Goal: Task Accomplishment & Management: Use online tool/utility

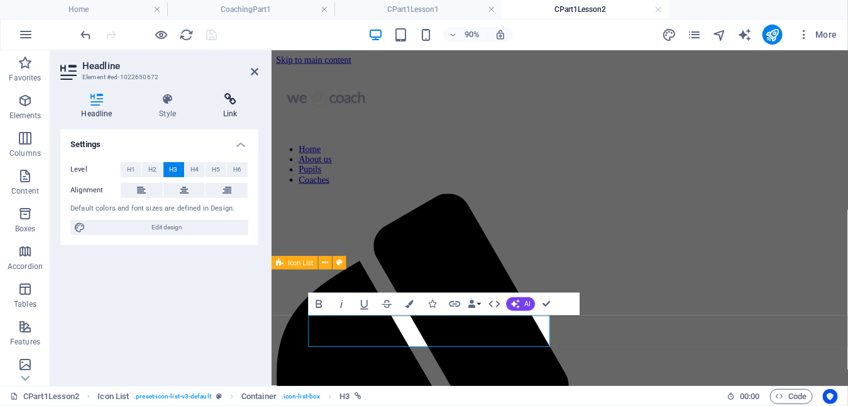
click at [229, 106] on h4 "Link" at bounding box center [230, 106] width 56 height 26
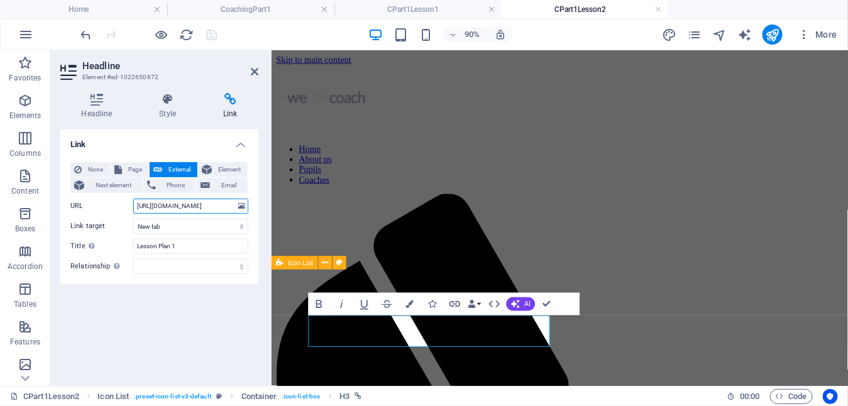
click at [182, 204] on input "[URL][DOMAIN_NAME]" at bounding box center [190, 206] width 115 height 15
type input "[URL][DOMAIN_NAME]"
click at [197, 225] on select "New tab Same tab Overlay" at bounding box center [190, 226] width 115 height 15
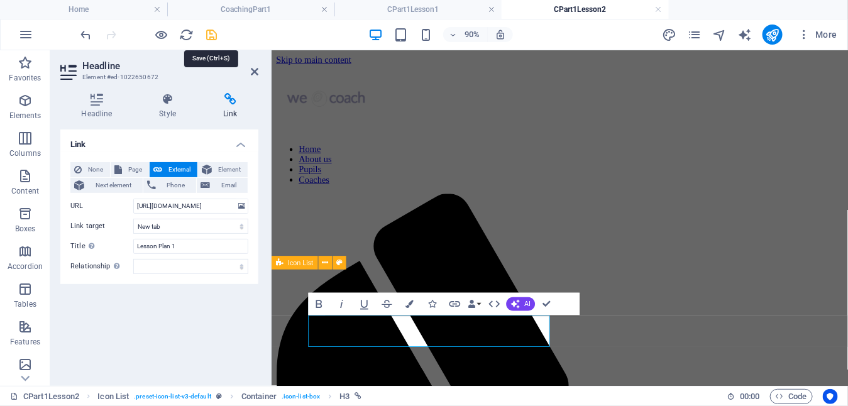
click at [211, 34] on icon "save" at bounding box center [212, 35] width 14 height 14
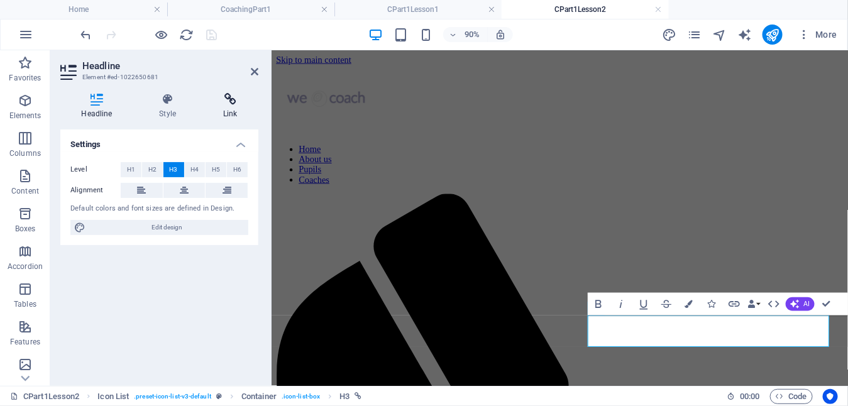
click at [229, 102] on icon at bounding box center [230, 99] width 56 height 13
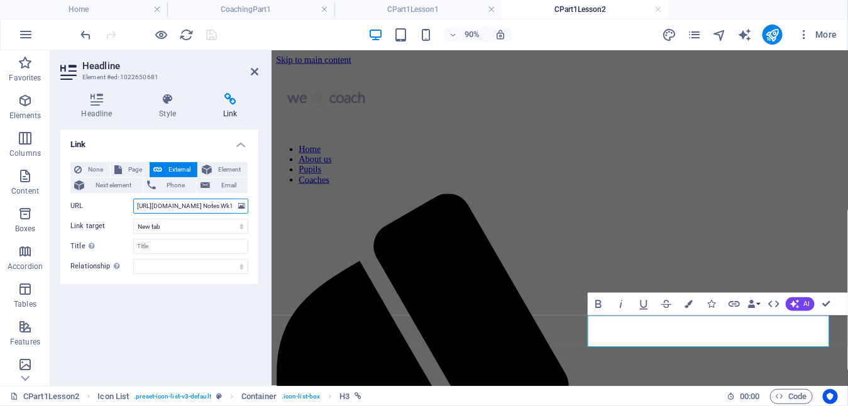
click at [182, 205] on input "[URL][DOMAIN_NAME] Notes Wk1.pdf" at bounding box center [190, 206] width 115 height 15
type input "[URL][DOMAIN_NAME] Notes Wk2.pdf"
click at [208, 30] on icon "save" at bounding box center [212, 35] width 14 height 14
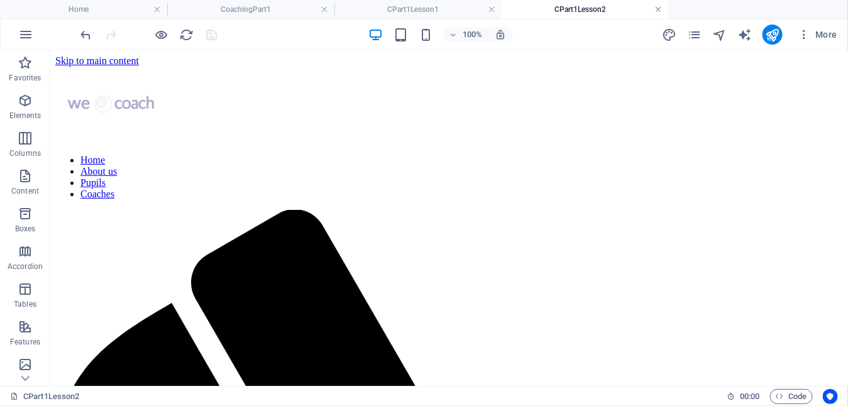
click at [660, 8] on link at bounding box center [659, 10] width 8 height 12
click at [699, 34] on icon "pages" at bounding box center [694, 35] width 14 height 14
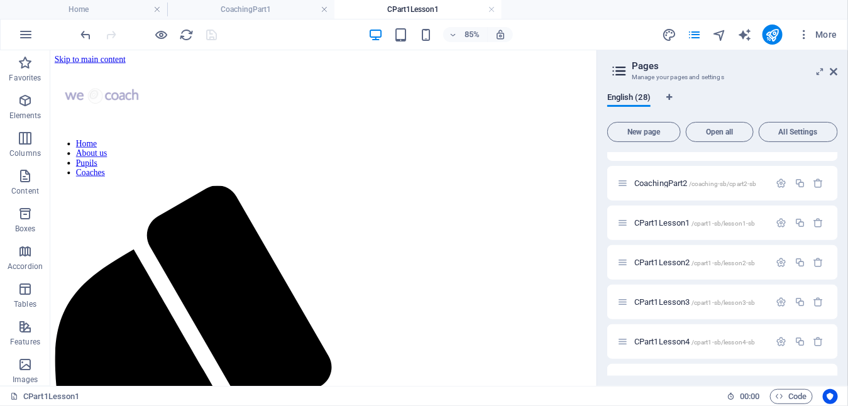
scroll to position [189, 0]
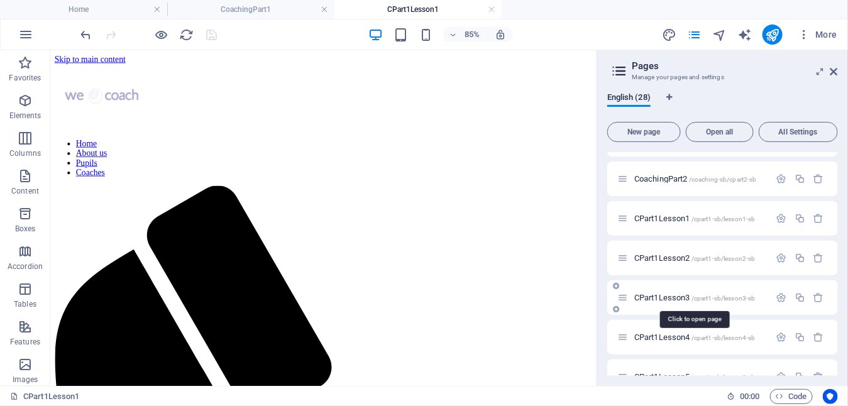
click at [676, 295] on span "CPart1Lesson3 /cpart1-sb/lesson3-sb" at bounding box center [694, 297] width 121 height 9
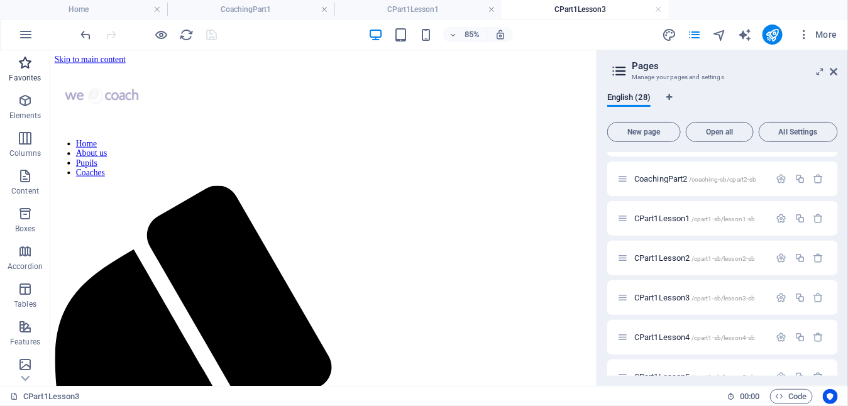
click at [24, 59] on icon "button" at bounding box center [25, 62] width 15 height 15
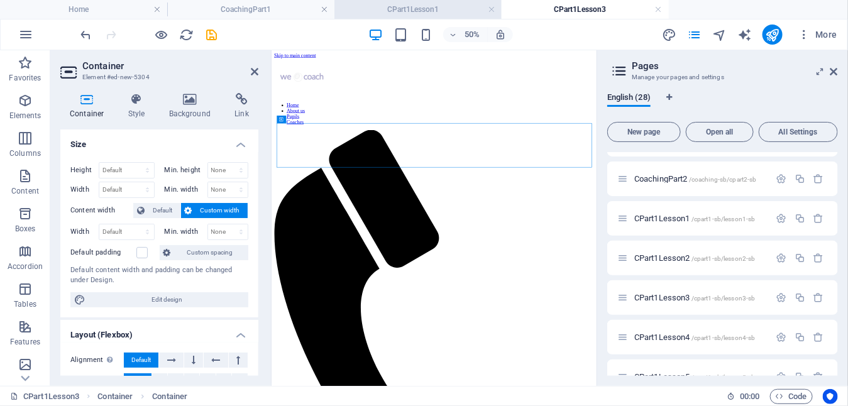
click at [395, 8] on h4 "CPart1Lesson1" at bounding box center [417, 10] width 167 height 14
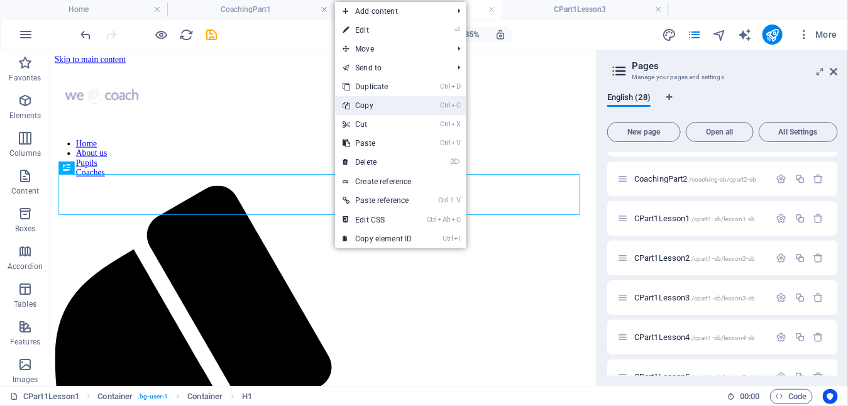
click at [376, 107] on link "Ctrl C Copy" at bounding box center [377, 105] width 84 height 19
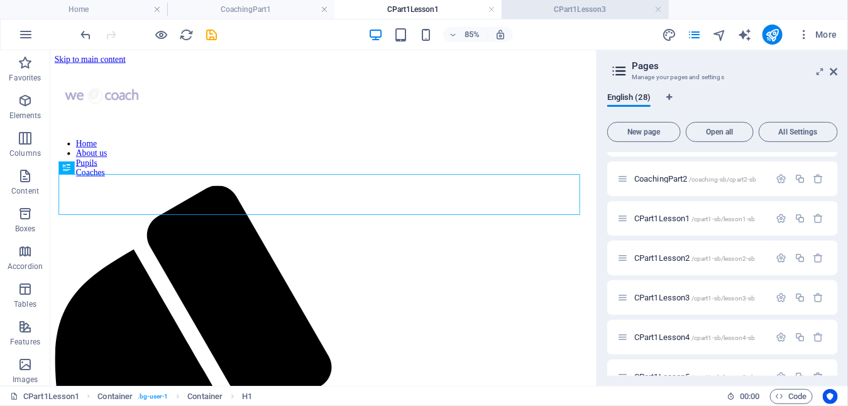
click at [576, 8] on h4 "CPart1Lesson3" at bounding box center [584, 10] width 167 height 14
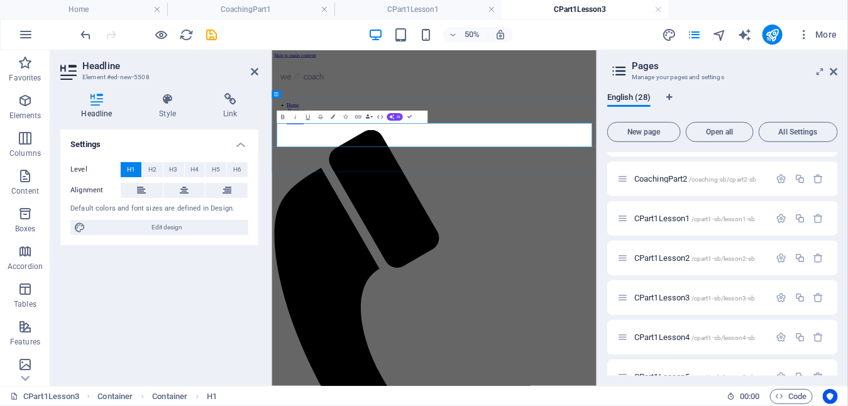
drag, startPoint x: 756, startPoint y: 168, endPoint x: 818, endPoint y: 119, distance: 78.7
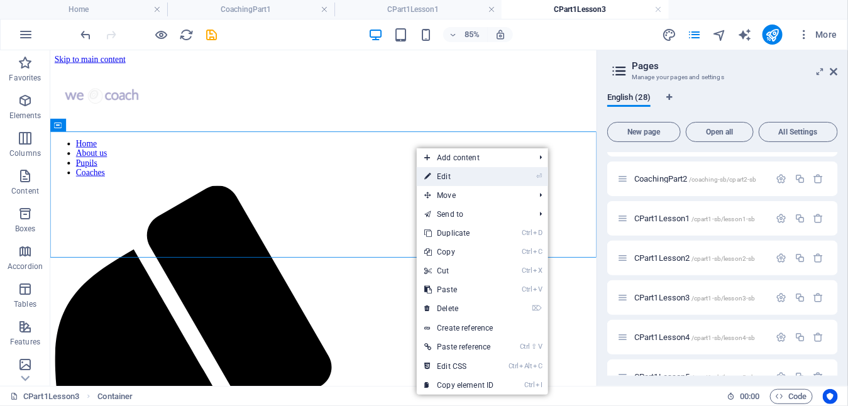
click at [446, 174] on link "⏎ Edit" at bounding box center [459, 176] width 84 height 19
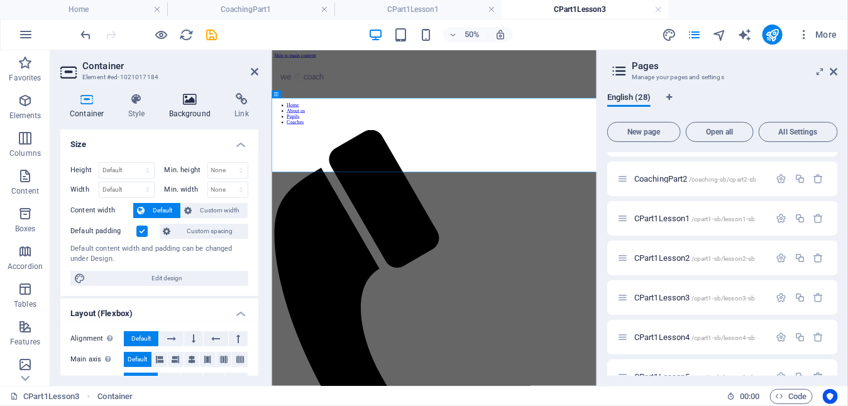
click at [192, 106] on h4 "Background" at bounding box center [193, 106] width 66 height 26
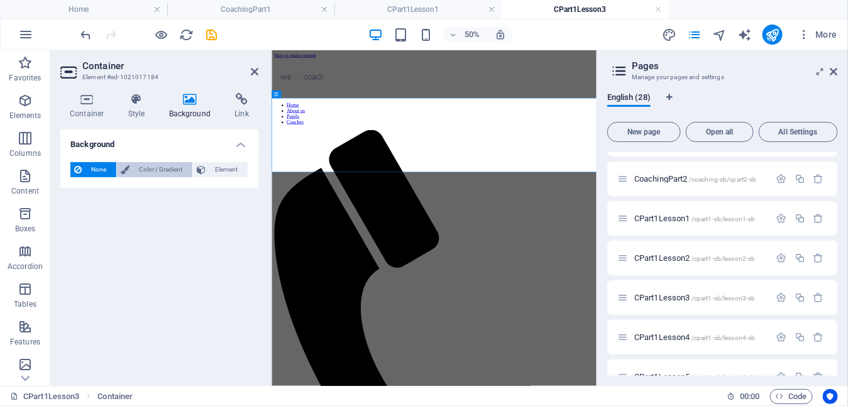
click at [146, 165] on span "Color / Gradient" at bounding box center [160, 169] width 55 height 15
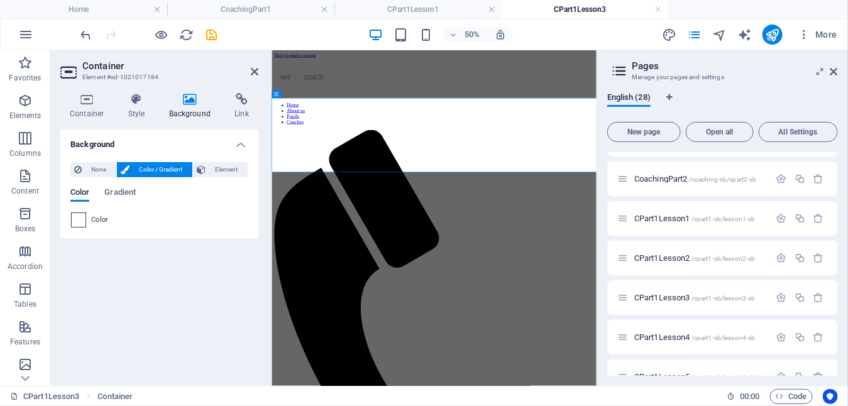
click at [79, 219] on span at bounding box center [79, 220] width 14 height 14
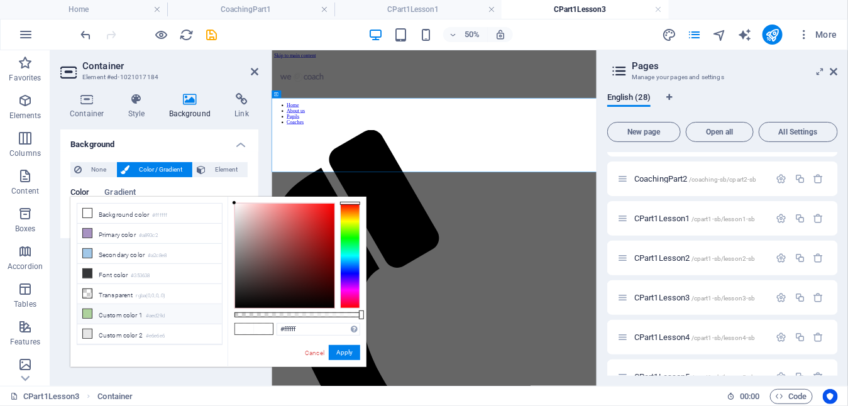
click at [88, 311] on icon at bounding box center [87, 313] width 9 height 9
type input "#aed29d"
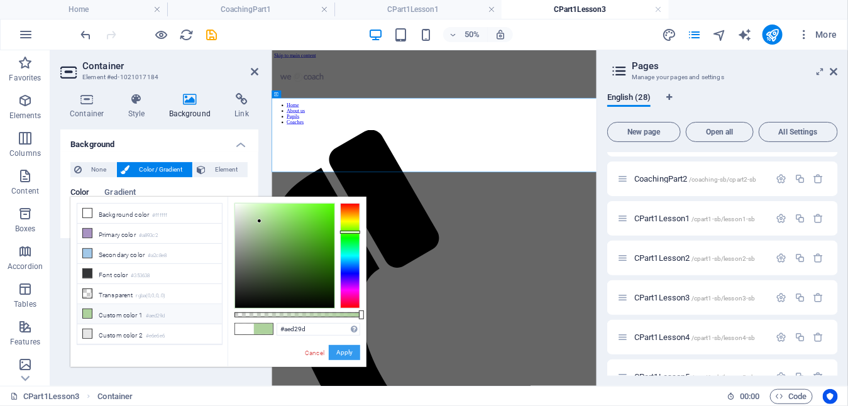
click at [346, 354] on button "Apply" at bounding box center [344, 352] width 31 height 15
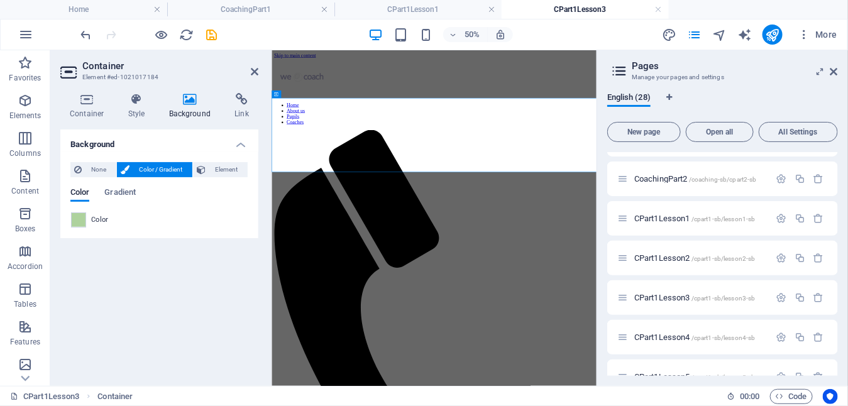
click at [413, 4] on h4 "CPart1Lesson1" at bounding box center [417, 10] width 167 height 14
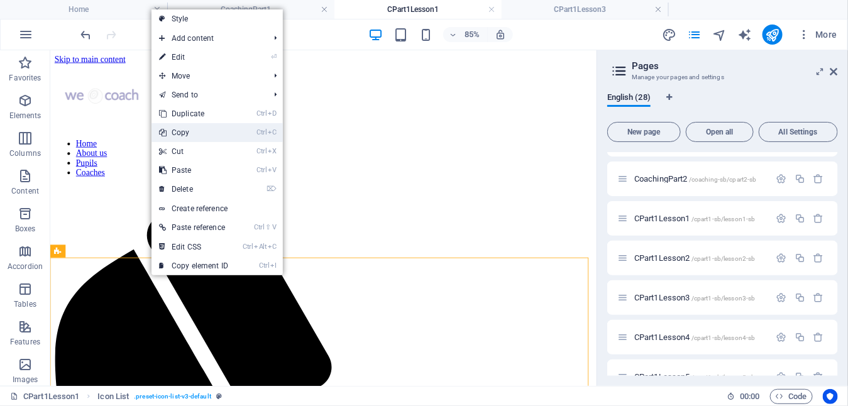
click at [185, 133] on link "Ctrl C Copy" at bounding box center [193, 132] width 84 height 19
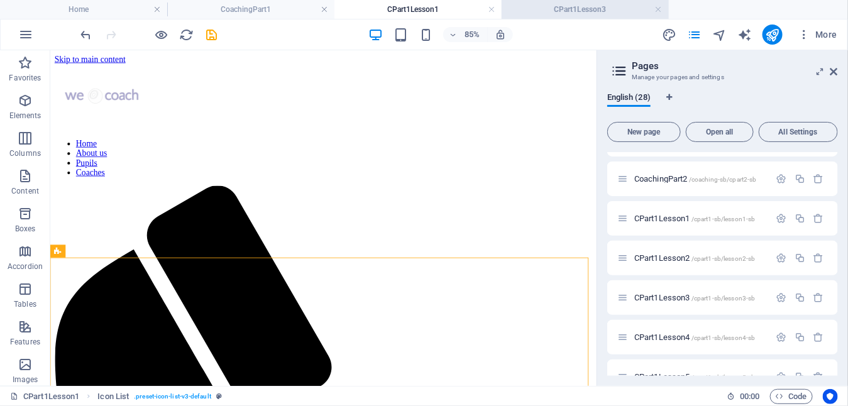
click at [546, 8] on h4 "CPart1Lesson3" at bounding box center [584, 10] width 167 height 14
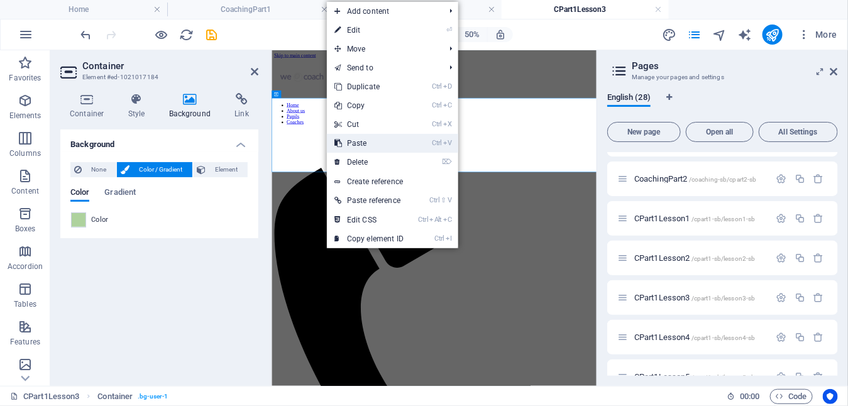
click at [364, 140] on link "Ctrl V Paste" at bounding box center [369, 143] width 84 height 19
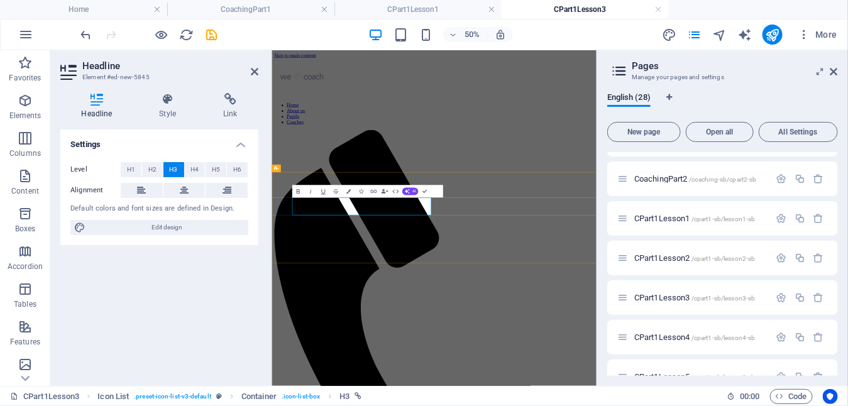
click at [231, 100] on icon at bounding box center [230, 99] width 56 height 13
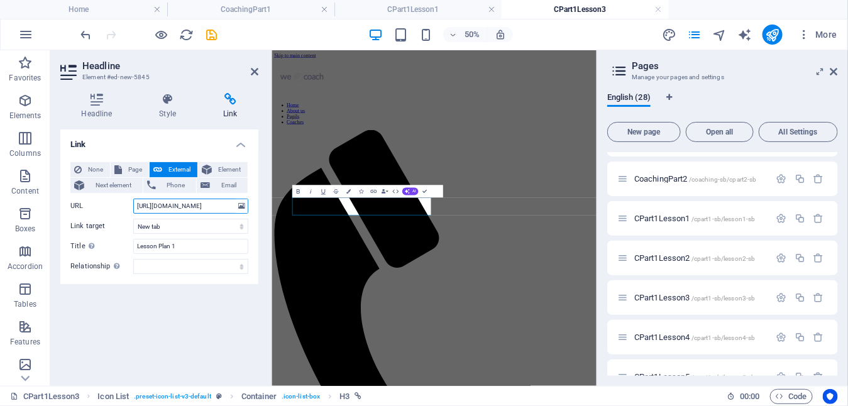
click at [177, 208] on input "[URL][DOMAIN_NAME]" at bounding box center [190, 206] width 115 height 15
type input "[URL][DOMAIN_NAME]"
click at [212, 31] on icon "save" at bounding box center [212, 35] width 14 height 14
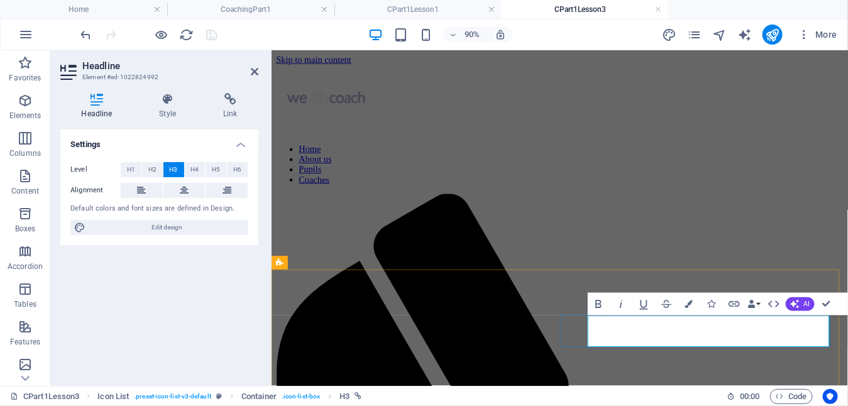
click at [232, 102] on icon at bounding box center [230, 99] width 56 height 13
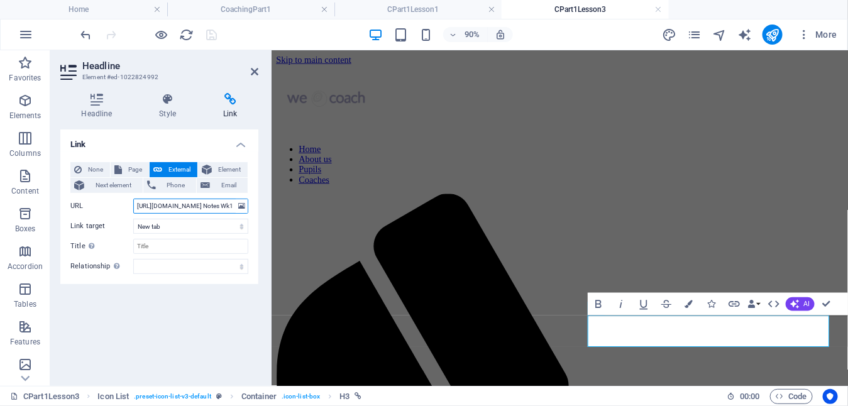
click at [182, 206] on input "[URL][DOMAIN_NAME] Notes Wk1.pdf" at bounding box center [190, 206] width 115 height 15
type input "[URL][DOMAIN_NAME] Notes Wk3.pdf"
click at [195, 222] on select "New tab Same tab Overlay" at bounding box center [190, 226] width 115 height 15
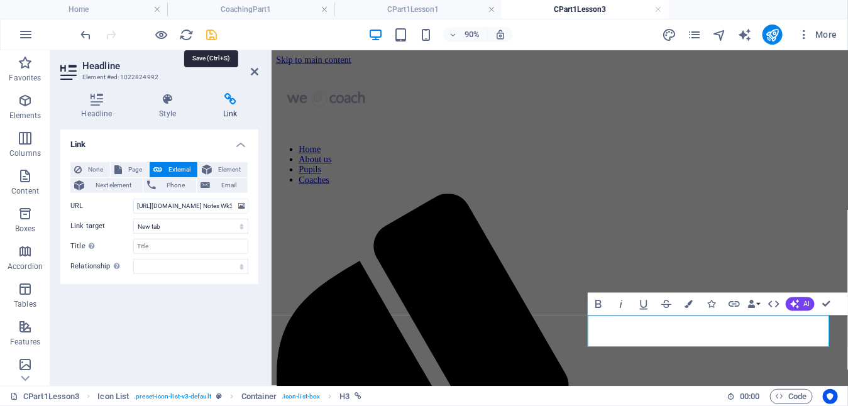
click at [213, 35] on icon "save" at bounding box center [212, 35] width 14 height 14
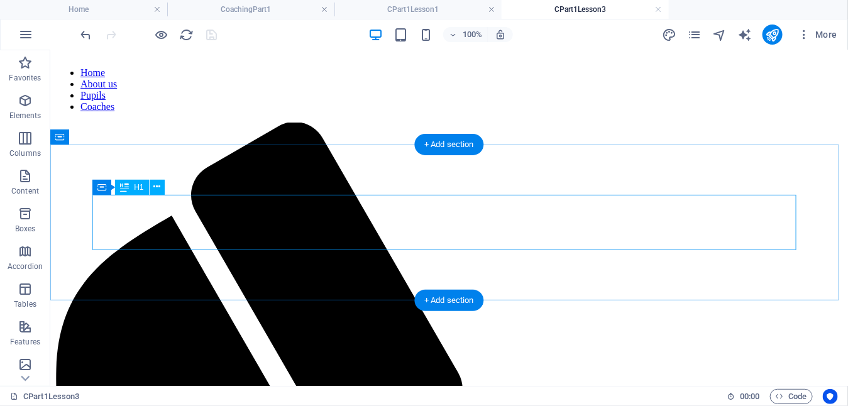
scroll to position [97, 0]
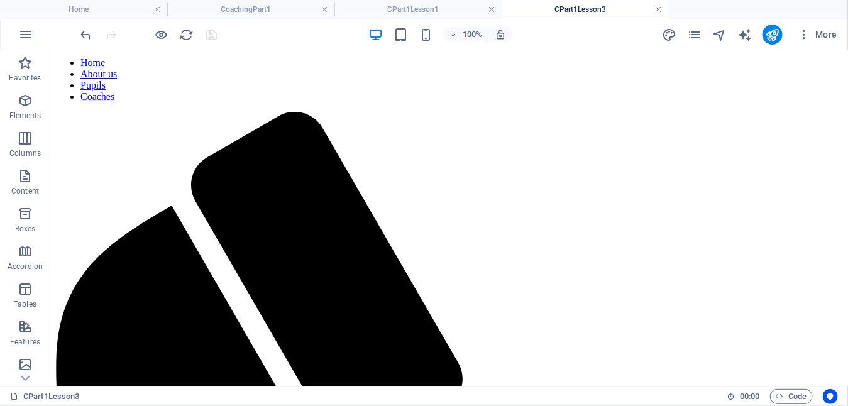
click at [657, 8] on link at bounding box center [659, 10] width 8 height 12
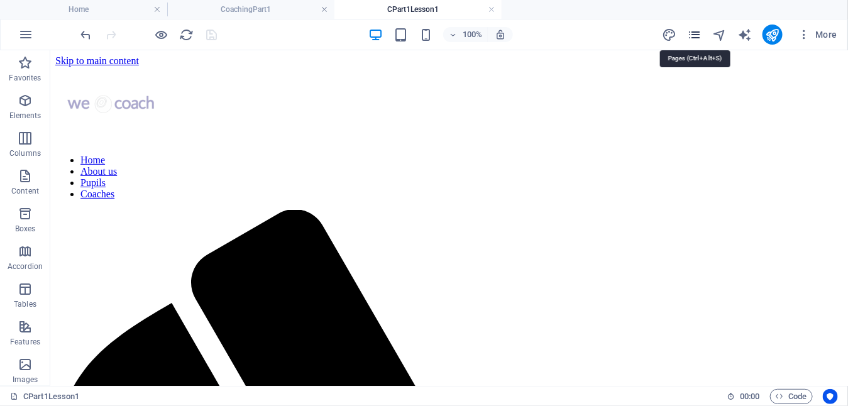
click at [696, 33] on icon "pages" at bounding box center [694, 35] width 14 height 14
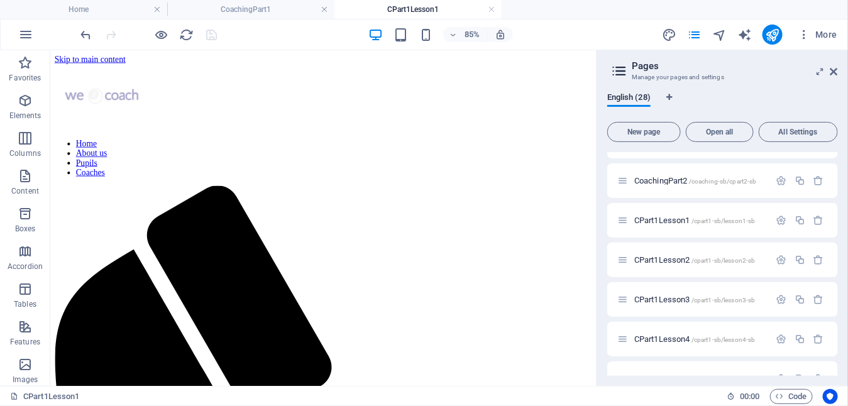
scroll to position [189, 0]
click at [682, 338] on span "CPart1Lesson4 /cpart1-sb/lesson4-sb" at bounding box center [694, 336] width 121 height 9
click at [26, 65] on icon "button" at bounding box center [25, 62] width 15 height 15
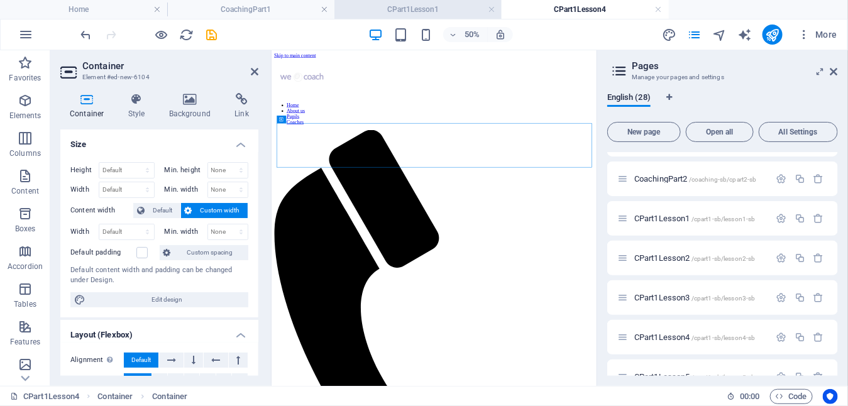
click at [441, 3] on h4 "CPart1Lesson1" at bounding box center [417, 10] width 167 height 14
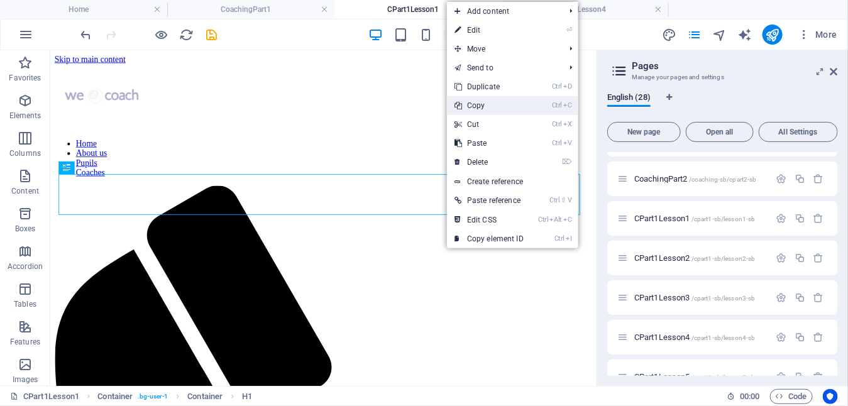
click at [480, 109] on link "Ctrl C Copy" at bounding box center [489, 105] width 84 height 19
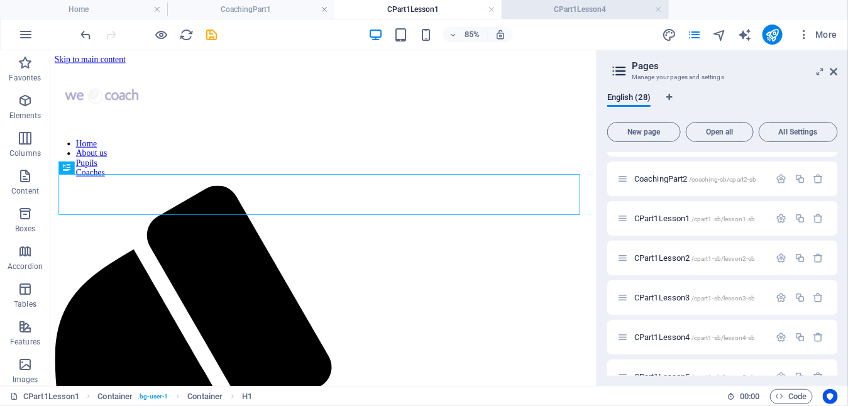
click at [566, 14] on h4 "CPart1Lesson4" at bounding box center [584, 10] width 167 height 14
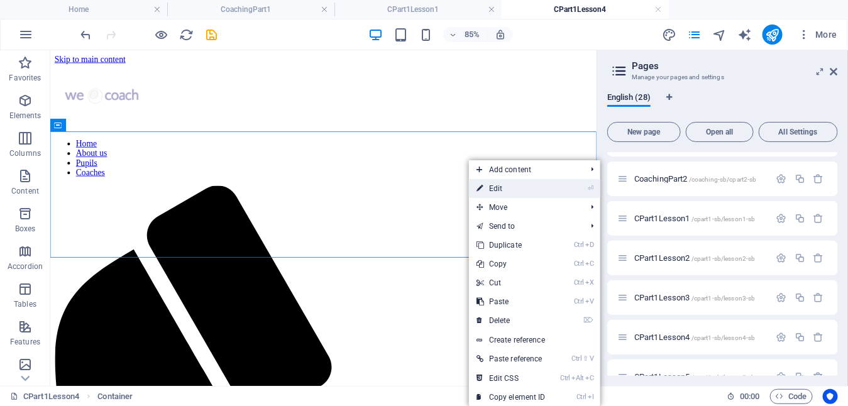
click at [495, 182] on link "⏎ Edit" at bounding box center [511, 188] width 84 height 19
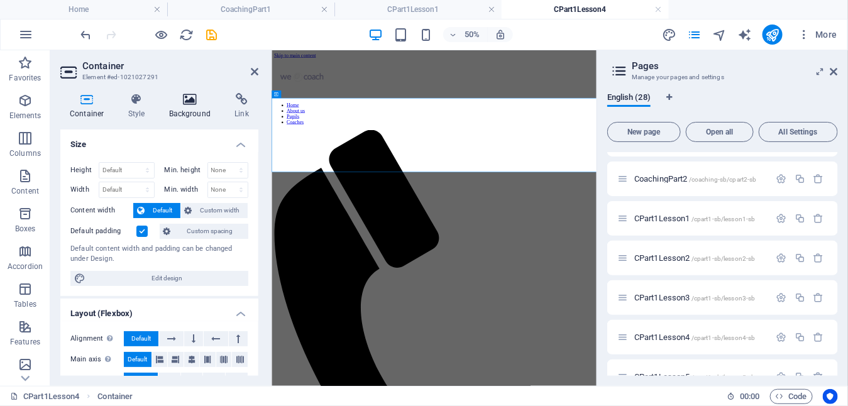
click at [194, 104] on icon at bounding box center [190, 99] width 61 height 13
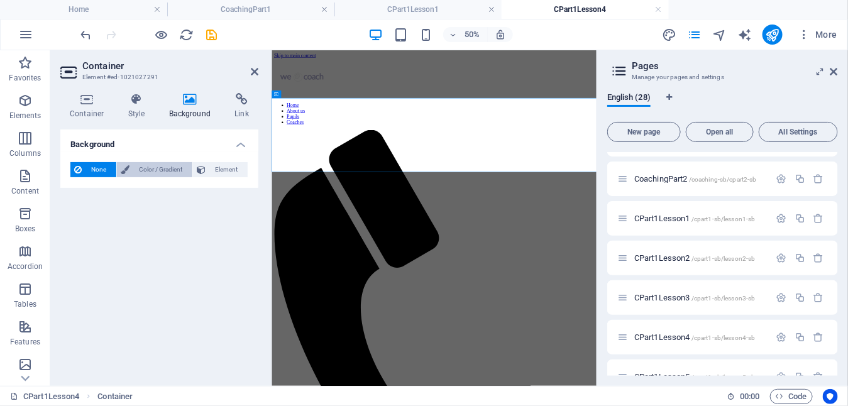
click at [146, 170] on span "Color / Gradient" at bounding box center [160, 169] width 55 height 15
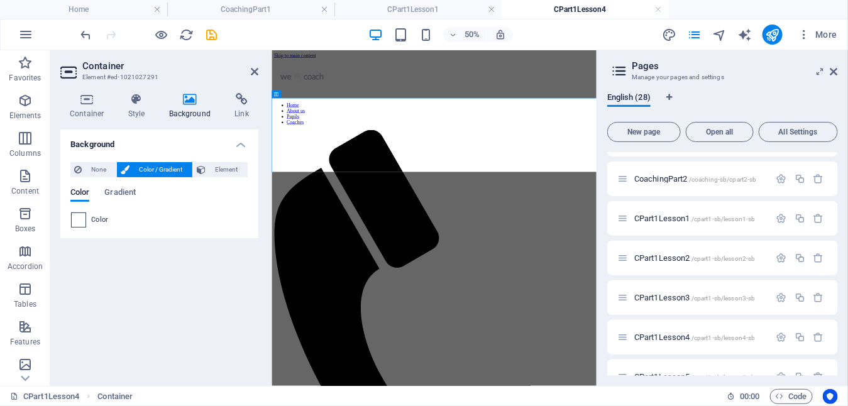
click at [80, 217] on span at bounding box center [79, 220] width 14 height 14
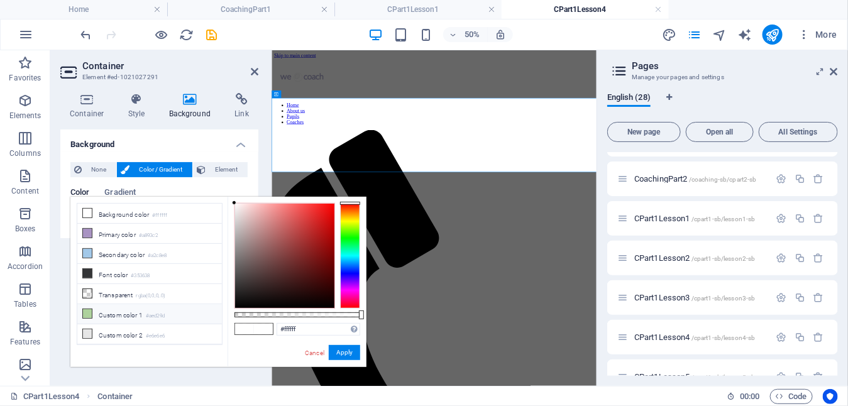
click at [84, 309] on icon at bounding box center [87, 313] width 9 height 9
type input "#aed29d"
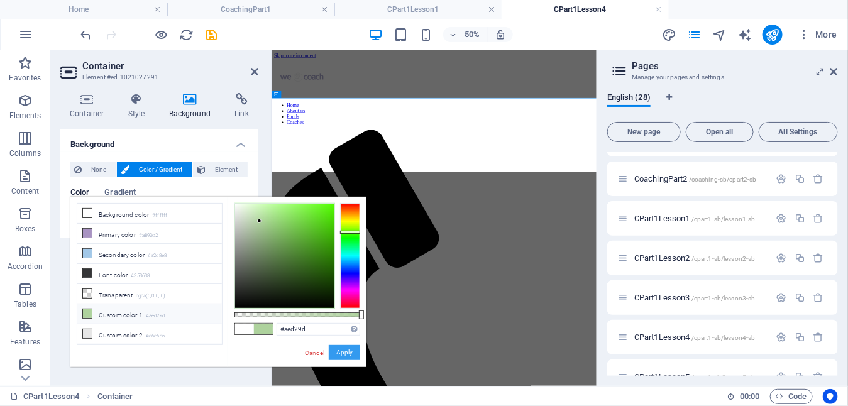
click at [345, 348] on button "Apply" at bounding box center [344, 352] width 31 height 15
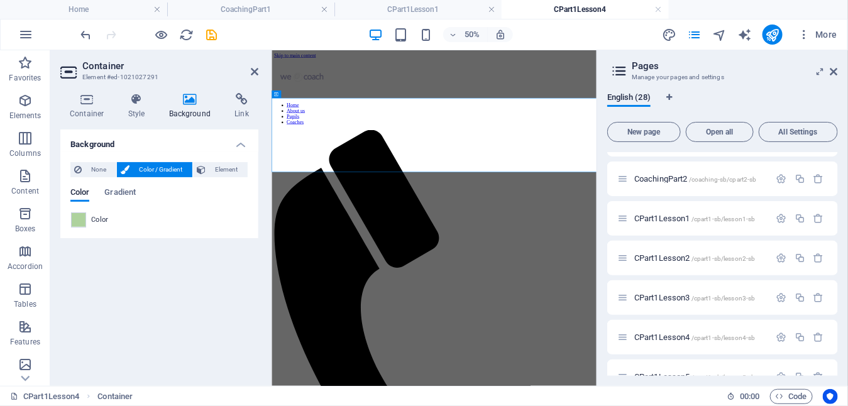
click at [251, 72] on icon at bounding box center [255, 72] width 8 height 10
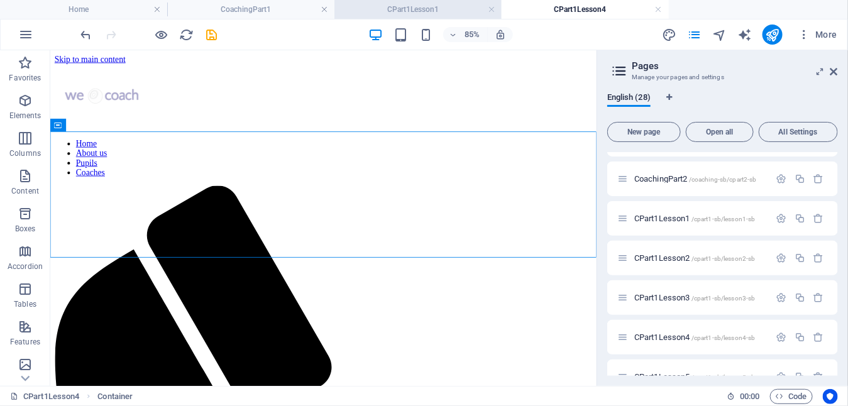
click at [414, 6] on h4 "CPart1Lesson1" at bounding box center [417, 10] width 167 height 14
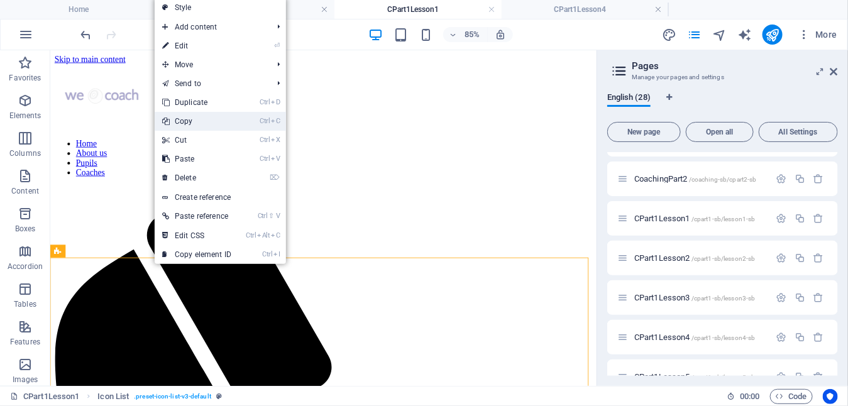
click at [211, 120] on link "Ctrl C Copy" at bounding box center [197, 121] width 84 height 19
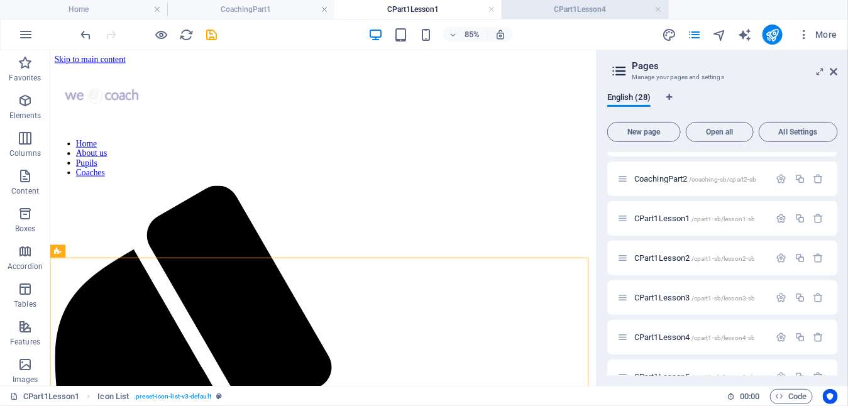
click at [590, 3] on h4 "CPart1Lesson4" at bounding box center [584, 10] width 167 height 14
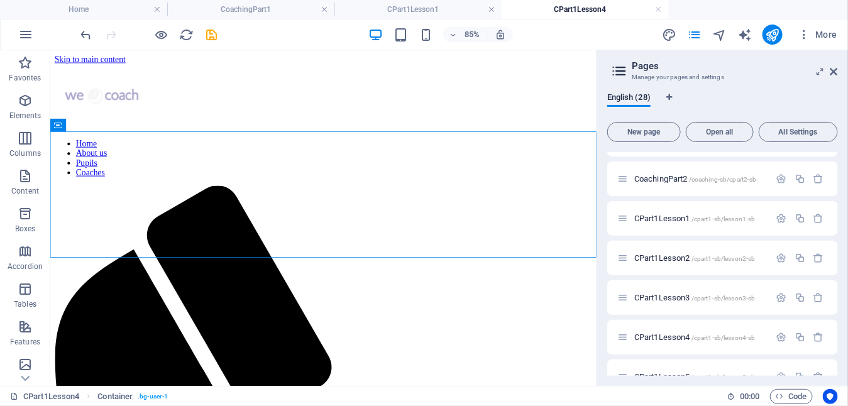
drag, startPoint x: 221, startPoint y: 314, endPoint x: 185, endPoint y: 282, distance: 47.6
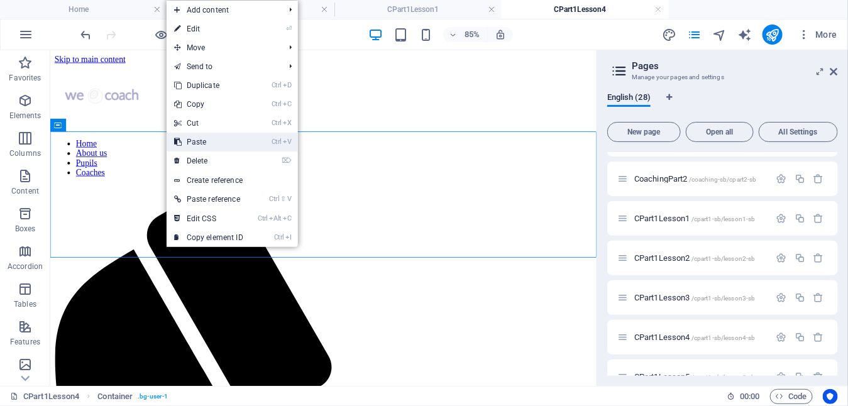
drag, startPoint x: 210, startPoint y: 140, endPoint x: 189, endPoint y: 105, distance: 40.3
click at [210, 140] on link "Ctrl V Paste" at bounding box center [209, 142] width 84 height 19
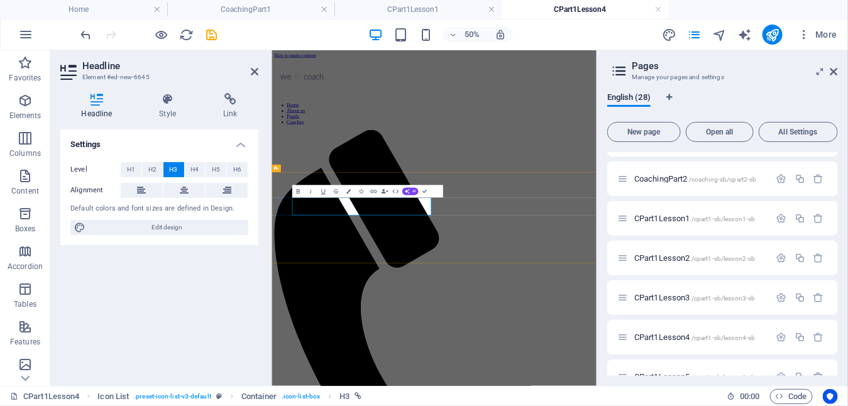
click at [233, 95] on icon at bounding box center [230, 99] width 56 height 13
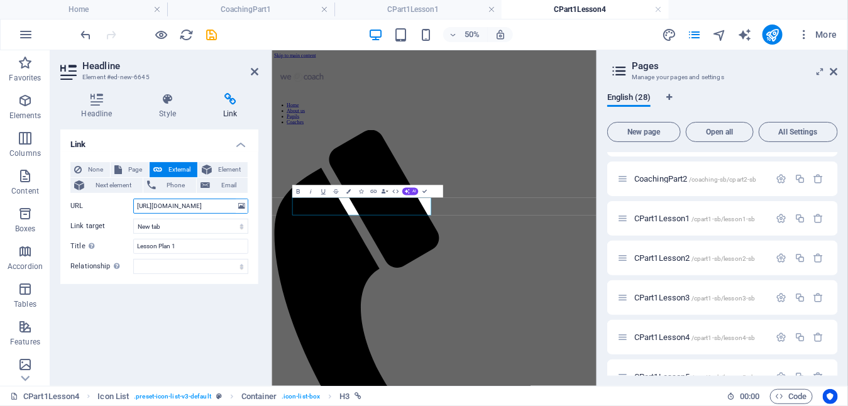
click at [178, 205] on input "[URL][DOMAIN_NAME]" at bounding box center [190, 206] width 115 height 15
type input "[URL][DOMAIN_NAME]"
click at [211, 34] on icon "save" at bounding box center [212, 35] width 14 height 14
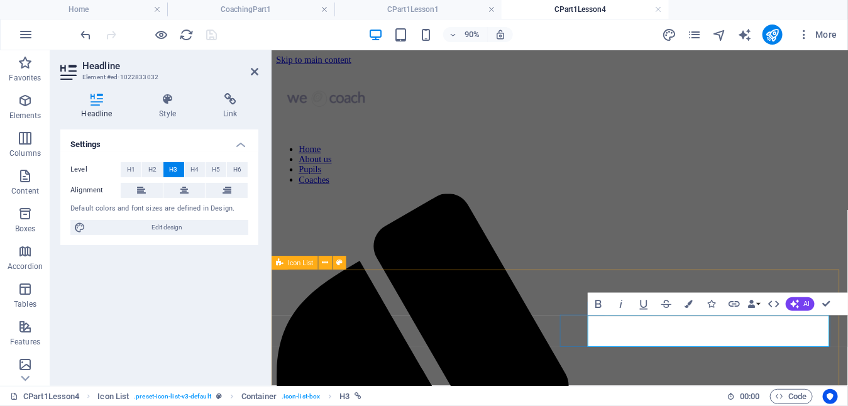
click at [232, 103] on icon at bounding box center [230, 99] width 56 height 13
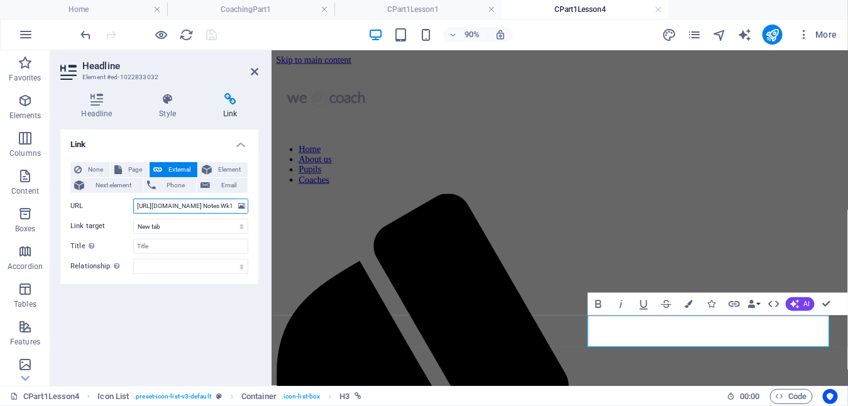
click at [176, 204] on input "[URL][DOMAIN_NAME] Notes Wk1.pdf" at bounding box center [190, 206] width 115 height 15
type input "[URL][DOMAIN_NAME] Notes Wk4.pdf"
click at [209, 36] on icon "save" at bounding box center [212, 35] width 14 height 14
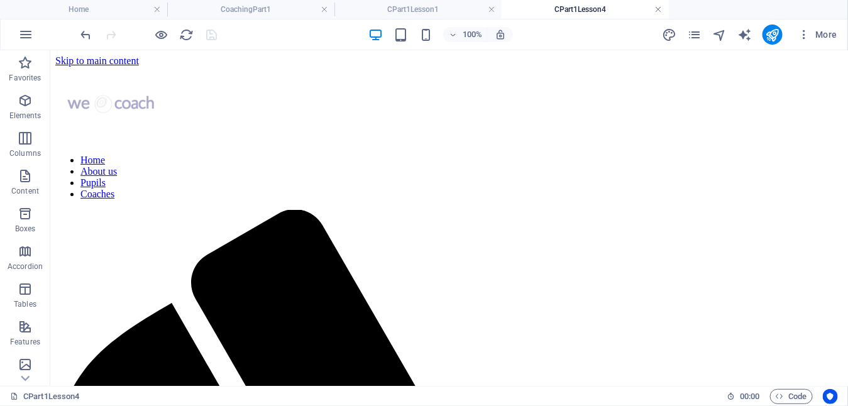
click at [659, 8] on link at bounding box center [659, 10] width 8 height 12
click at [700, 36] on icon "pages" at bounding box center [694, 35] width 14 height 14
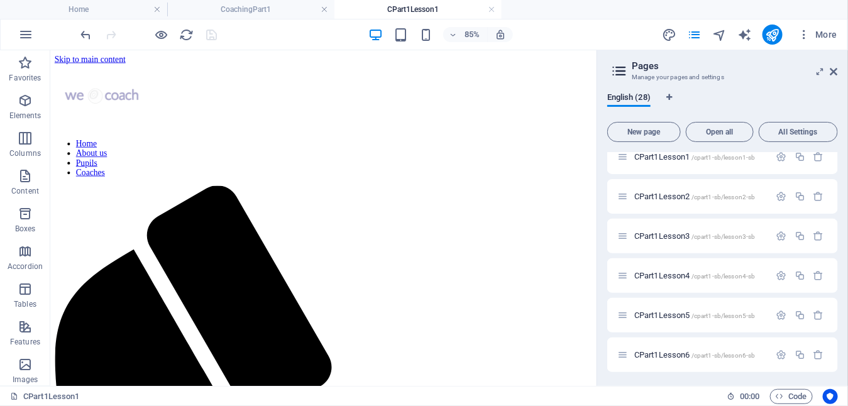
scroll to position [251, 0]
click at [674, 313] on span "CPart1Lesson5 /cpart1-sb/lesson5-sb" at bounding box center [694, 314] width 121 height 9
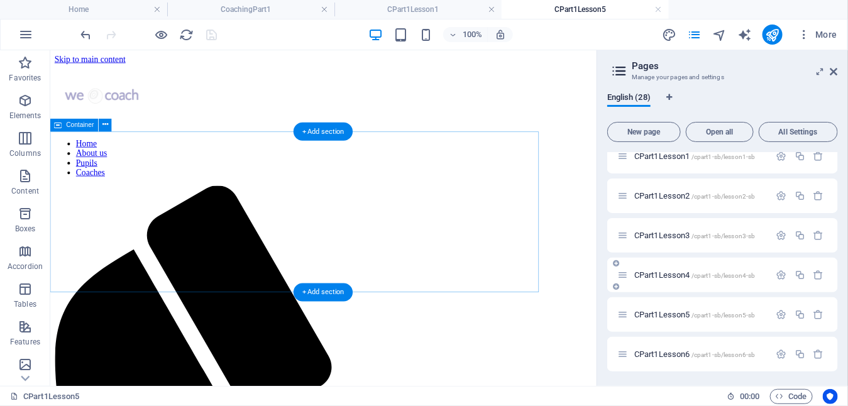
scroll to position [0, 0]
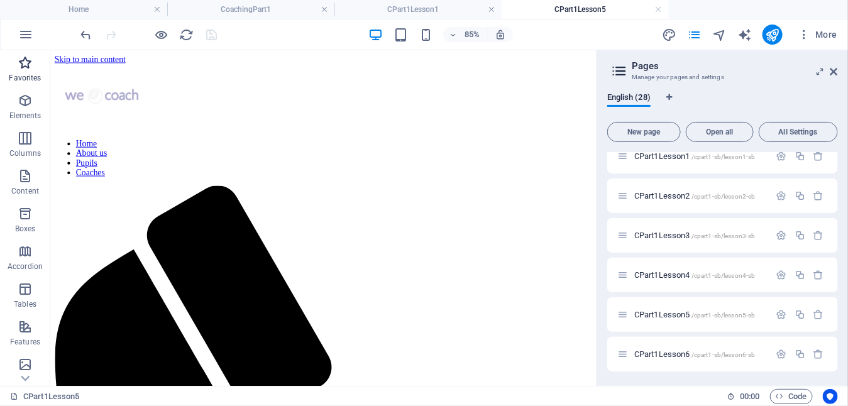
click at [20, 67] on icon "button" at bounding box center [25, 62] width 15 height 15
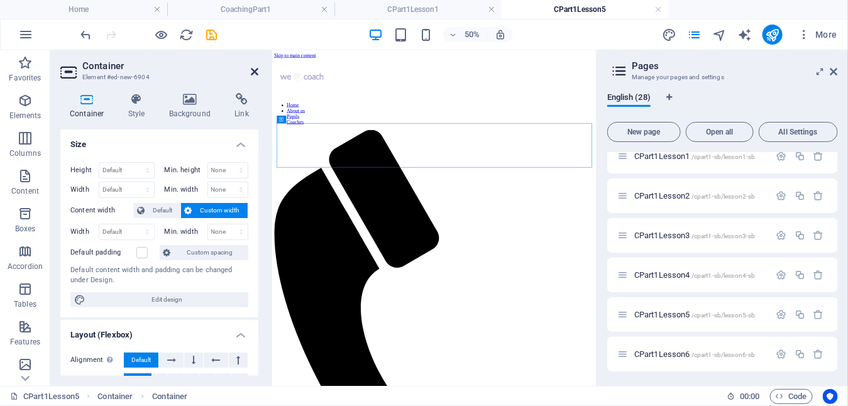
click at [256, 71] on icon at bounding box center [255, 72] width 8 height 10
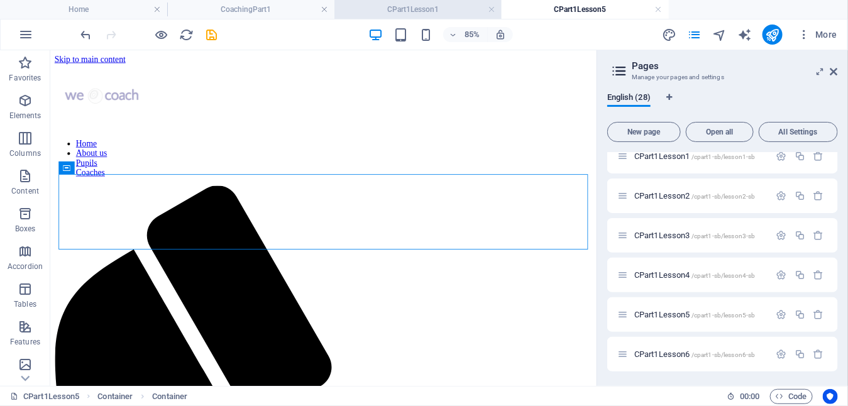
click at [412, 11] on h4 "CPart1Lesson1" at bounding box center [417, 10] width 167 height 14
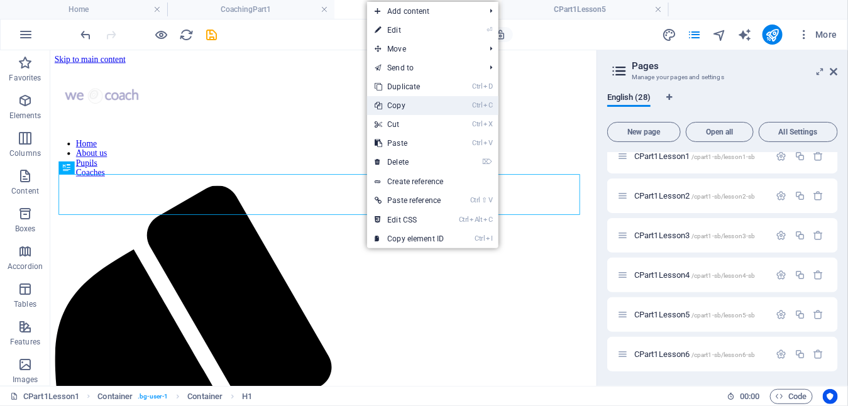
drag, startPoint x: 406, startPoint y: 107, endPoint x: 571, endPoint y: 0, distance: 196.6
click at [406, 107] on link "Ctrl C Copy" at bounding box center [409, 105] width 84 height 19
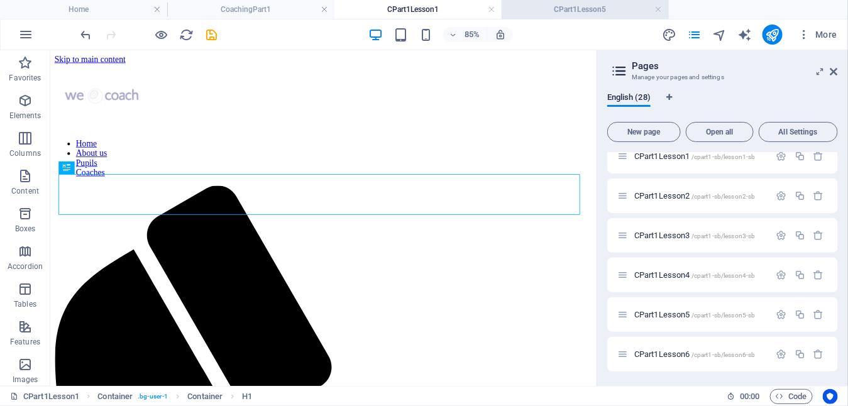
click at [580, 6] on h4 "CPart1Lesson5" at bounding box center [584, 10] width 167 height 14
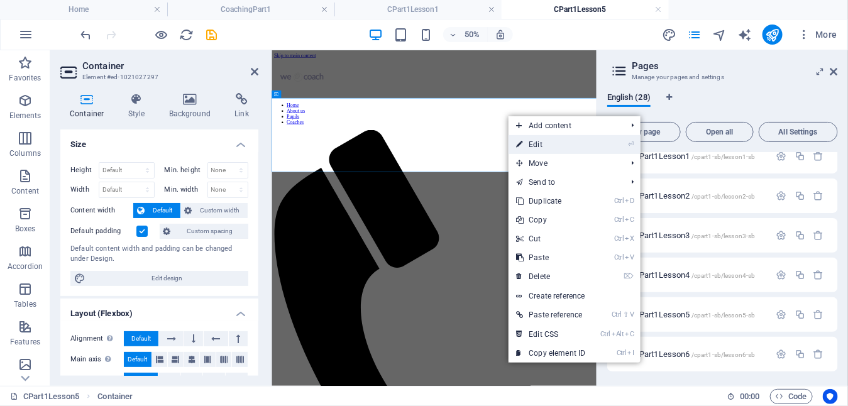
click at [556, 140] on link "⏎ Edit" at bounding box center [550, 144] width 84 height 19
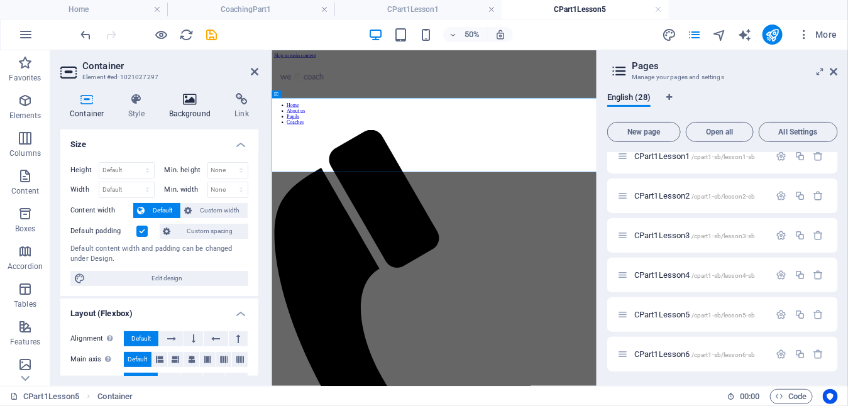
click at [183, 104] on icon at bounding box center [190, 99] width 61 height 13
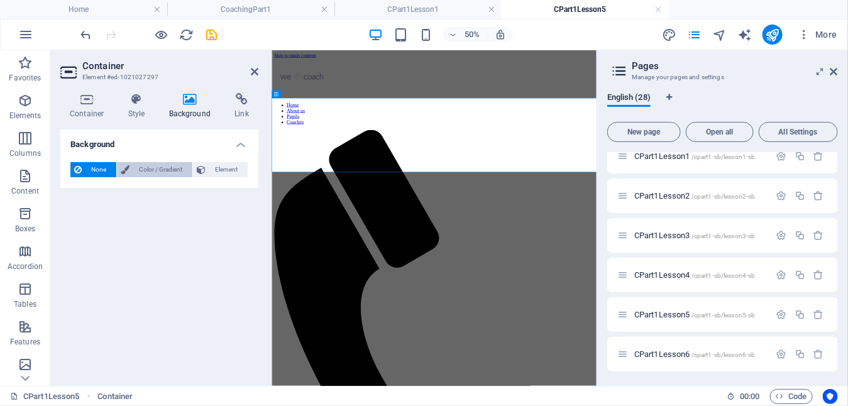
click at [140, 168] on span "Color / Gradient" at bounding box center [160, 169] width 55 height 15
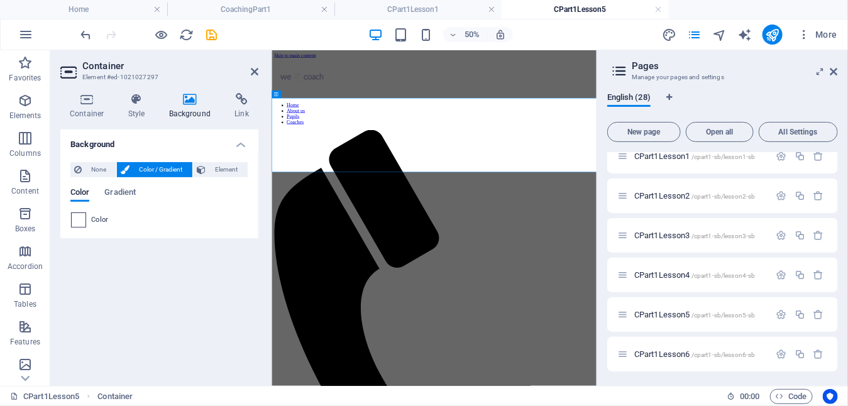
click at [79, 224] on span at bounding box center [79, 220] width 14 height 14
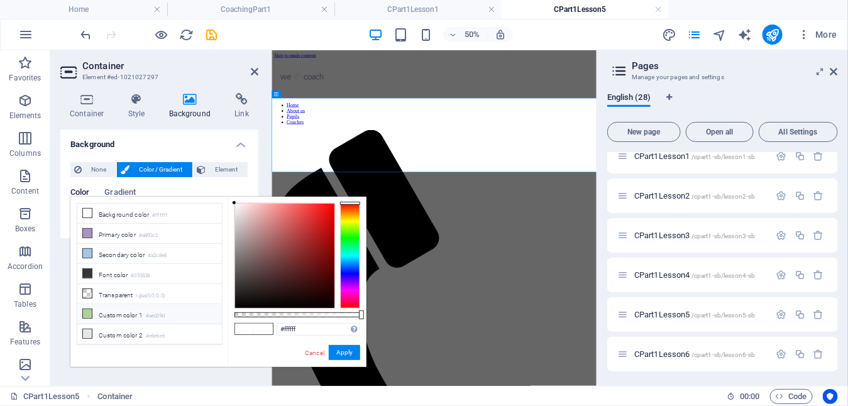
click at [84, 309] on icon at bounding box center [87, 313] width 9 height 9
type input "#aed29d"
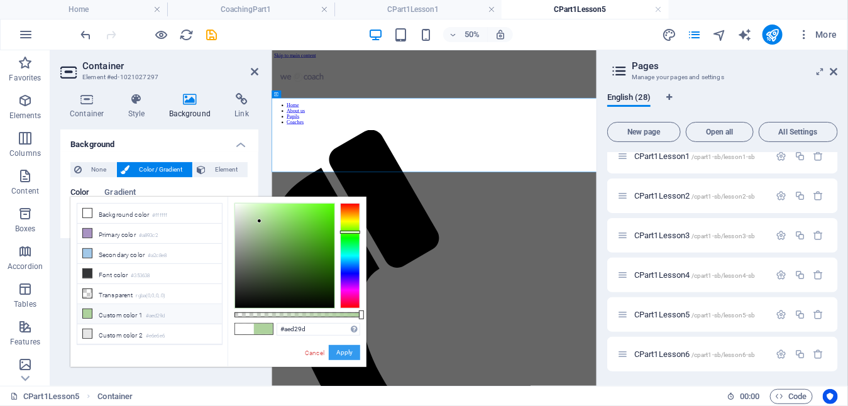
click at [347, 352] on button "Apply" at bounding box center [344, 352] width 31 height 15
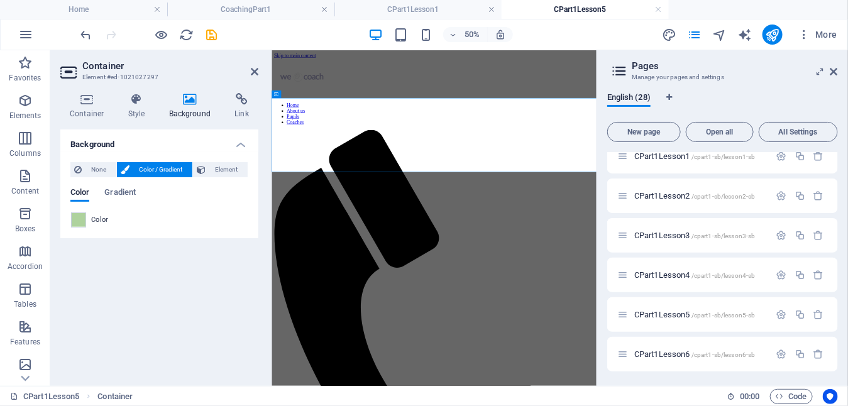
drag, startPoint x: 253, startPoint y: 72, endPoint x: 239, endPoint y: 26, distance: 48.5
click at [253, 72] on icon at bounding box center [255, 72] width 8 height 10
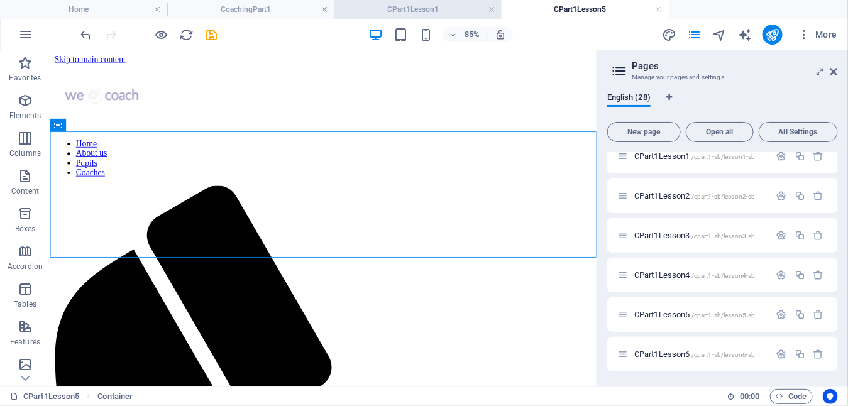
click at [408, 11] on h4 "CPart1Lesson1" at bounding box center [417, 10] width 167 height 14
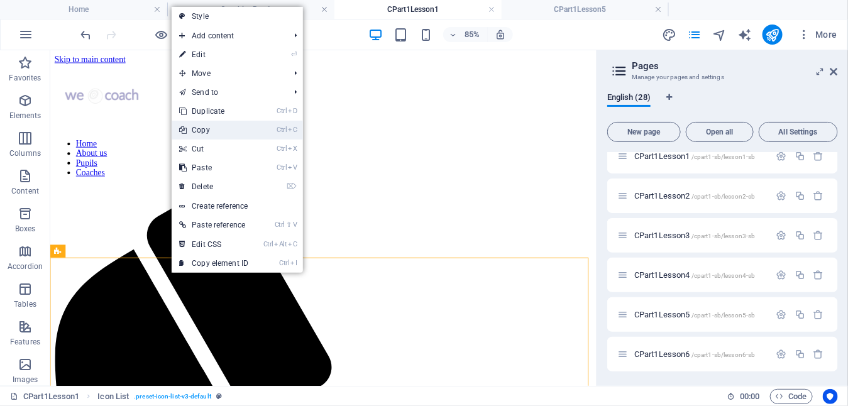
drag, startPoint x: 218, startPoint y: 133, endPoint x: 321, endPoint y: 29, distance: 146.2
click at [218, 133] on link "Ctrl C Copy" at bounding box center [214, 130] width 84 height 19
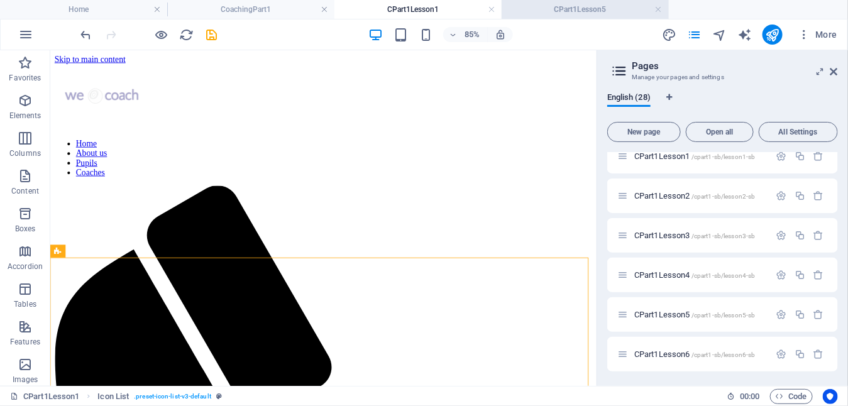
drag, startPoint x: 561, startPoint y: 11, endPoint x: 481, endPoint y: 1, distance: 81.0
click at [561, 11] on h4 "CPart1Lesson5" at bounding box center [584, 10] width 167 height 14
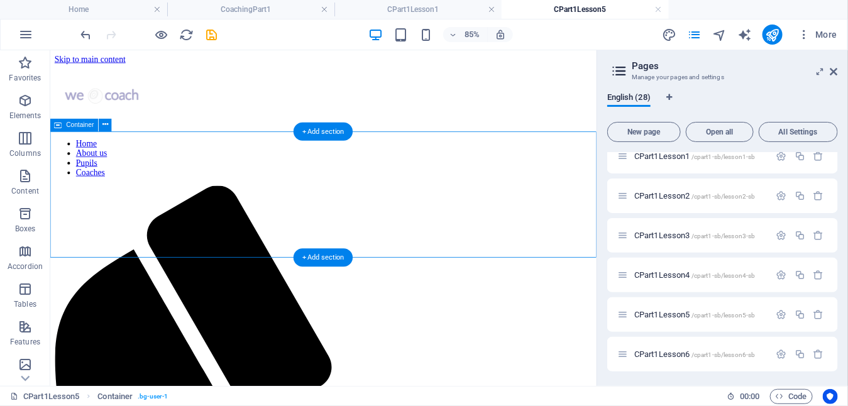
drag, startPoint x: 280, startPoint y: 271, endPoint x: 294, endPoint y: 272, distance: 13.8
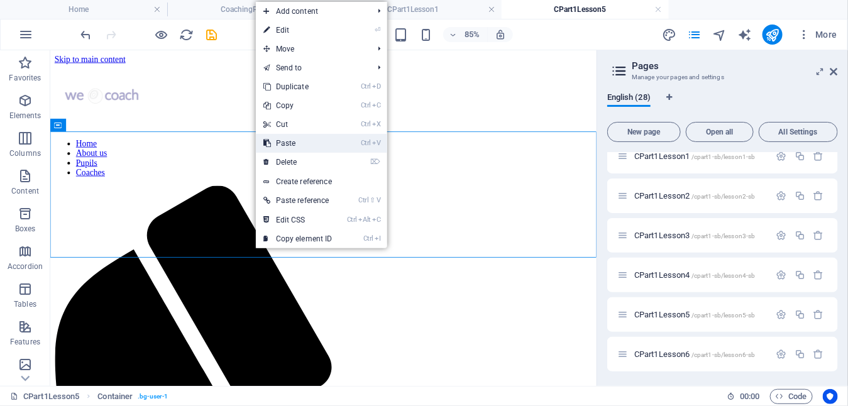
click at [294, 141] on link "Ctrl V Paste" at bounding box center [298, 143] width 84 height 19
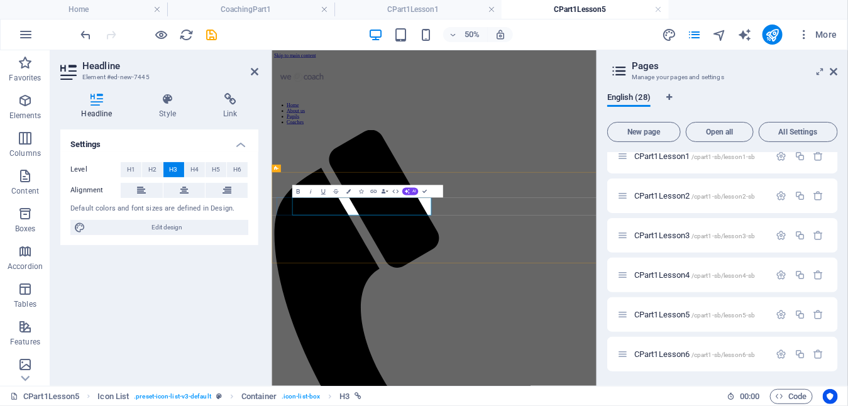
drag, startPoint x: 231, startPoint y: 98, endPoint x: 229, endPoint y: 88, distance: 10.2
click at [231, 97] on icon at bounding box center [230, 99] width 56 height 13
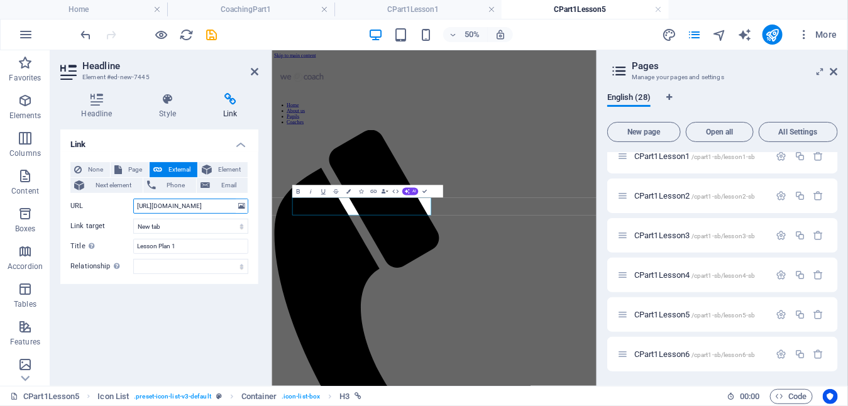
click at [182, 204] on input "[URL][DOMAIN_NAME]" at bounding box center [190, 206] width 115 height 15
type input "[URL][DOMAIN_NAME]"
click at [213, 35] on icon "save" at bounding box center [212, 35] width 14 height 14
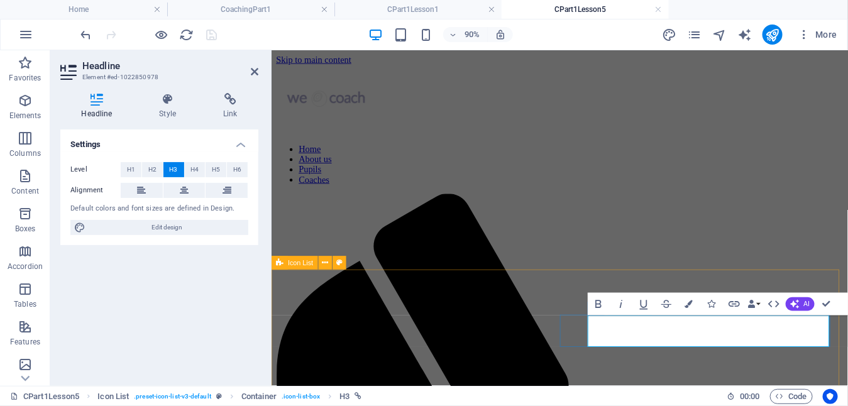
click at [233, 106] on h4 "Link" at bounding box center [230, 106] width 56 height 26
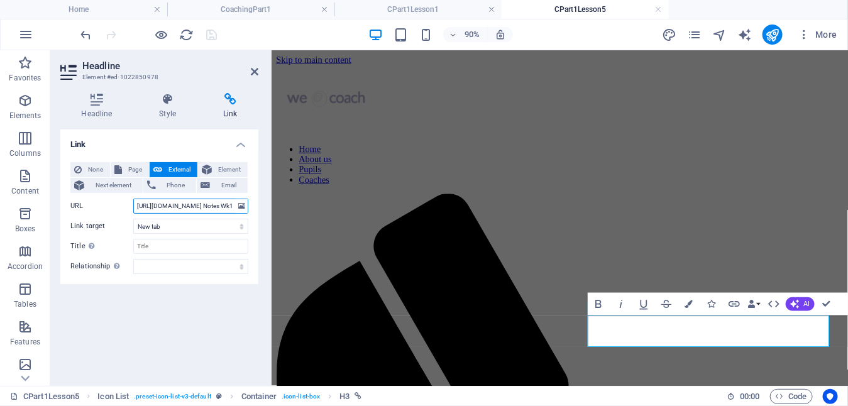
click at [189, 208] on input "[URL][DOMAIN_NAME] Notes Wk1.pdf" at bounding box center [190, 206] width 115 height 15
type input "[URL][DOMAIN_NAME] Notes Wk5.pdf"
click at [209, 30] on icon "save" at bounding box center [212, 35] width 14 height 14
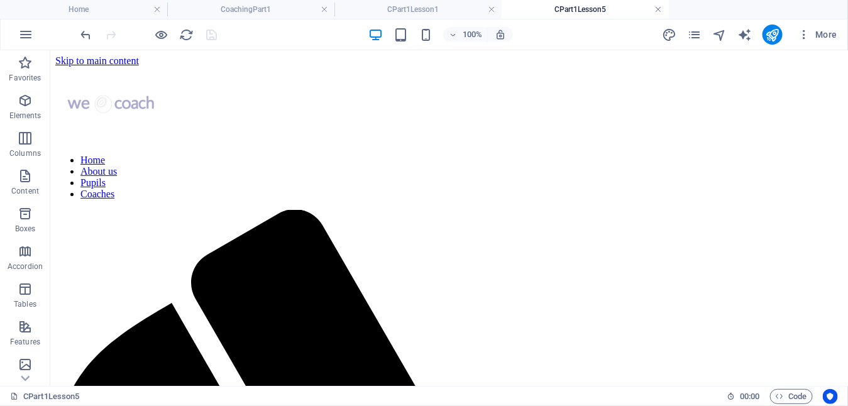
click at [657, 8] on link at bounding box center [659, 10] width 8 height 12
click at [700, 35] on icon "pages" at bounding box center [694, 35] width 14 height 14
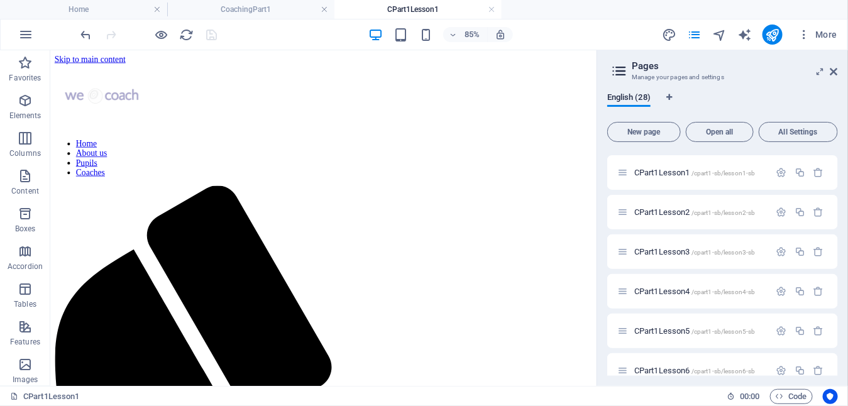
scroll to position [251, 0]
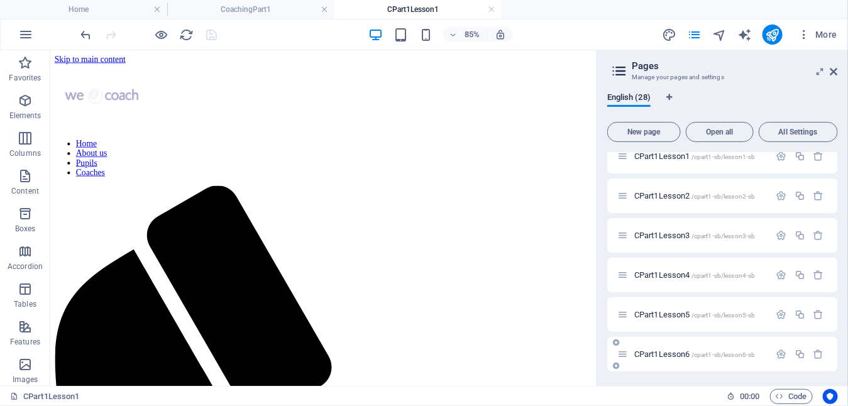
click at [671, 353] on span "CPart1Lesson6 /cpart1-sb/lesson6-sb" at bounding box center [694, 353] width 121 height 9
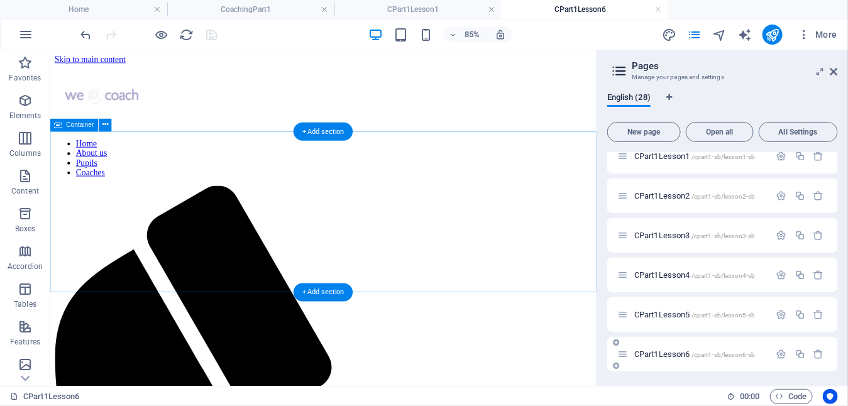
scroll to position [0, 0]
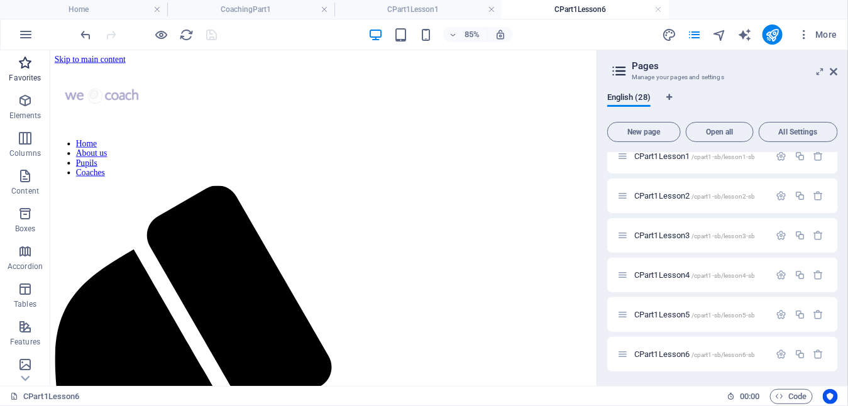
click at [21, 67] on icon "button" at bounding box center [25, 62] width 15 height 15
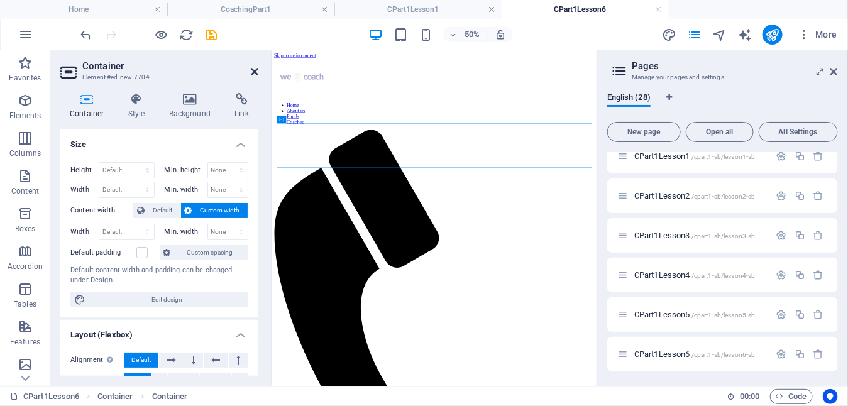
click at [251, 70] on icon at bounding box center [255, 72] width 8 height 10
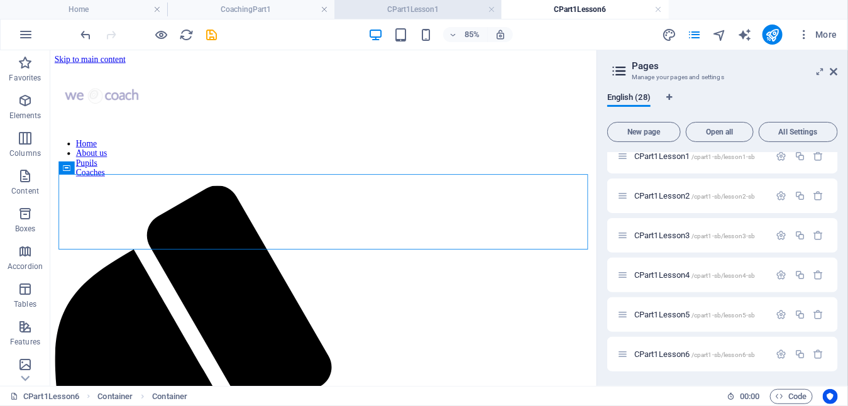
click at [417, 7] on h4 "CPart1Lesson1" at bounding box center [417, 10] width 167 height 14
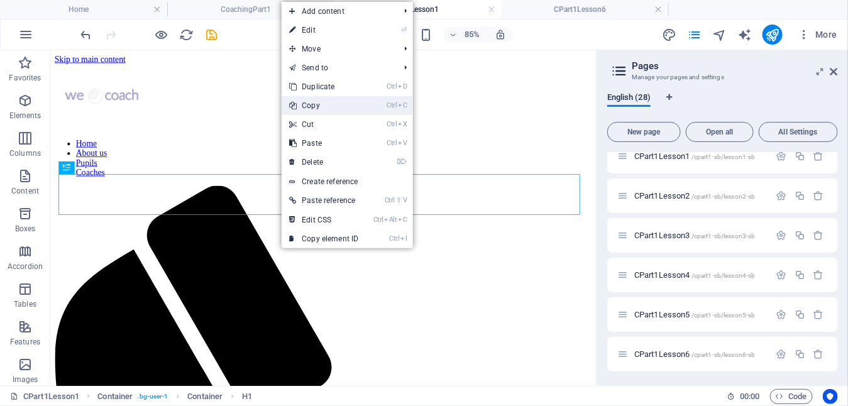
click at [320, 109] on link "Ctrl C Copy" at bounding box center [324, 105] width 84 height 19
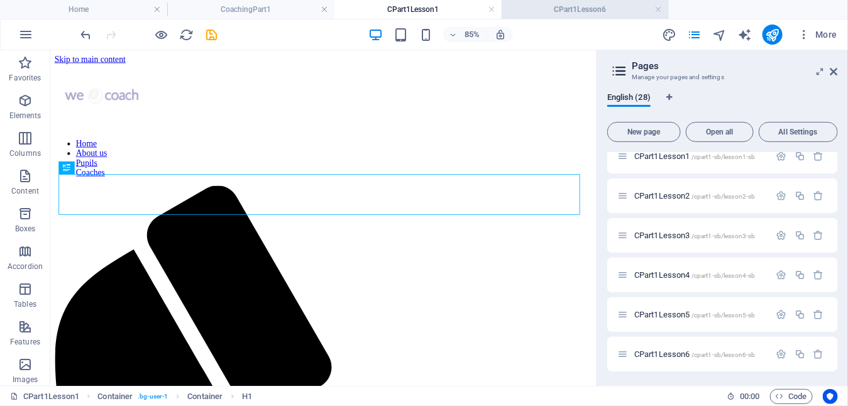
click at [577, 8] on h4 "CPart1Lesson6" at bounding box center [584, 10] width 167 height 14
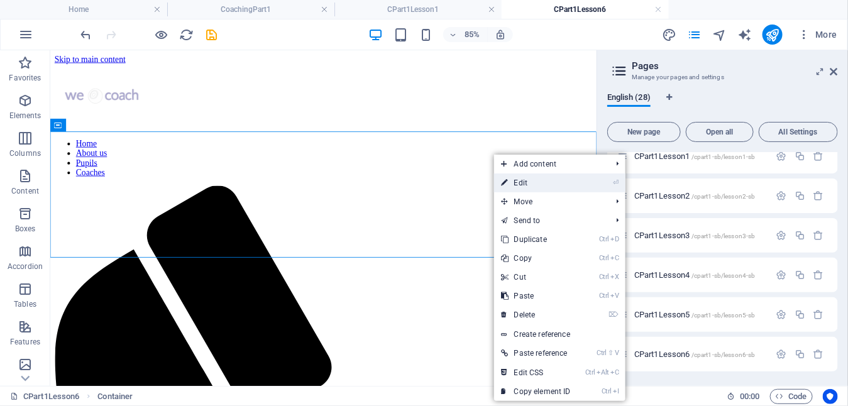
click at [533, 182] on link "⏎ Edit" at bounding box center [536, 182] width 84 height 19
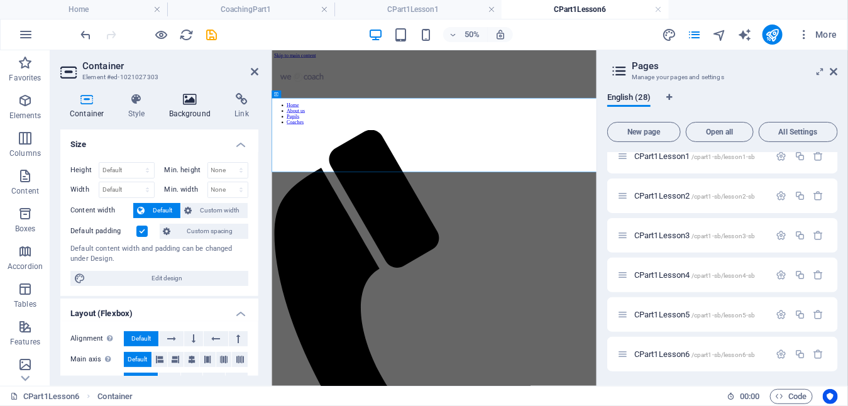
click at [193, 108] on h4 "Background" at bounding box center [193, 106] width 66 height 26
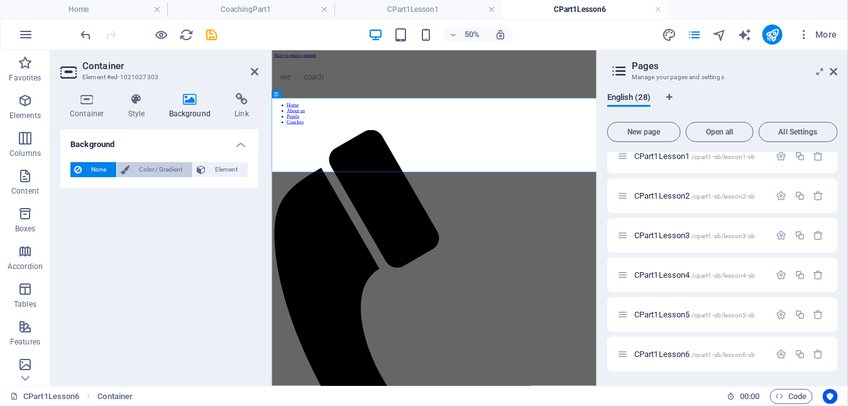
click at [150, 173] on span "Color / Gradient" at bounding box center [160, 169] width 55 height 15
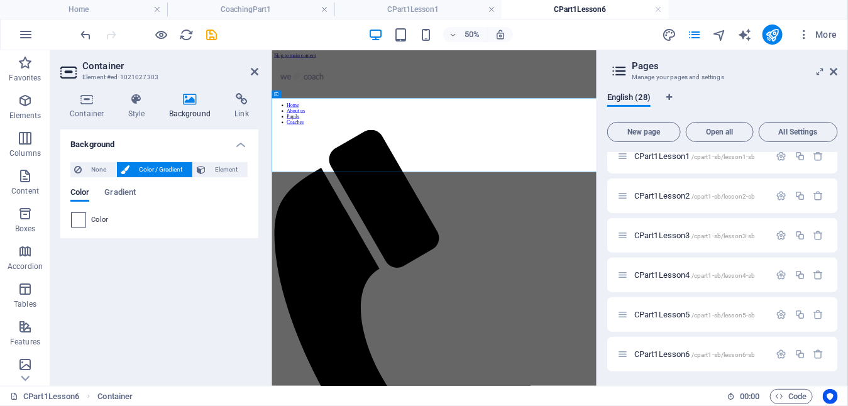
click at [83, 217] on span at bounding box center [79, 220] width 14 height 14
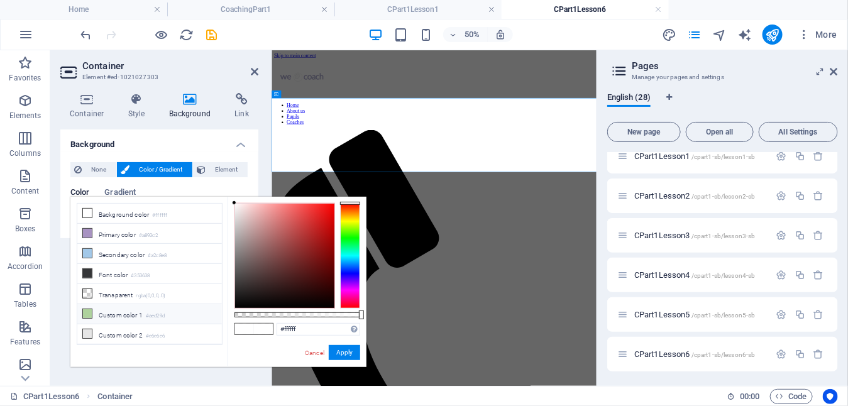
click at [95, 304] on li "Custom color 1 #aed29d" at bounding box center [149, 314] width 145 height 20
type input "#aed29d"
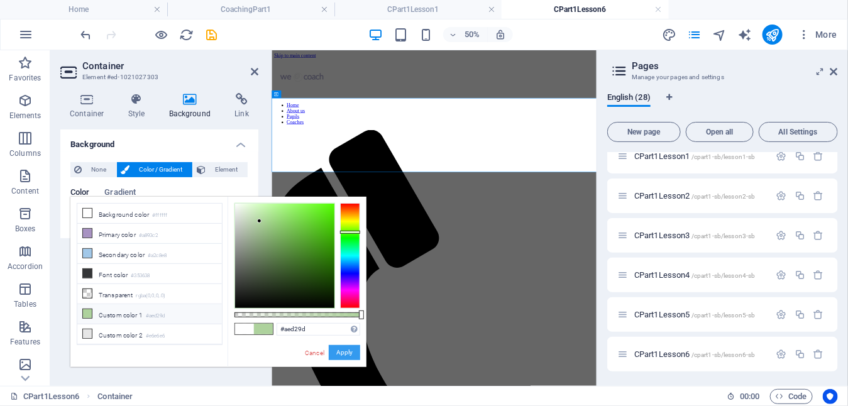
click at [346, 350] on button "Apply" at bounding box center [344, 352] width 31 height 15
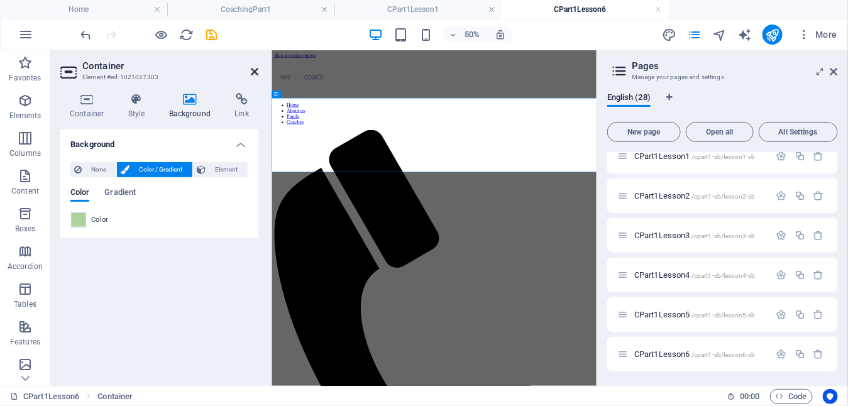
click at [254, 72] on icon at bounding box center [255, 72] width 8 height 10
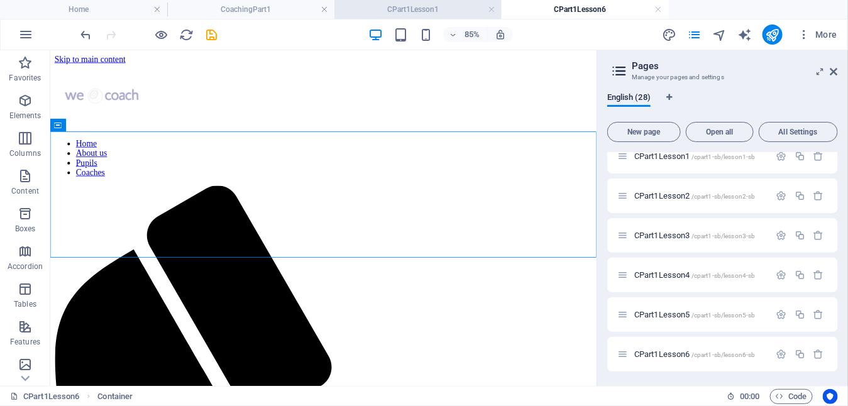
click at [407, 9] on h4 "CPart1Lesson1" at bounding box center [417, 10] width 167 height 14
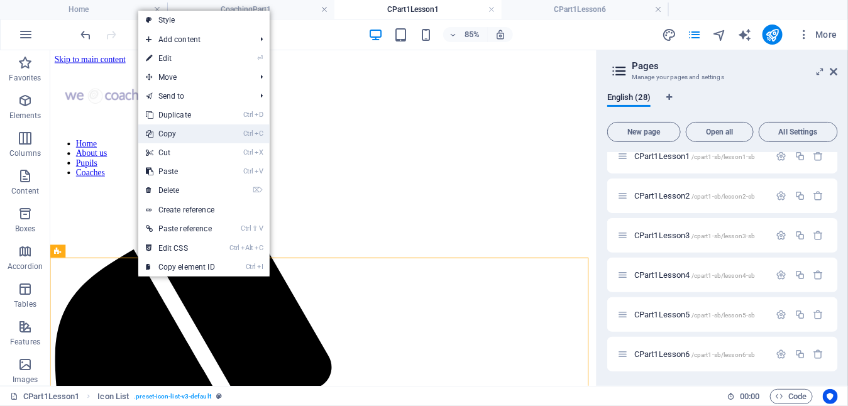
click at [179, 135] on link "Ctrl C Copy" at bounding box center [180, 133] width 84 height 19
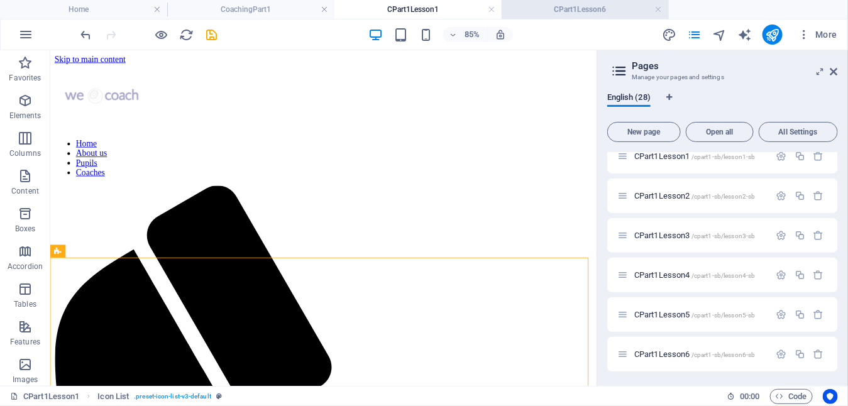
click at [549, 14] on h4 "CPart1Lesson6" at bounding box center [584, 10] width 167 height 14
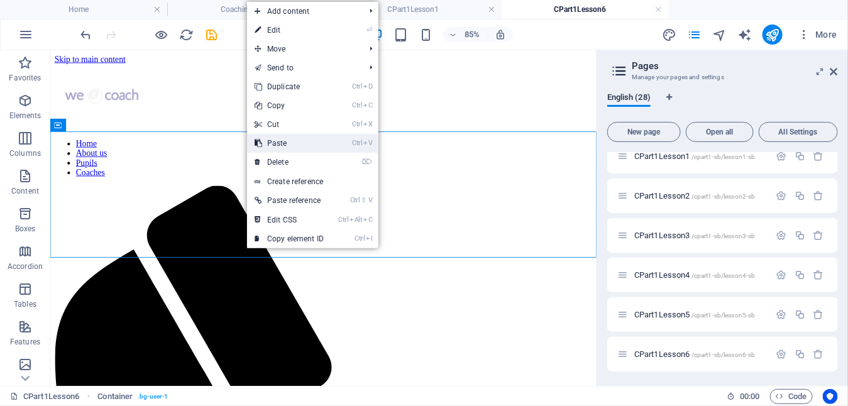
click at [284, 142] on link "Ctrl V Paste" at bounding box center [289, 143] width 84 height 19
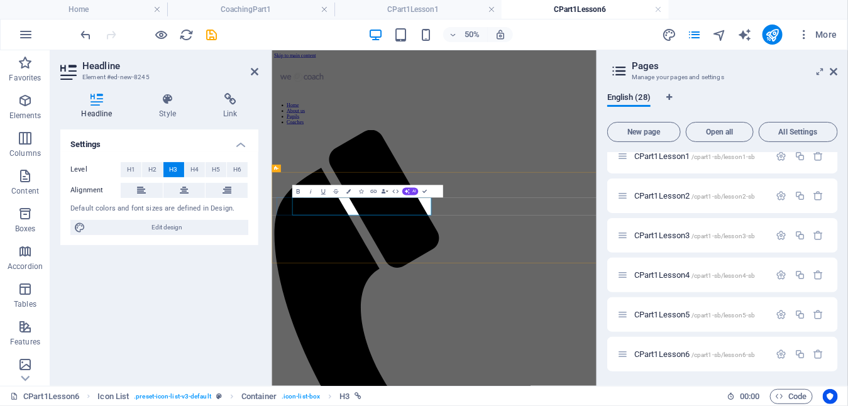
click at [228, 96] on icon at bounding box center [230, 99] width 56 height 13
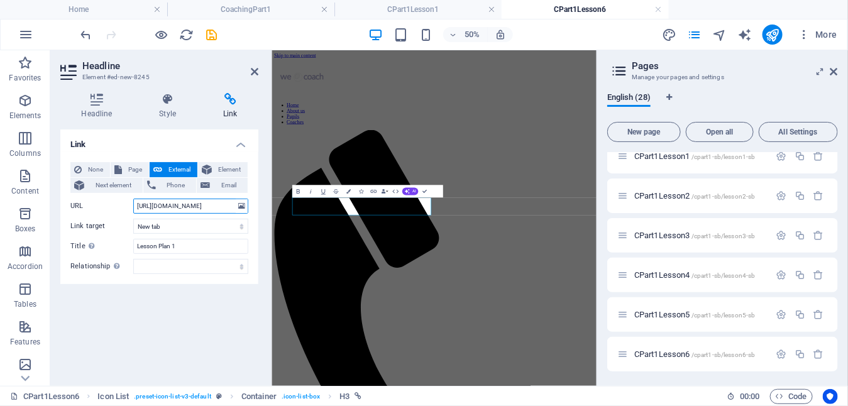
click at [175, 207] on input "[URL][DOMAIN_NAME]" at bounding box center [190, 206] width 115 height 15
type input "[URL][DOMAIN_NAME]"
click at [212, 36] on icon "save" at bounding box center [212, 35] width 14 height 14
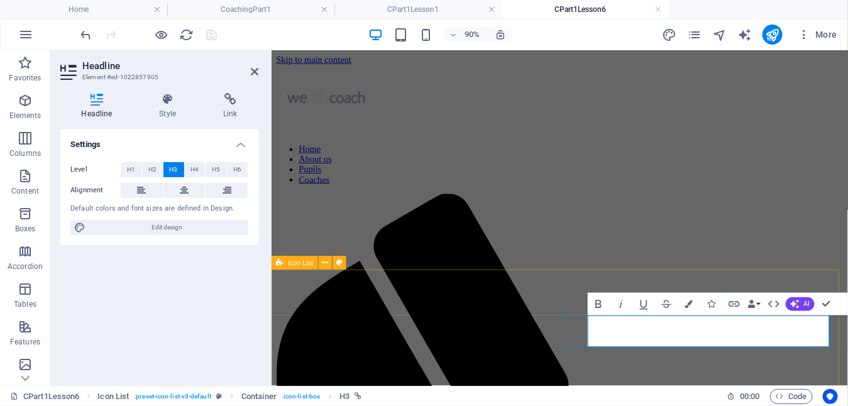
click at [230, 104] on icon at bounding box center [230, 99] width 56 height 13
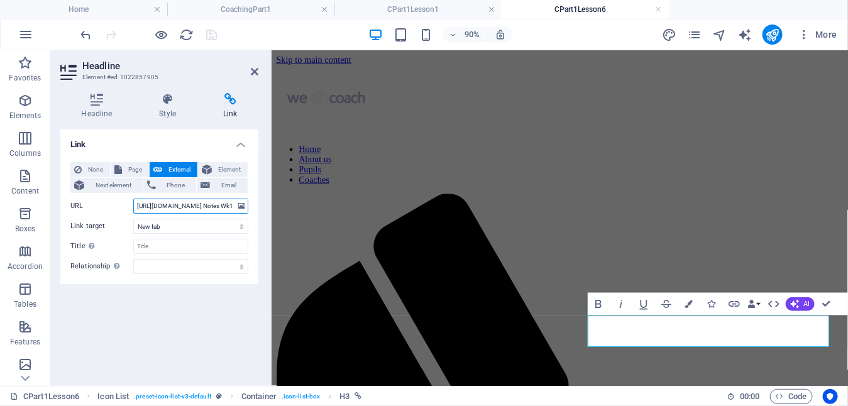
click at [183, 205] on input "[URL][DOMAIN_NAME] Notes Wk1.pdf" at bounding box center [190, 206] width 115 height 15
type input "[URL][DOMAIN_NAME] Notes Wk6.pdf"
click at [211, 33] on icon "save" at bounding box center [212, 35] width 14 height 14
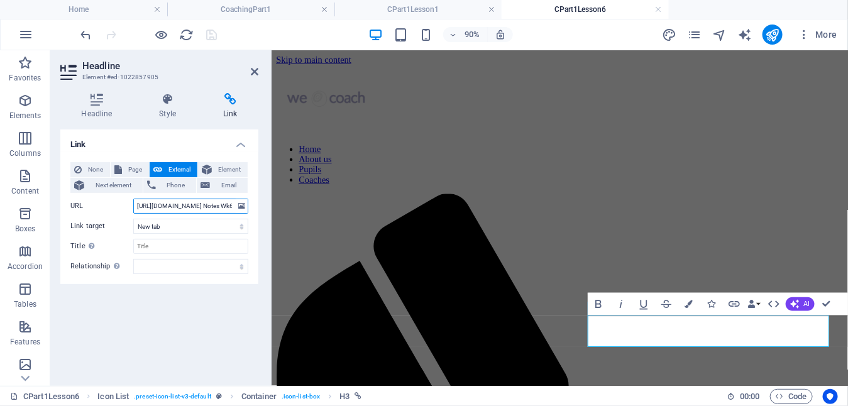
click at [200, 202] on input "[URL][DOMAIN_NAME] Notes Wk6.pdf" at bounding box center [190, 206] width 115 height 15
click at [194, 206] on input "[URL][DOMAIN_NAME] Notes Wk6.pdf" at bounding box center [190, 206] width 115 height 15
type input "[URL][DOMAIN_NAME] Notes Wk6.pdf"
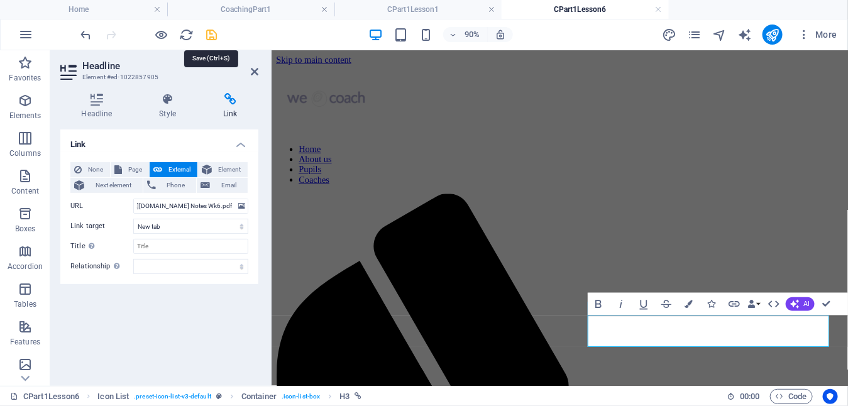
scroll to position [0, 0]
click at [214, 36] on icon "save" at bounding box center [212, 35] width 14 height 14
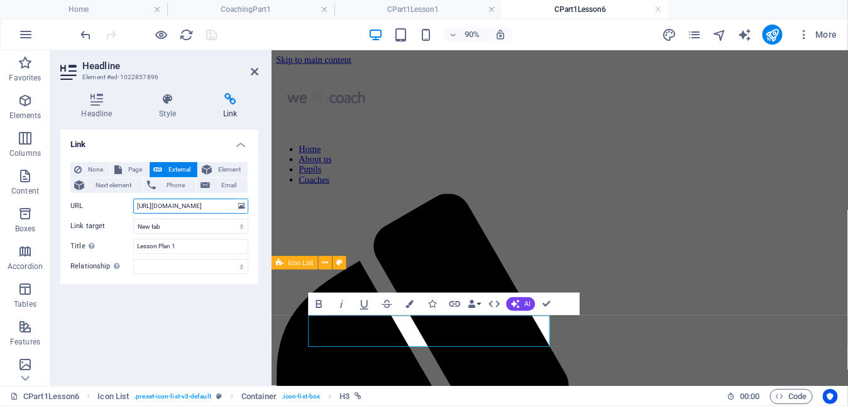
click at [202, 206] on input "[URL][DOMAIN_NAME]" at bounding box center [190, 206] width 115 height 15
click at [260, 70] on aside "Headline Element #ed-1022857896 Headline Style Link Settings Level H1 H2 H3 H4 …" at bounding box center [160, 218] width 221 height 336
click at [253, 74] on icon at bounding box center [255, 72] width 8 height 10
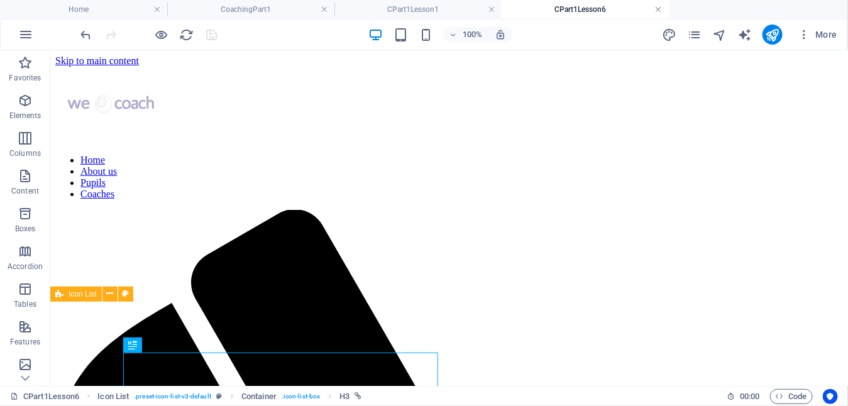
click at [660, 11] on link at bounding box center [659, 10] width 8 height 12
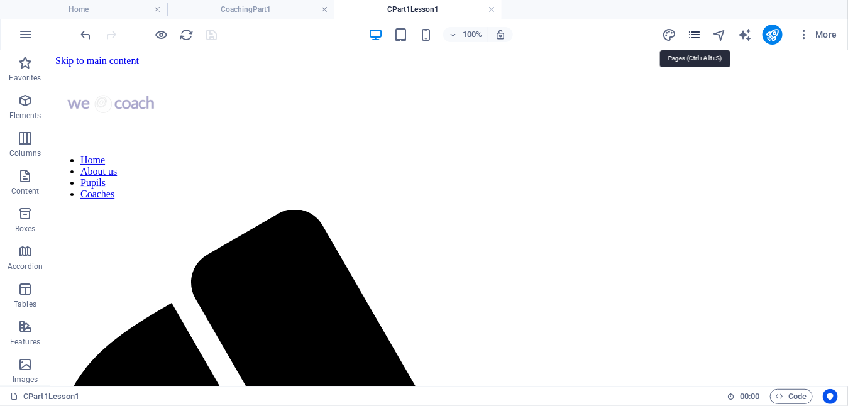
click at [701, 34] on icon "pages" at bounding box center [694, 35] width 14 height 14
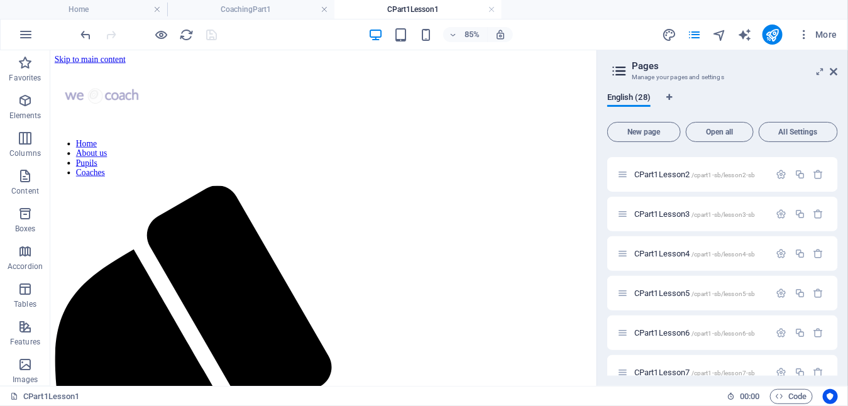
scroll to position [314, 0]
click at [664, 327] on span "CPart1Lesson7 /cpart1-sb/lesson7-sb" at bounding box center [694, 330] width 121 height 9
click at [21, 70] on span "Favorites" at bounding box center [25, 70] width 50 height 30
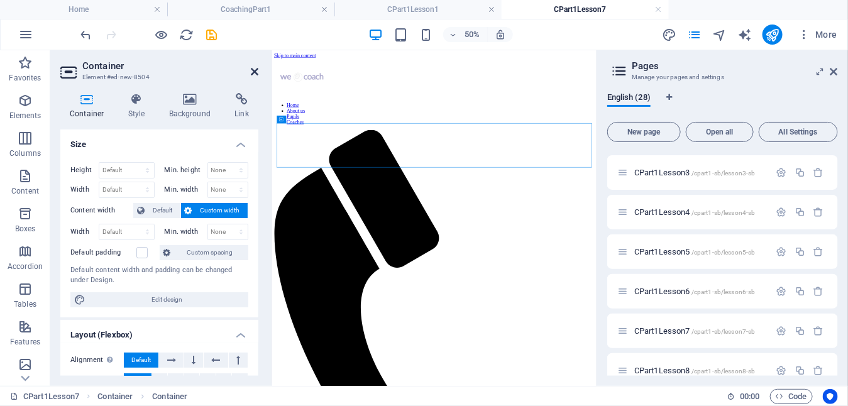
click at [251, 70] on icon at bounding box center [255, 72] width 8 height 10
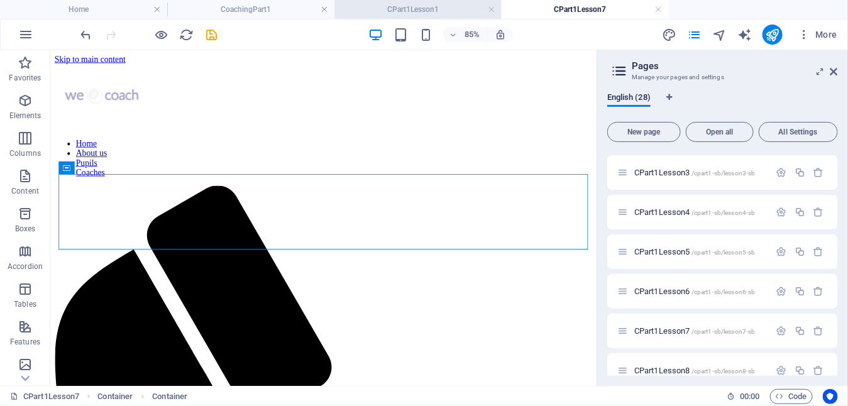
click at [418, 8] on h4 "CPart1Lesson1" at bounding box center [417, 10] width 167 height 14
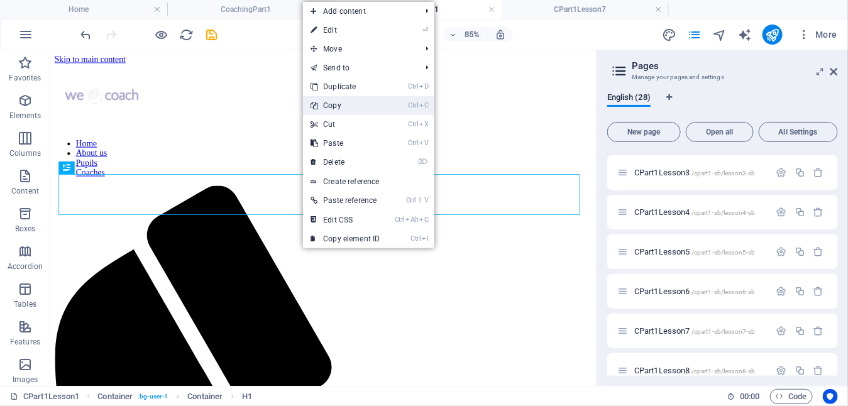
click at [353, 110] on link "Ctrl C Copy" at bounding box center [345, 105] width 84 height 19
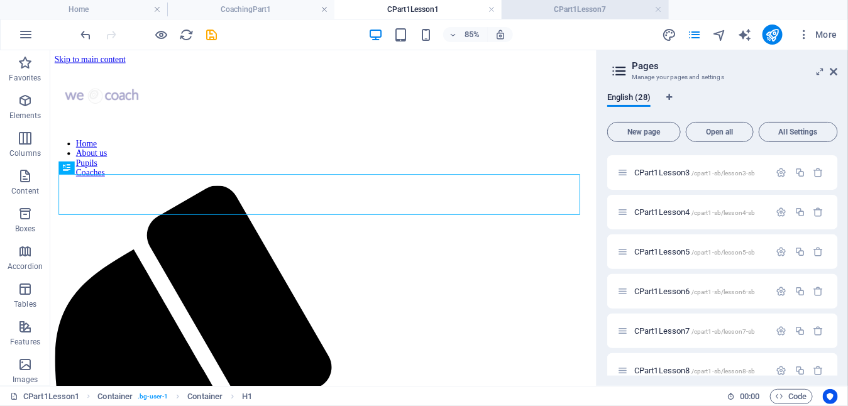
click at [583, 9] on h4 "CPart1Lesson7" at bounding box center [584, 10] width 167 height 14
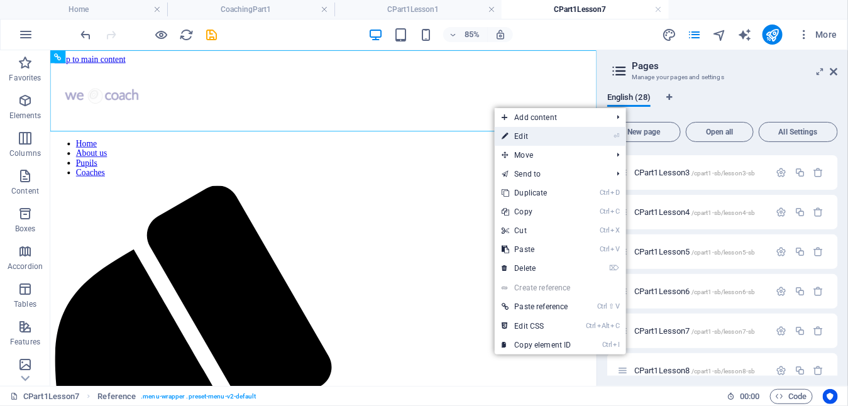
click at [521, 134] on link "⏎ Edit" at bounding box center [537, 136] width 84 height 19
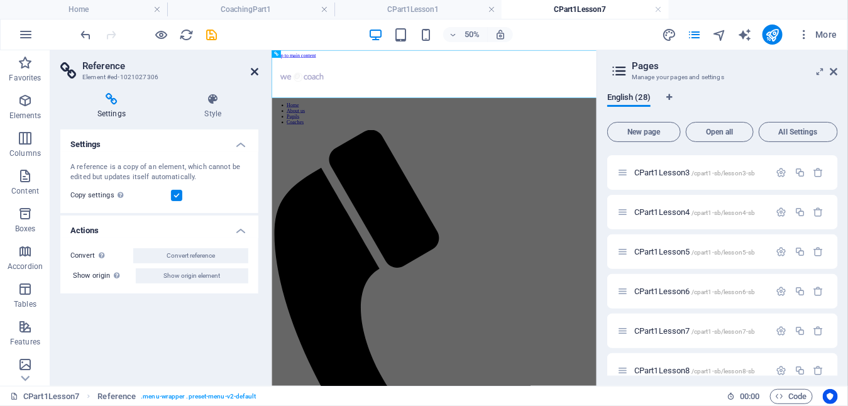
click at [253, 70] on icon at bounding box center [255, 72] width 8 height 10
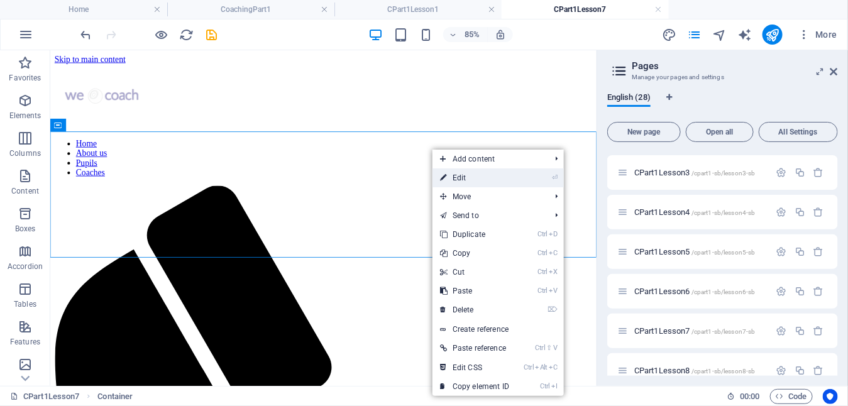
click at [466, 175] on link "⏎ Edit" at bounding box center [474, 177] width 84 height 19
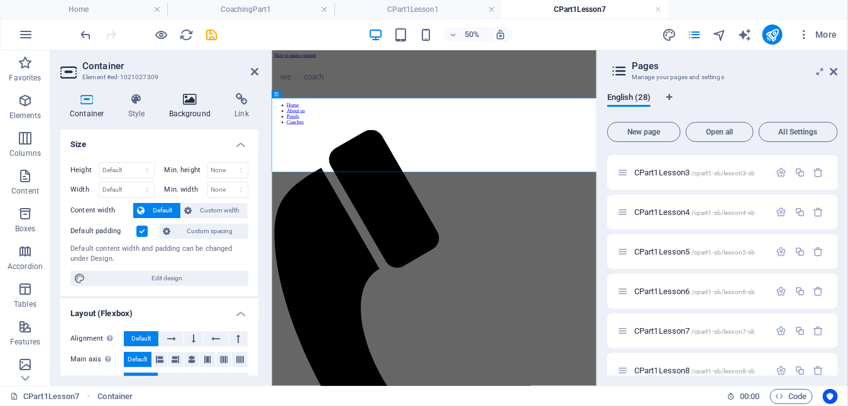
click at [195, 107] on h4 "Background" at bounding box center [193, 106] width 66 height 26
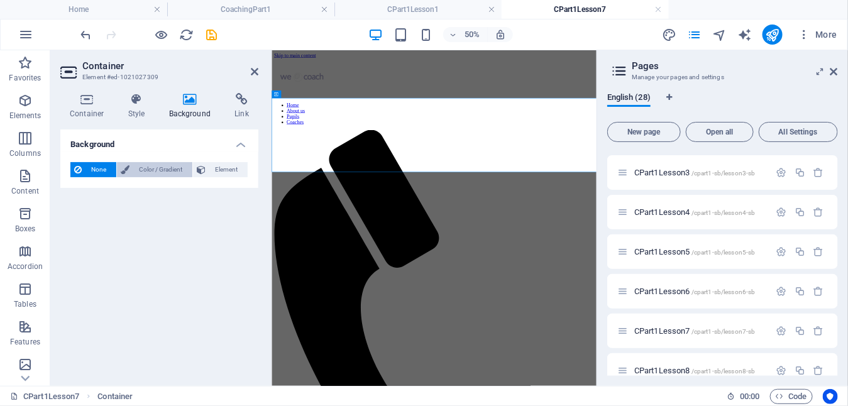
click at [151, 166] on span "Color / Gradient" at bounding box center [160, 169] width 55 height 15
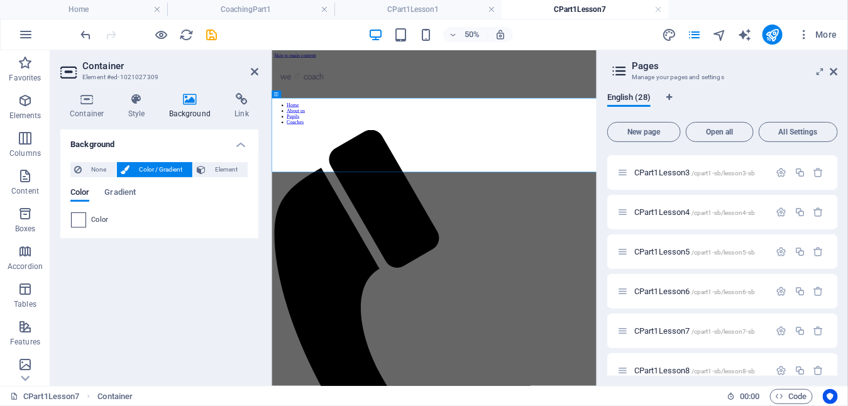
click at [82, 219] on span at bounding box center [79, 220] width 14 height 14
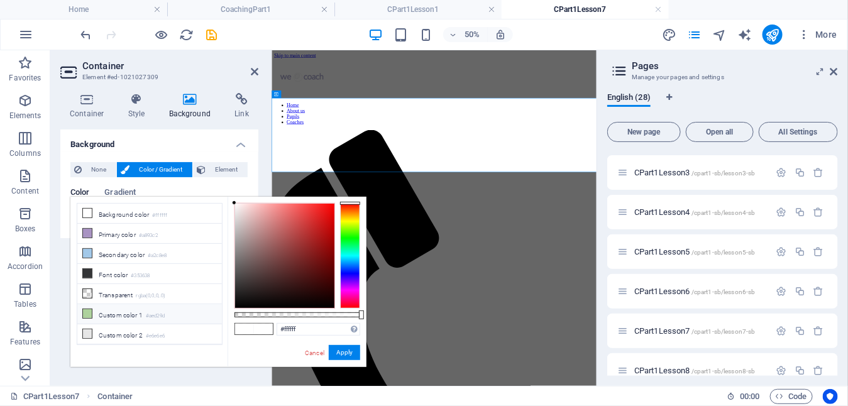
click at [85, 310] on icon at bounding box center [87, 313] width 9 height 9
type input "#aed29d"
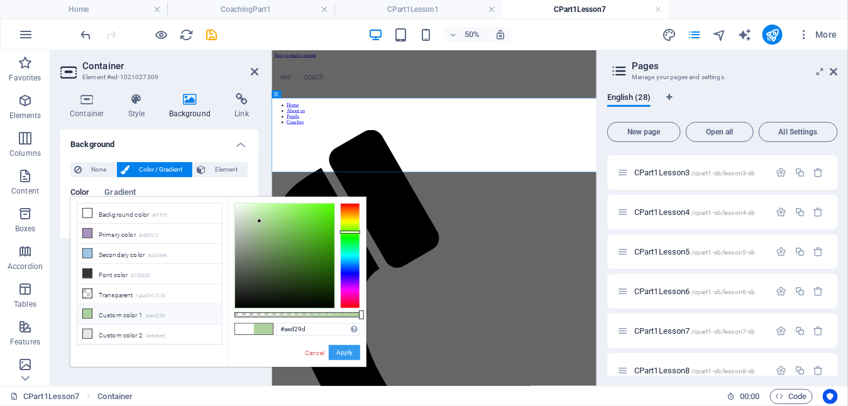
click at [343, 351] on button "Apply" at bounding box center [344, 352] width 31 height 15
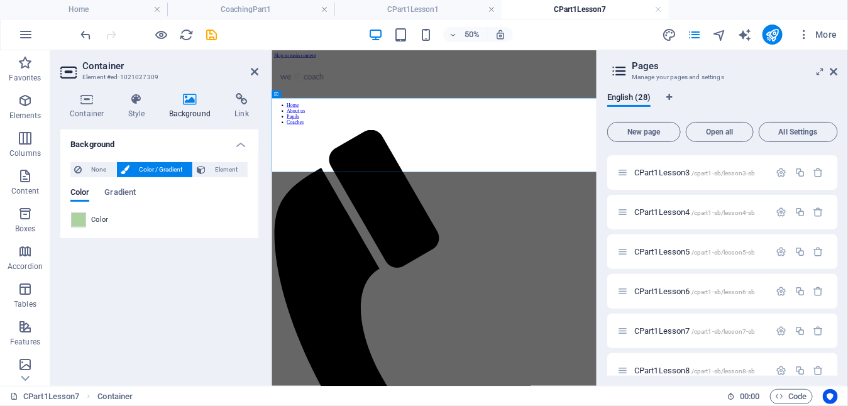
click at [260, 70] on aside "Container Element #ed-1021027309 Container Style Background Link Size Height De…" at bounding box center [160, 218] width 221 height 336
click at [256, 74] on icon at bounding box center [255, 72] width 8 height 10
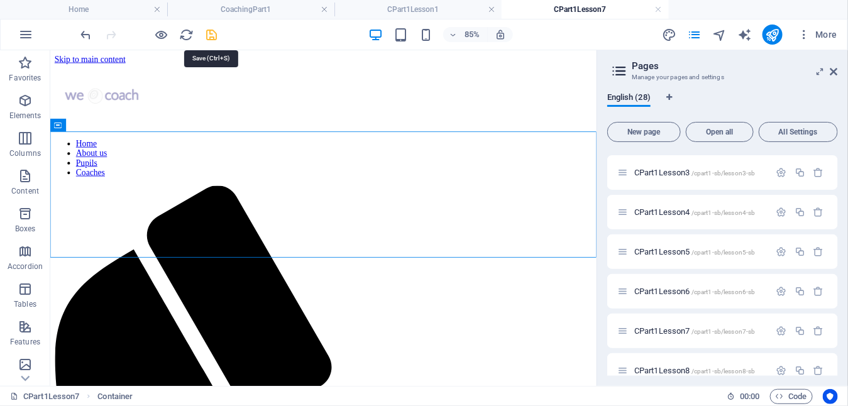
click at [213, 35] on icon "save" at bounding box center [212, 35] width 14 height 14
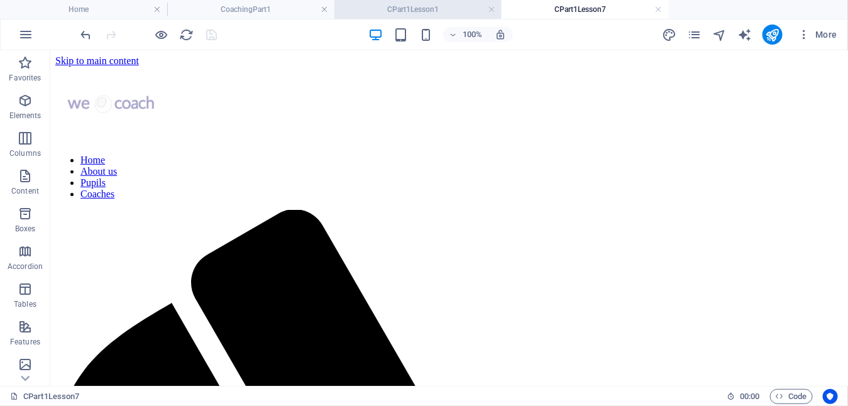
click at [419, 8] on h4 "CPart1Lesson1" at bounding box center [417, 10] width 167 height 14
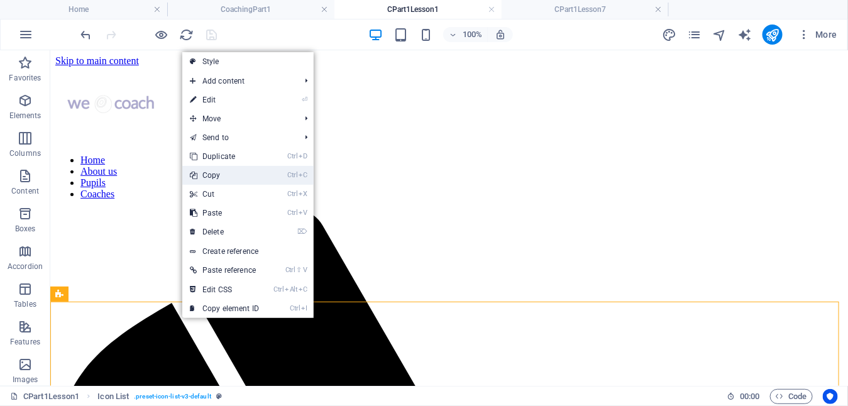
drag, startPoint x: 221, startPoint y: 178, endPoint x: 257, endPoint y: 84, distance: 100.3
click at [221, 178] on link "Ctrl C Copy" at bounding box center [224, 175] width 84 height 19
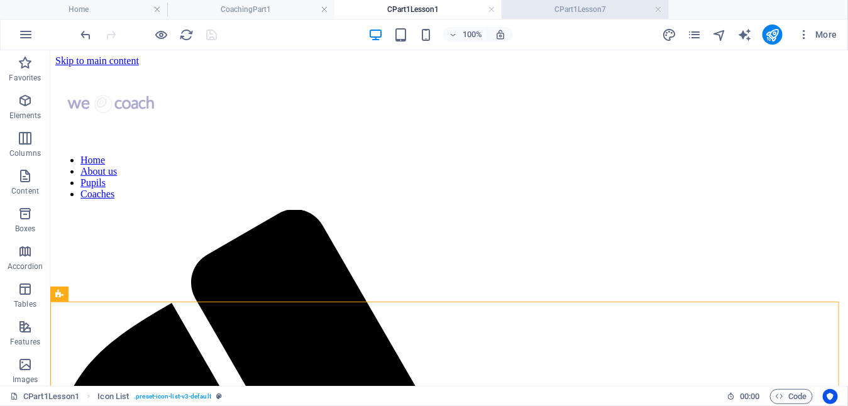
click at [574, 3] on h4 "CPart1Lesson7" at bounding box center [584, 10] width 167 height 14
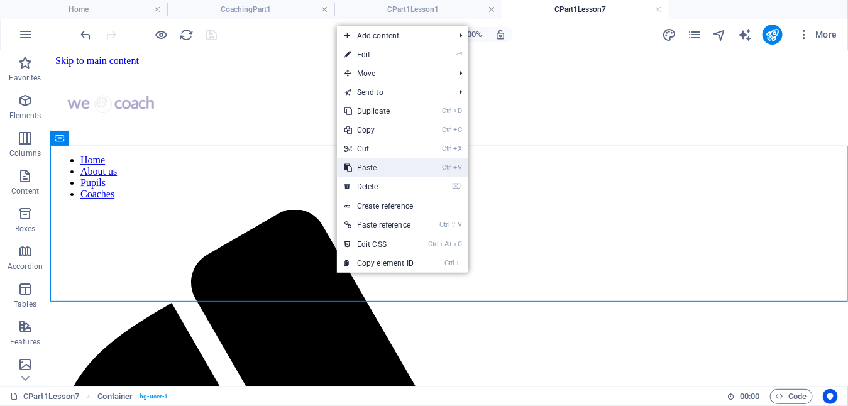
click at [391, 168] on link "Ctrl V Paste" at bounding box center [379, 167] width 84 height 19
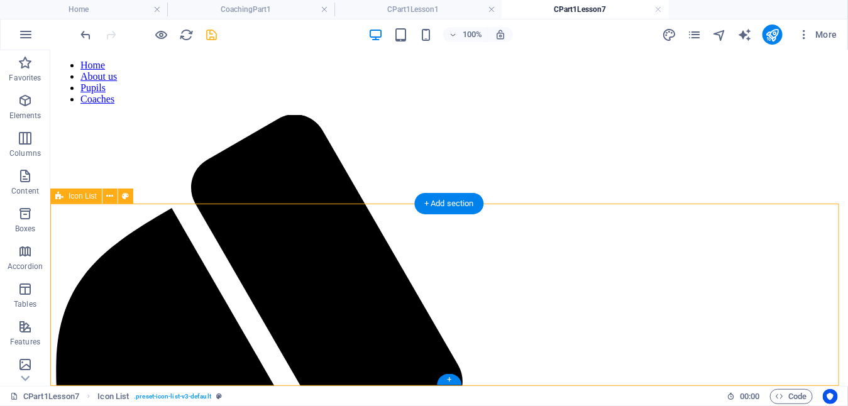
scroll to position [97, 0]
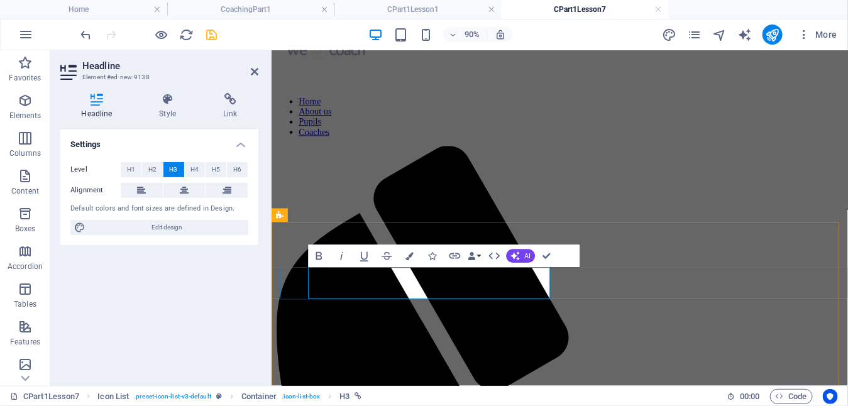
click at [226, 101] on icon at bounding box center [230, 99] width 56 height 13
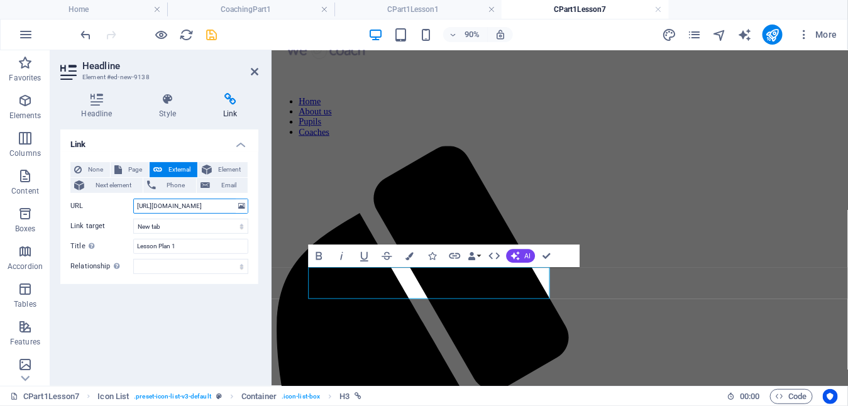
click at [189, 207] on input "[URL][DOMAIN_NAME]" at bounding box center [190, 206] width 115 height 15
type input "[URL][DOMAIN_NAME]"
click at [209, 35] on icon "save" at bounding box center [212, 35] width 14 height 14
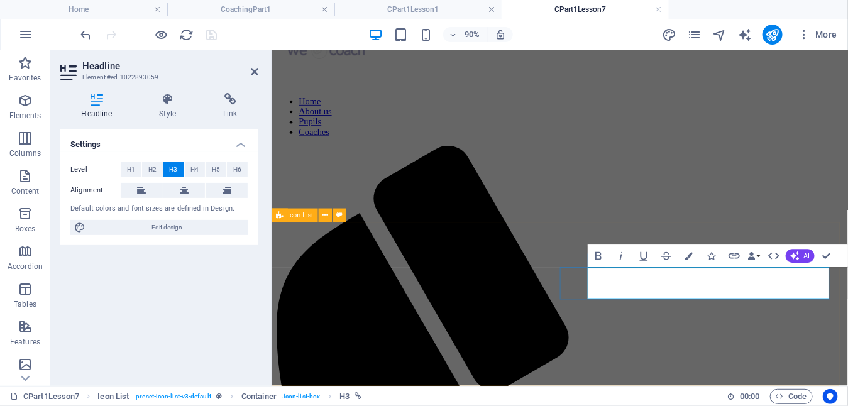
click at [231, 104] on icon at bounding box center [230, 99] width 56 height 13
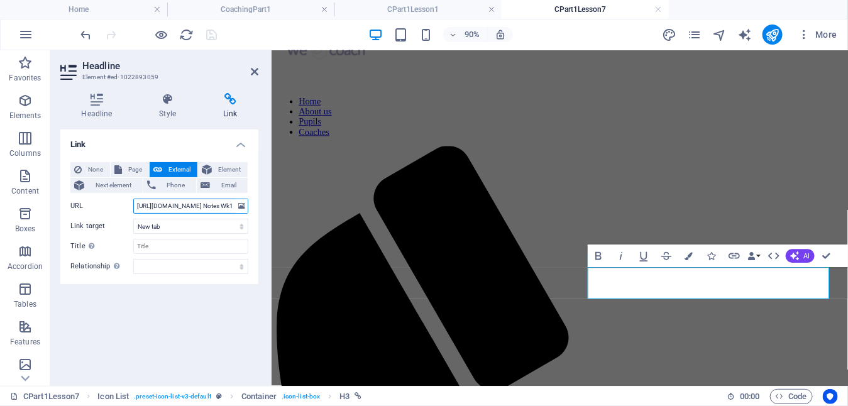
click at [194, 207] on input "[URL][DOMAIN_NAME] Notes Wk1.pdf" at bounding box center [190, 206] width 115 height 15
type input "[URL][DOMAIN_NAME] Notes Wk7.pdf"
click at [211, 34] on icon "save" at bounding box center [212, 35] width 14 height 14
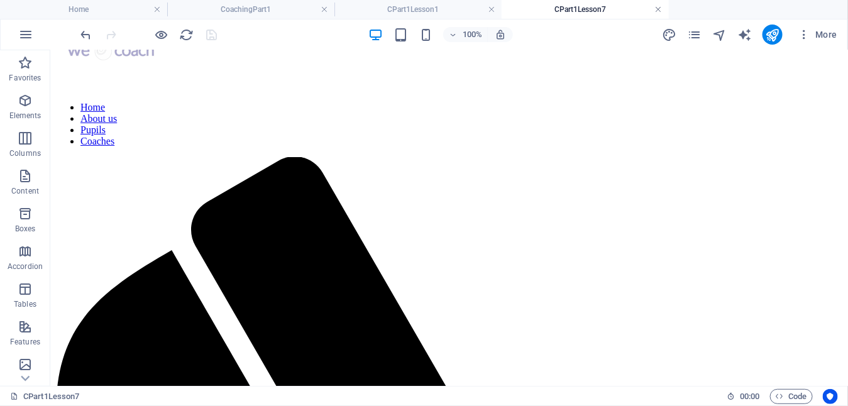
click at [659, 8] on link at bounding box center [659, 10] width 8 height 12
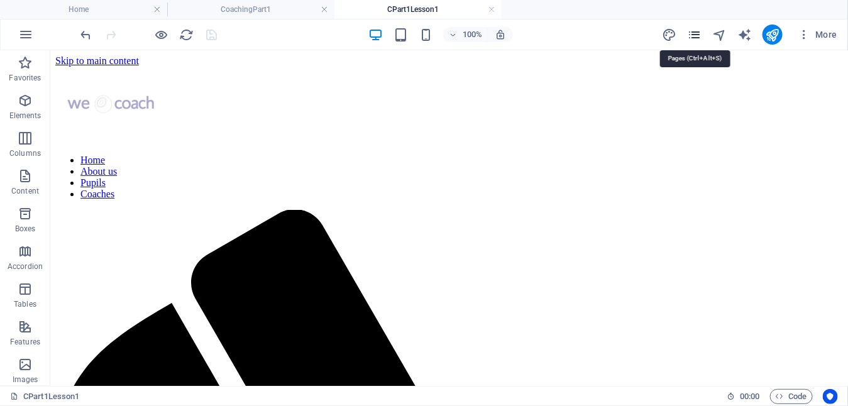
click at [698, 35] on icon "pages" at bounding box center [694, 35] width 14 height 14
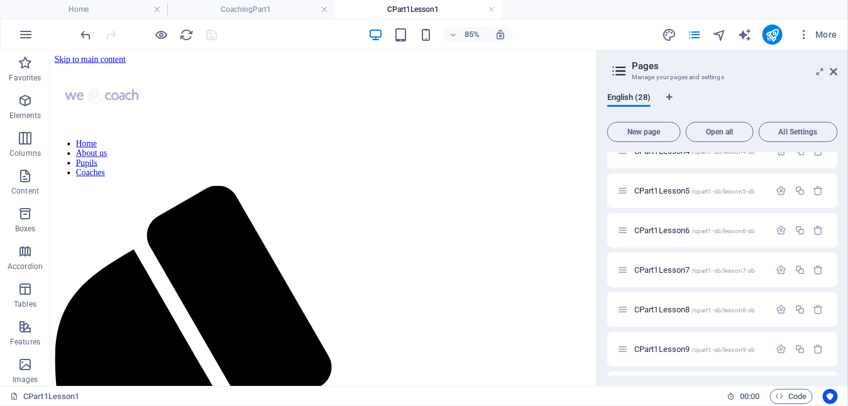
scroll to position [377, 0]
click at [689, 305] on span "CPart1Lesson8 /cpart1-sb/lesson8-sb" at bounding box center [694, 306] width 121 height 9
click at [23, 68] on icon "button" at bounding box center [25, 62] width 15 height 15
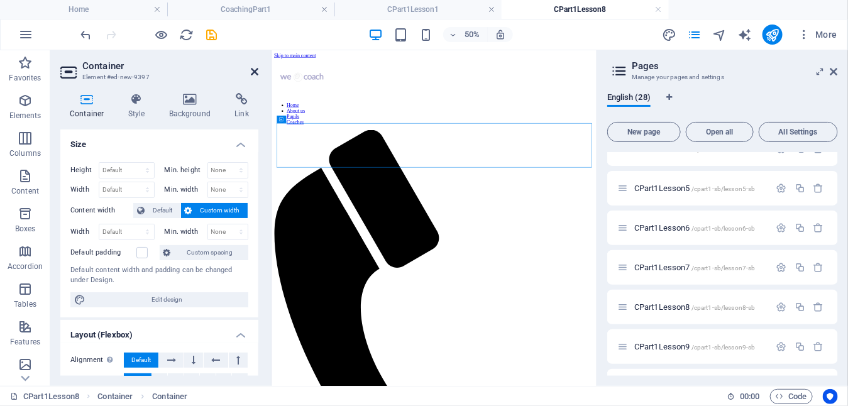
drag, startPoint x: 254, startPoint y: 71, endPoint x: 277, endPoint y: 1, distance: 73.5
click at [254, 71] on icon at bounding box center [255, 72] width 8 height 10
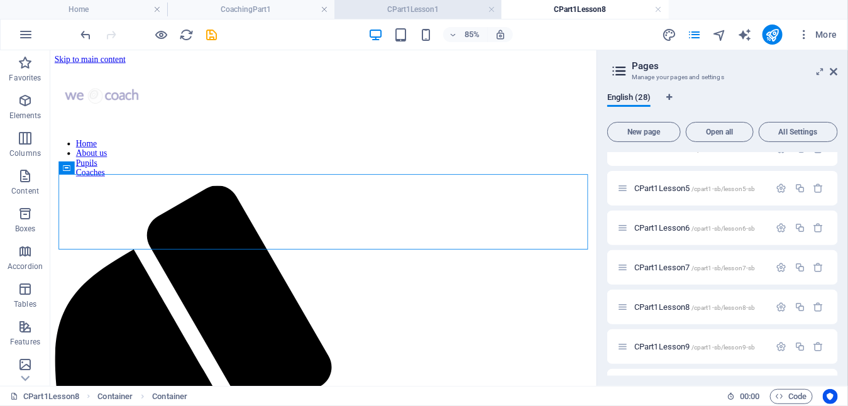
click at [401, 4] on h4 "CPart1Lesson1" at bounding box center [417, 10] width 167 height 14
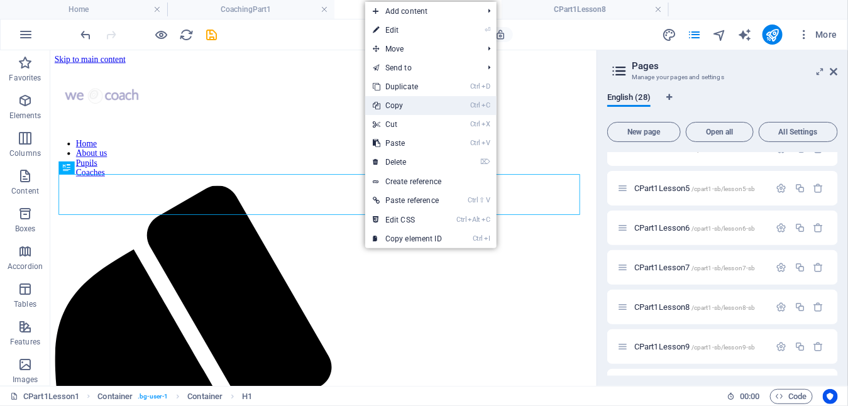
click at [403, 110] on link "Ctrl C Copy" at bounding box center [407, 105] width 84 height 19
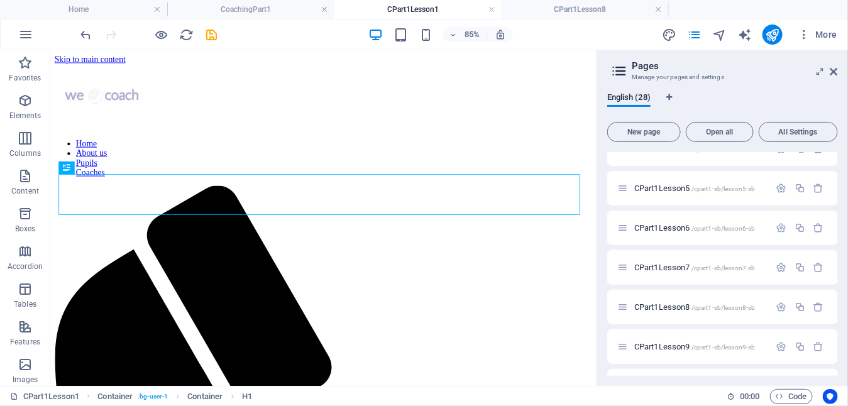
drag, startPoint x: 583, startPoint y: 8, endPoint x: 549, endPoint y: 35, distance: 43.0
click at [576, 6] on h4 "CPart1Lesson8" at bounding box center [584, 10] width 167 height 14
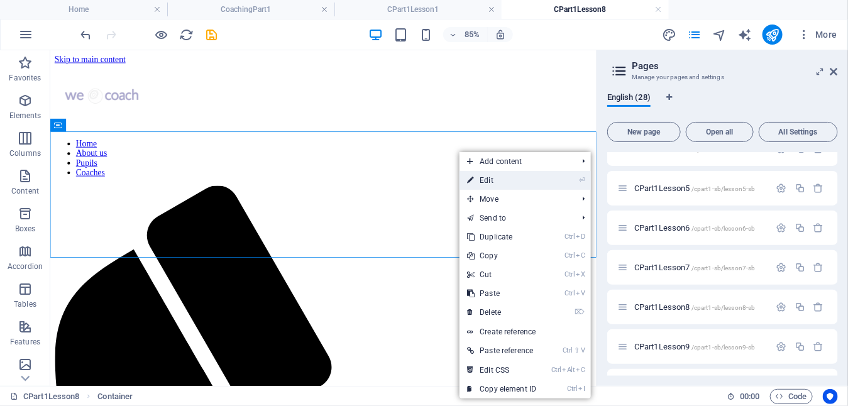
click at [513, 182] on link "⏎ Edit" at bounding box center [501, 180] width 84 height 19
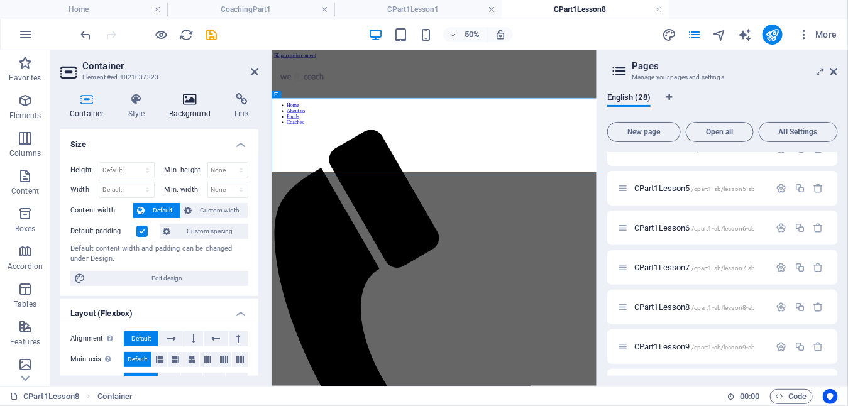
click at [188, 111] on h4 "Background" at bounding box center [193, 106] width 66 height 26
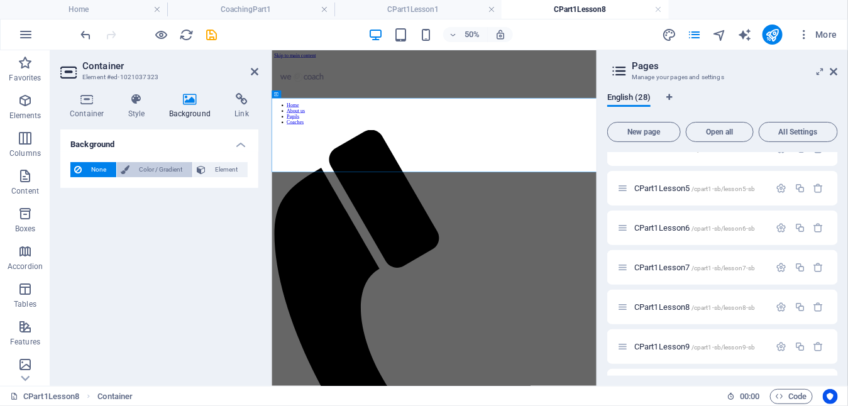
click at [155, 165] on span "Color / Gradient" at bounding box center [160, 169] width 55 height 15
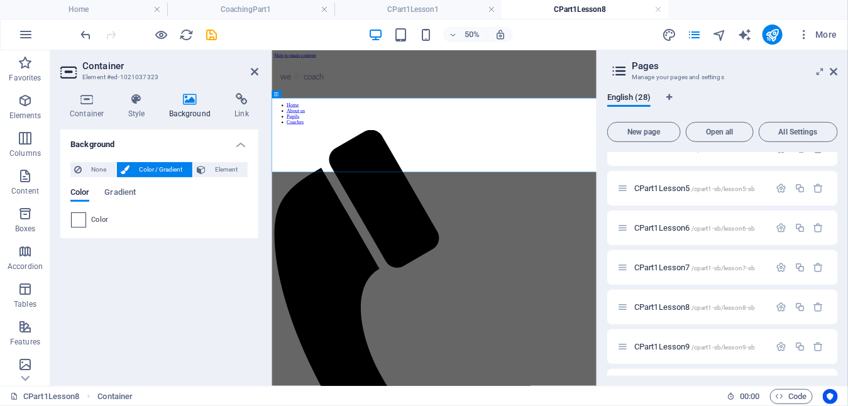
click at [80, 219] on span at bounding box center [79, 220] width 14 height 14
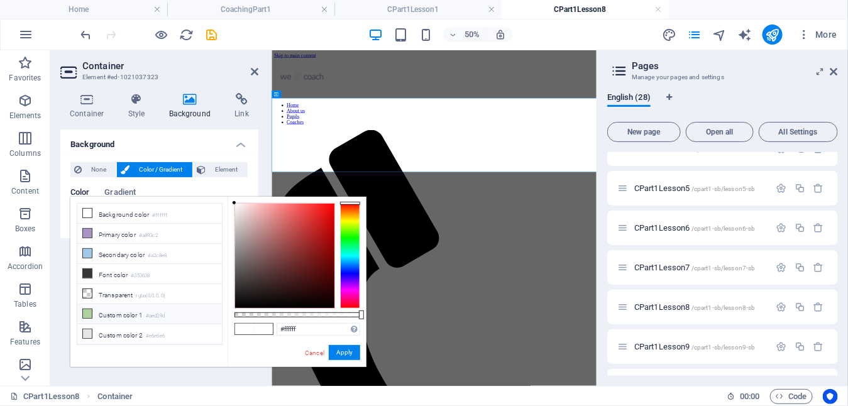
click at [86, 309] on icon at bounding box center [87, 313] width 9 height 9
type input "#aed29d"
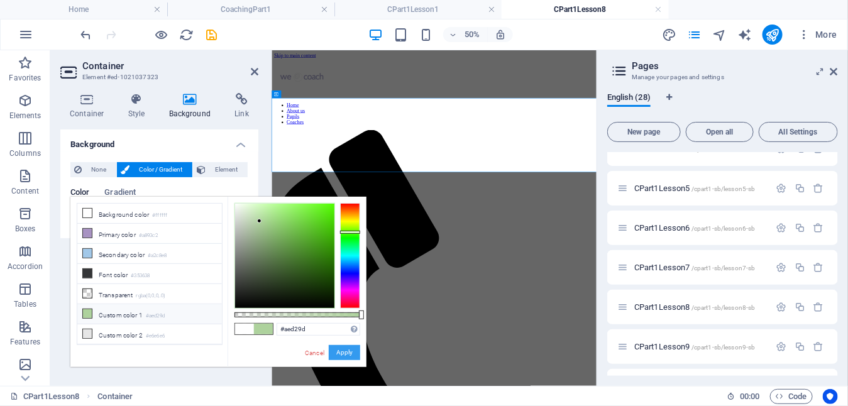
click at [344, 351] on button "Apply" at bounding box center [344, 352] width 31 height 15
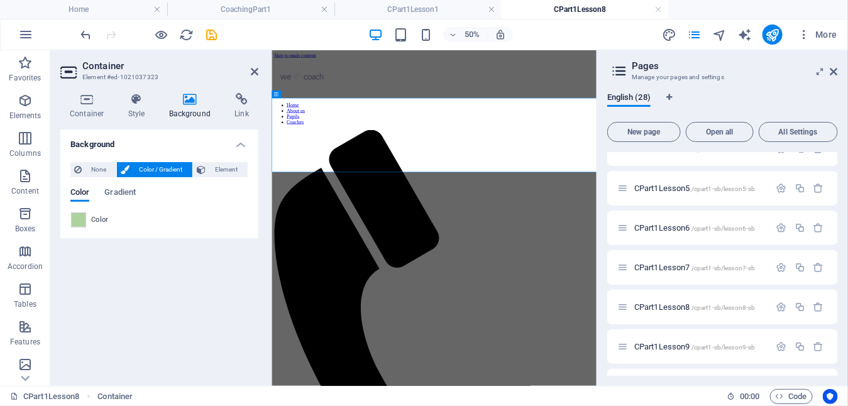
click at [251, 72] on icon at bounding box center [255, 72] width 8 height 10
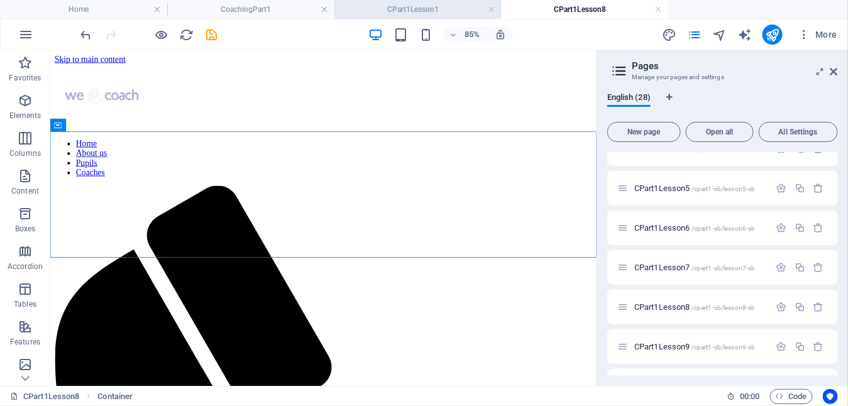
click at [414, 4] on h4 "CPart1Lesson1" at bounding box center [417, 10] width 167 height 14
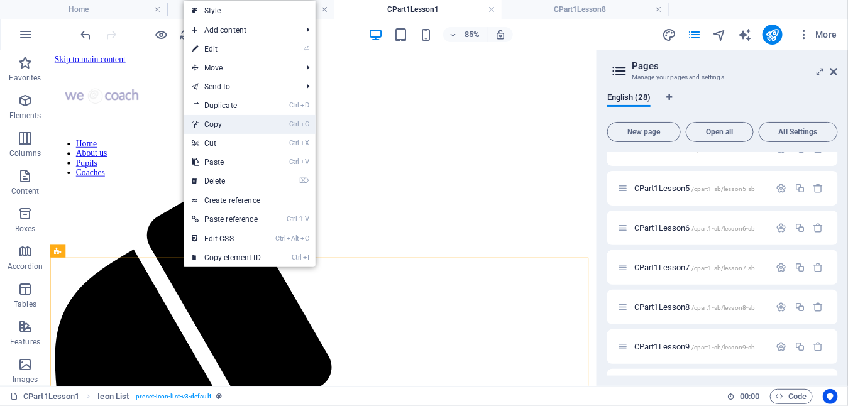
click at [223, 127] on link "Ctrl C Copy" at bounding box center [226, 124] width 84 height 19
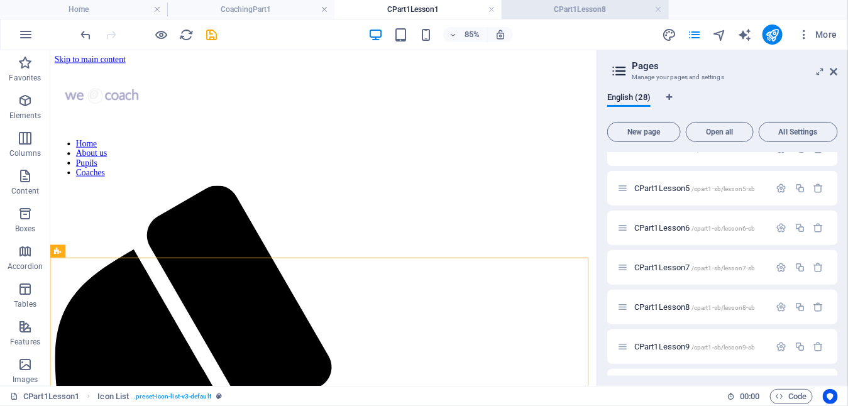
click at [563, 7] on h4 "CPart1Lesson8" at bounding box center [584, 10] width 167 height 14
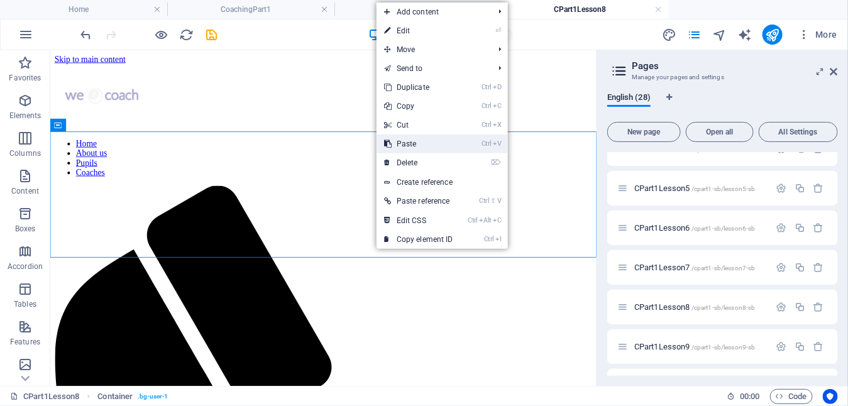
click at [414, 145] on link "Ctrl V Paste" at bounding box center [418, 143] width 84 height 19
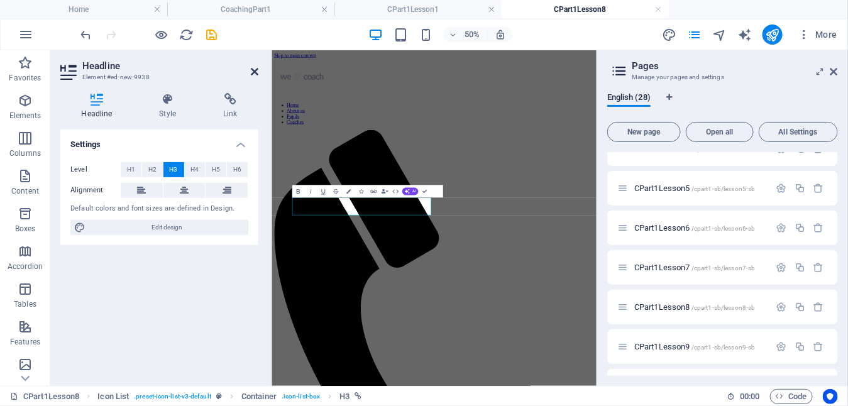
click at [251, 72] on icon at bounding box center [255, 72] width 8 height 10
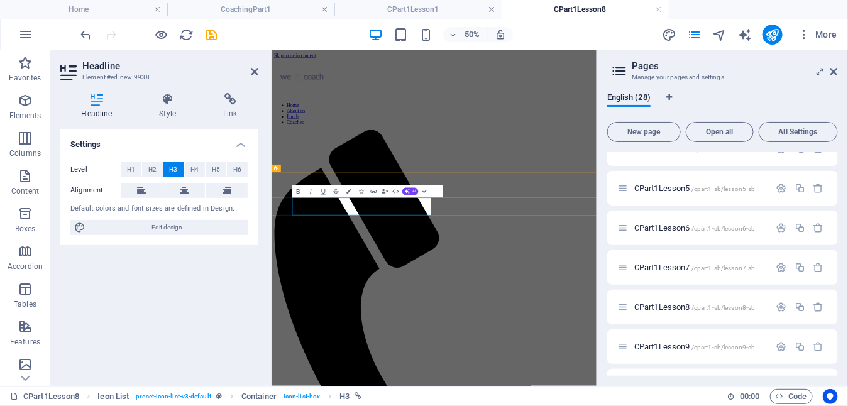
click at [230, 102] on icon at bounding box center [230, 99] width 56 height 13
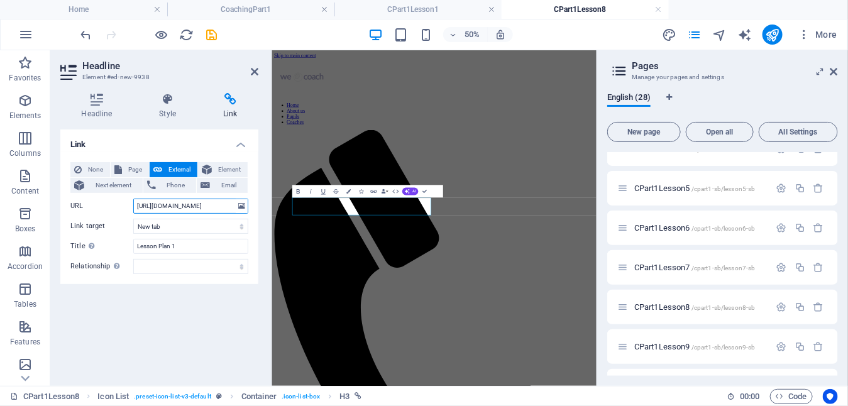
click at [180, 208] on input "[URL][DOMAIN_NAME]" at bounding box center [190, 206] width 115 height 15
type input "[URL][DOMAIN_NAME]"
click at [211, 29] on icon "save" at bounding box center [212, 35] width 14 height 14
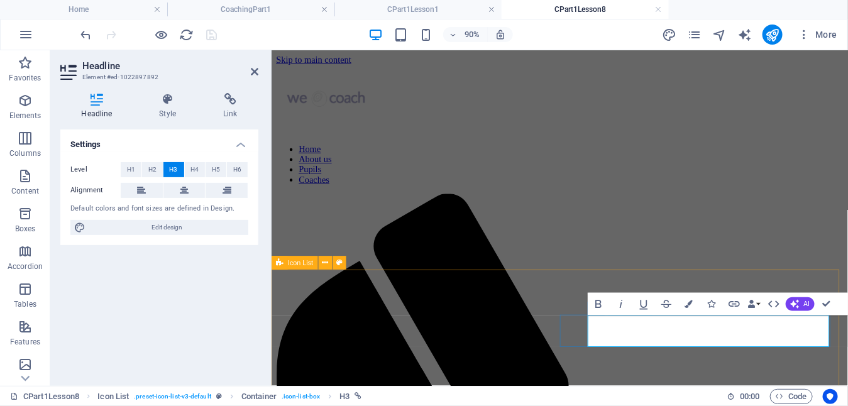
click at [223, 99] on icon at bounding box center [230, 99] width 56 height 13
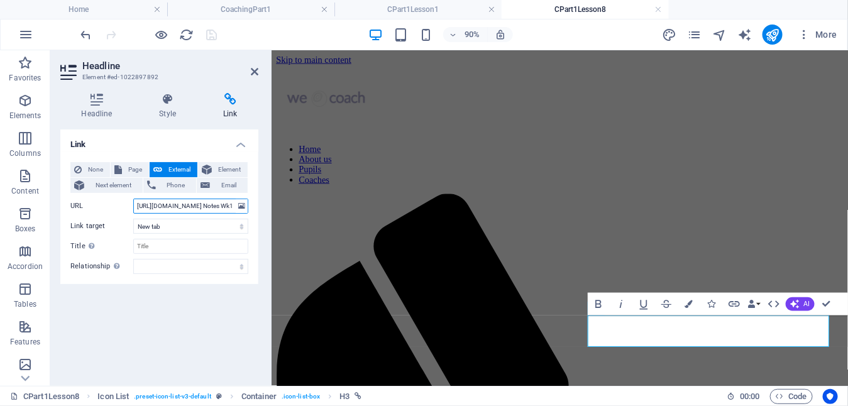
click at [200, 203] on input "[URL][DOMAIN_NAME] Notes Wk1.pdf" at bounding box center [190, 206] width 115 height 15
type input "[URL][DOMAIN_NAME] Notes Wk8.pdf"
click at [207, 31] on icon "save" at bounding box center [212, 35] width 14 height 14
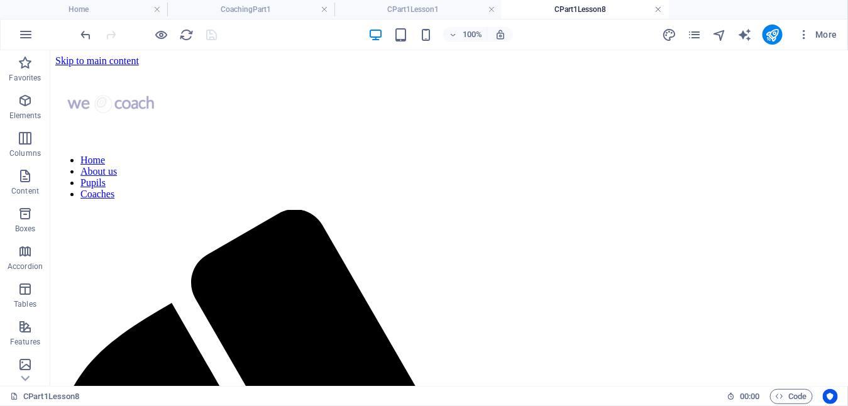
click at [659, 11] on link at bounding box center [659, 10] width 8 height 12
click at [691, 36] on icon "pages" at bounding box center [694, 35] width 14 height 14
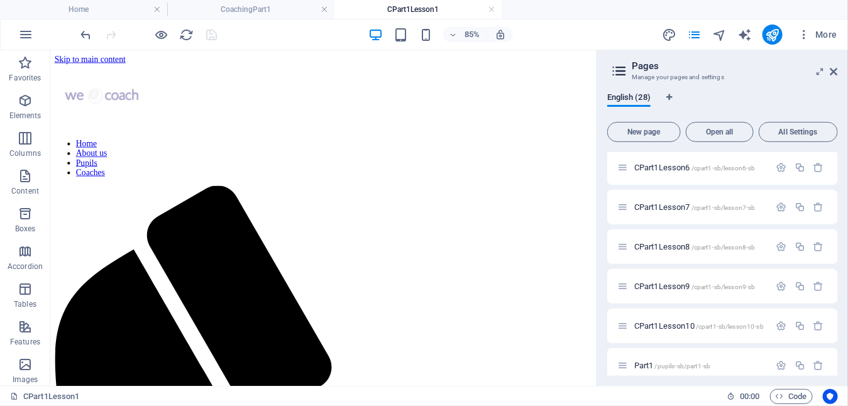
scroll to position [439, 0]
click at [676, 282] on span "CPart1Lesson9 /cpart1-sb/lesson9-sb" at bounding box center [694, 284] width 121 height 9
click at [28, 70] on span "Favorites" at bounding box center [25, 70] width 50 height 30
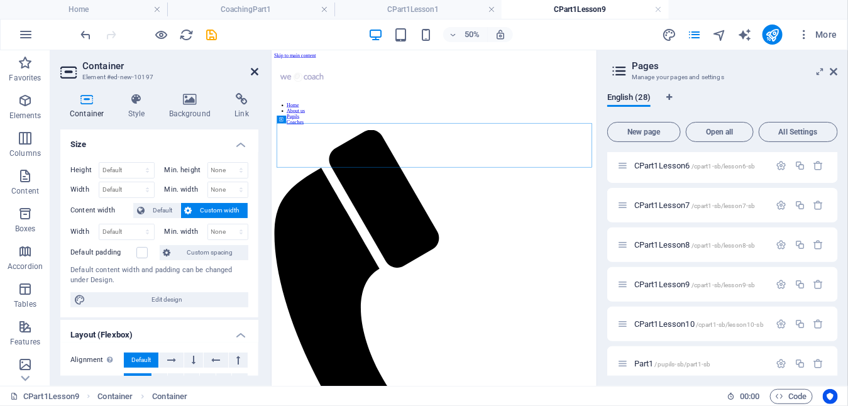
click at [253, 70] on icon at bounding box center [255, 72] width 8 height 10
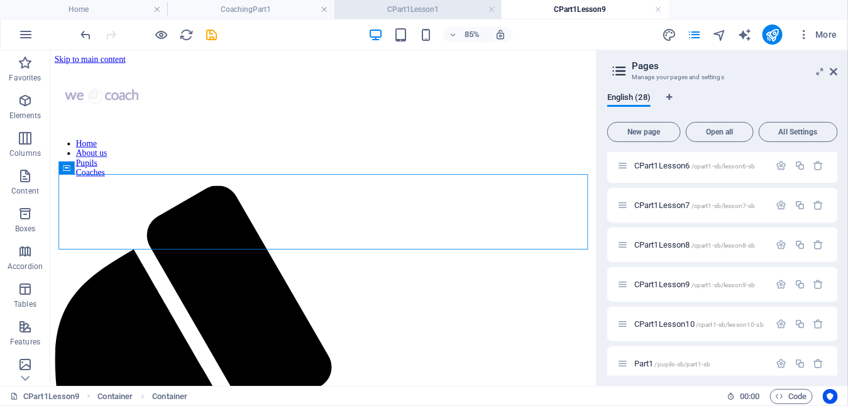
click at [403, 7] on h4 "CPart1Lesson1" at bounding box center [417, 10] width 167 height 14
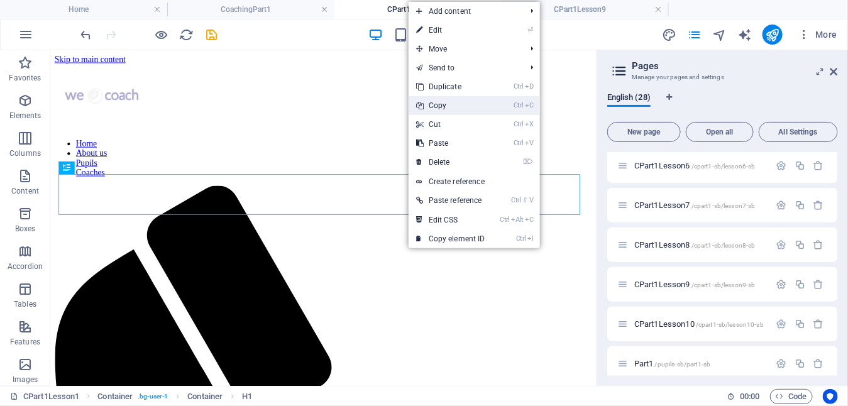
drag, startPoint x: 450, startPoint y: 107, endPoint x: 486, endPoint y: 43, distance: 73.4
click at [450, 107] on link "Ctrl C Copy" at bounding box center [450, 105] width 84 height 19
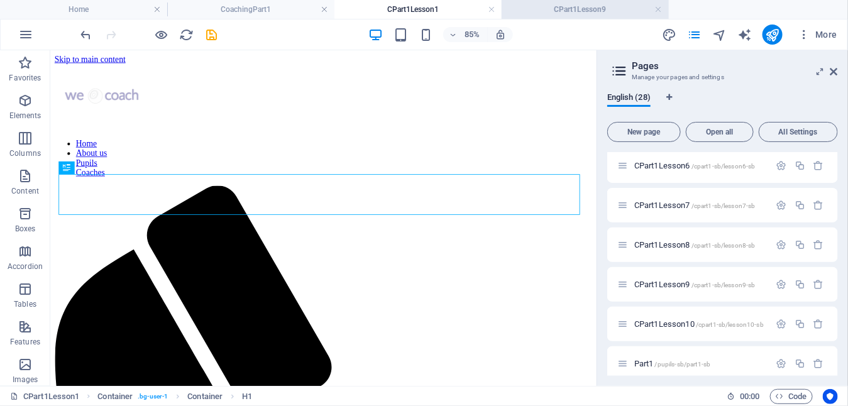
drag, startPoint x: 562, startPoint y: 9, endPoint x: 574, endPoint y: 20, distance: 16.0
click at [562, 9] on h4 "CPart1Lesson9" at bounding box center [584, 10] width 167 height 14
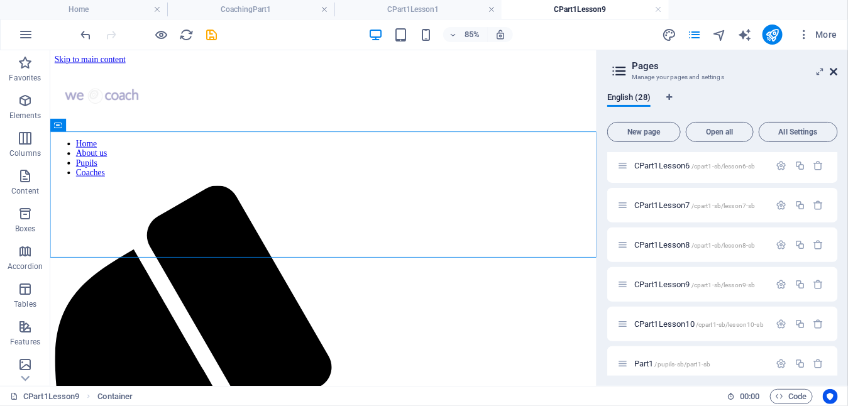
click at [835, 68] on icon at bounding box center [834, 72] width 8 height 10
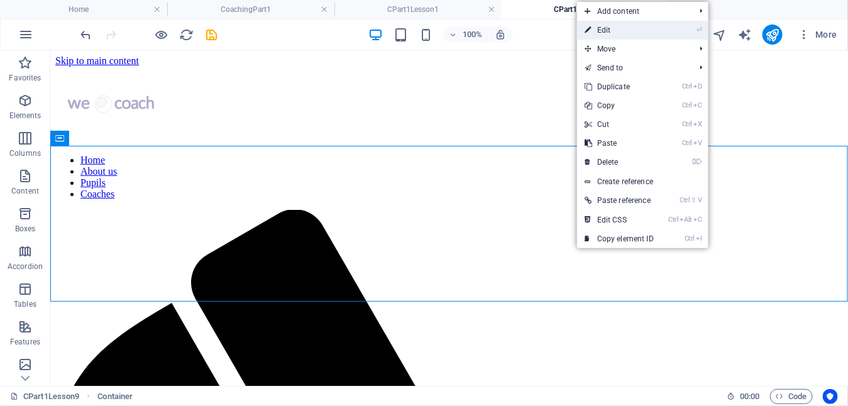
drag, startPoint x: 609, startPoint y: 30, endPoint x: 328, endPoint y: 34, distance: 280.9
click at [609, 30] on link "⏎ Edit" at bounding box center [619, 30] width 84 height 19
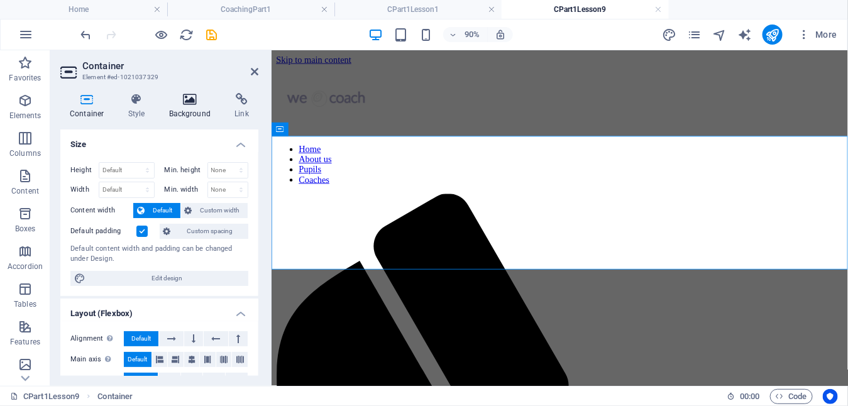
click at [190, 109] on h4 "Background" at bounding box center [193, 106] width 66 height 26
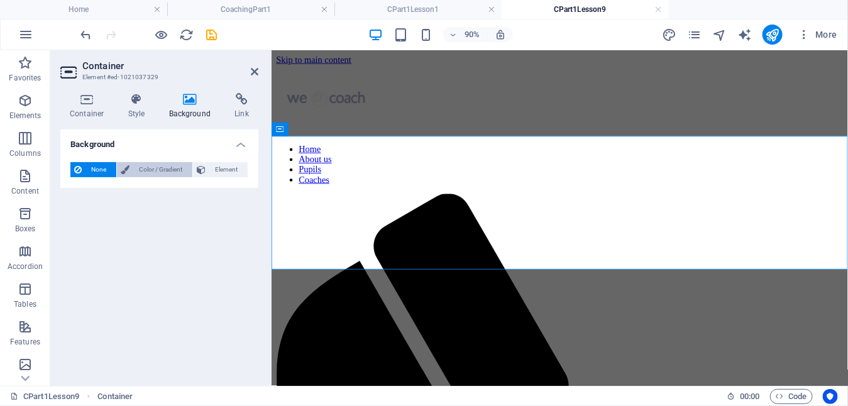
click at [158, 167] on span "Color / Gradient" at bounding box center [160, 169] width 55 height 15
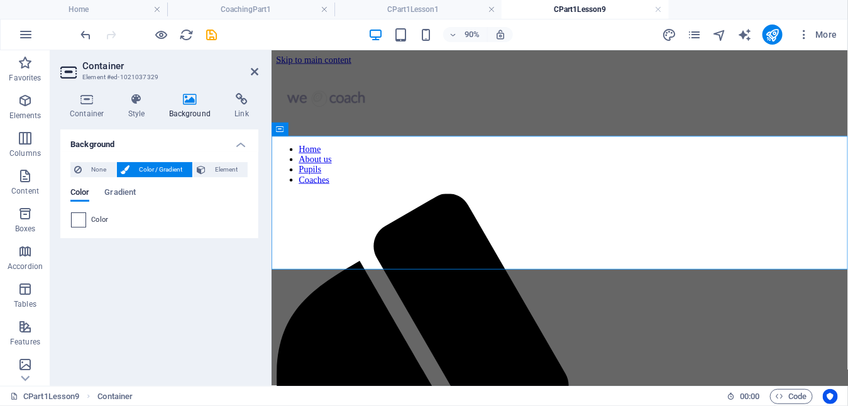
click at [80, 220] on span at bounding box center [79, 220] width 14 height 14
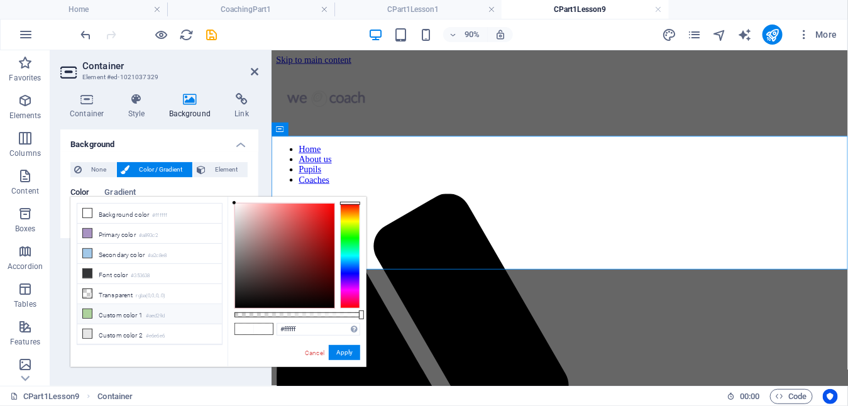
click at [91, 305] on li "Custom color 1 #aed29d" at bounding box center [149, 314] width 145 height 20
type input "#aed29d"
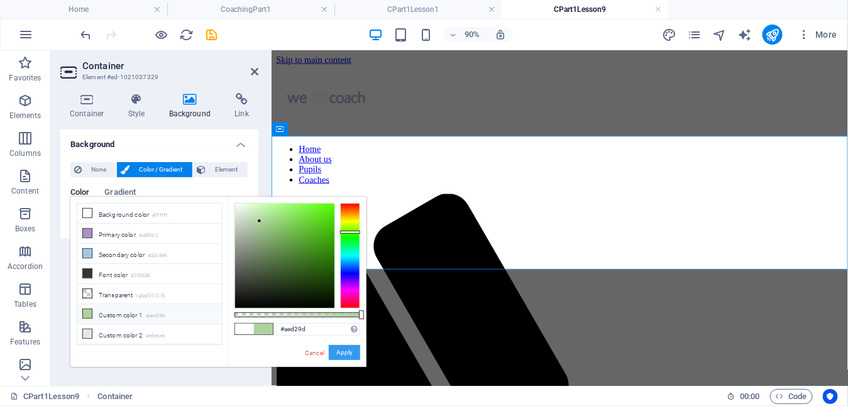
click at [337, 348] on button "Apply" at bounding box center [344, 352] width 31 height 15
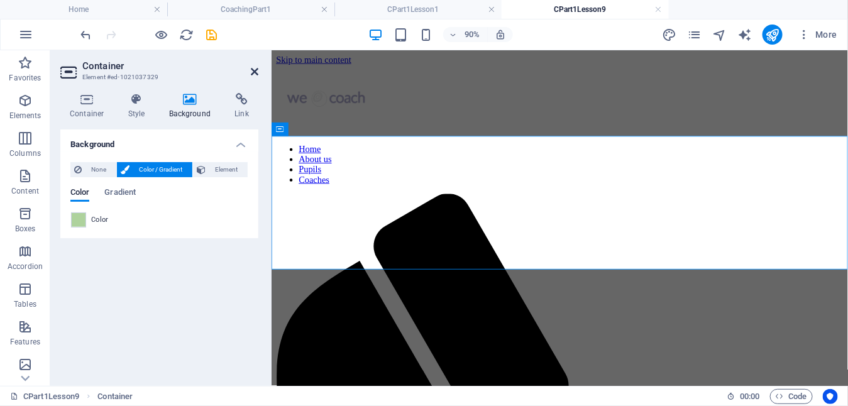
click at [256, 67] on icon at bounding box center [255, 72] width 8 height 10
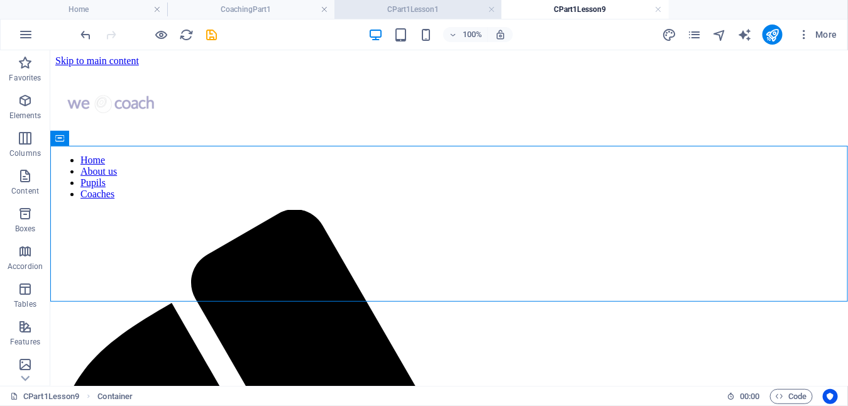
click at [452, 11] on h4 "CPart1Lesson1" at bounding box center [417, 10] width 167 height 14
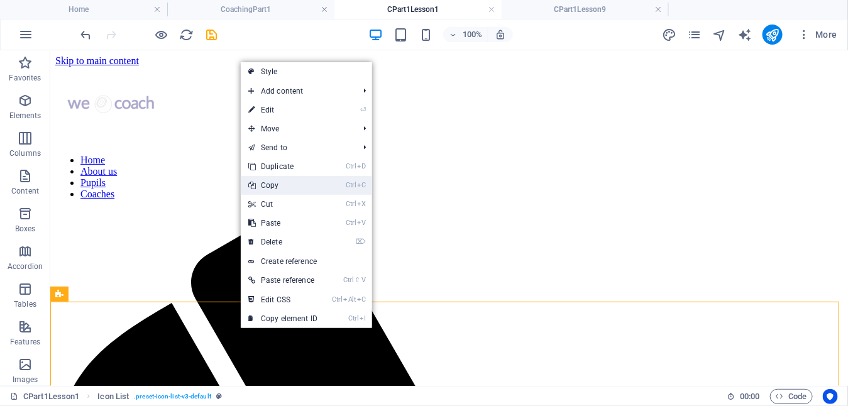
click at [280, 185] on link "Ctrl C Copy" at bounding box center [283, 185] width 84 height 19
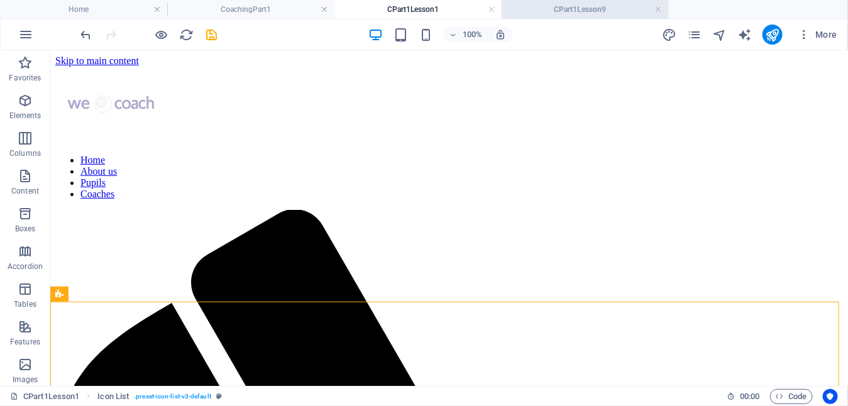
click at [564, 10] on h4 "CPart1Lesson9" at bounding box center [584, 10] width 167 height 14
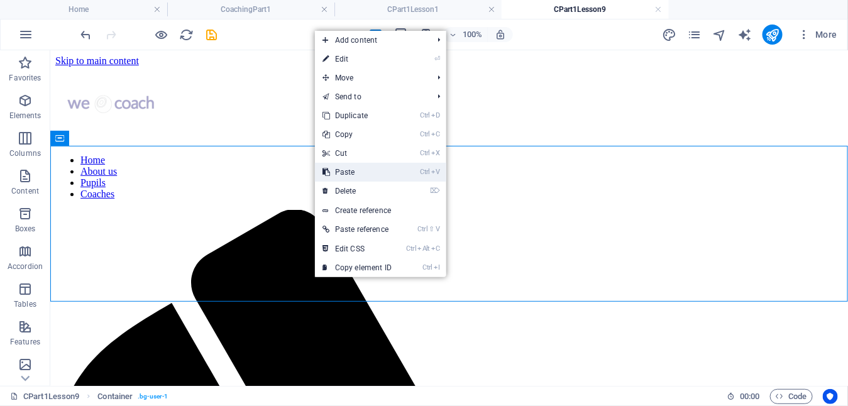
click at [355, 171] on link "Ctrl V Paste" at bounding box center [357, 172] width 84 height 19
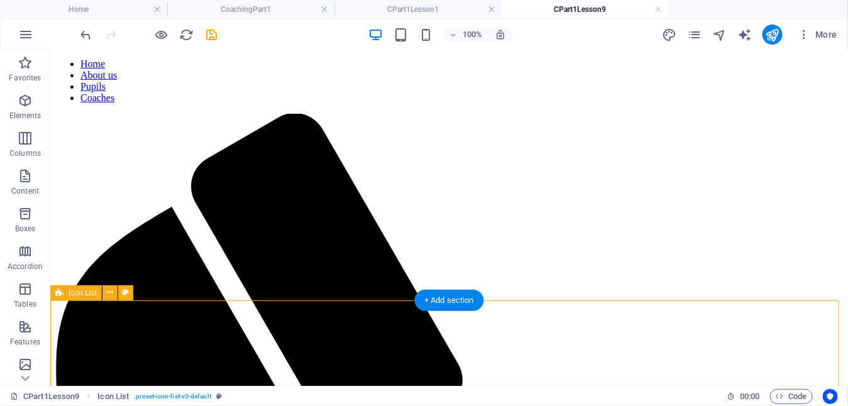
scroll to position [97, 0]
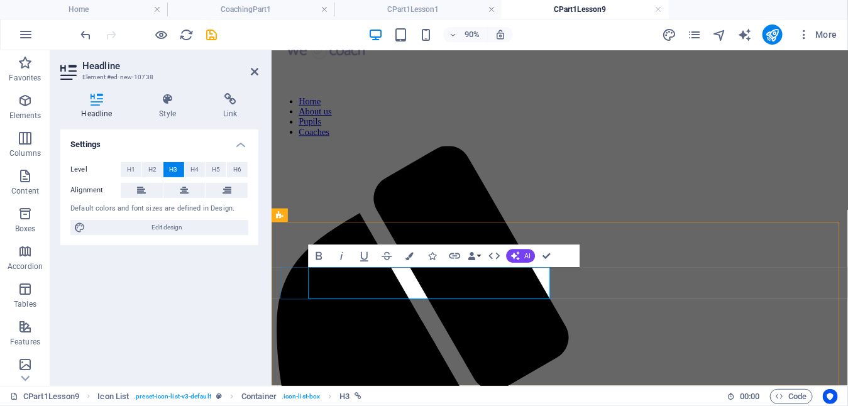
click at [227, 101] on icon at bounding box center [230, 99] width 56 height 13
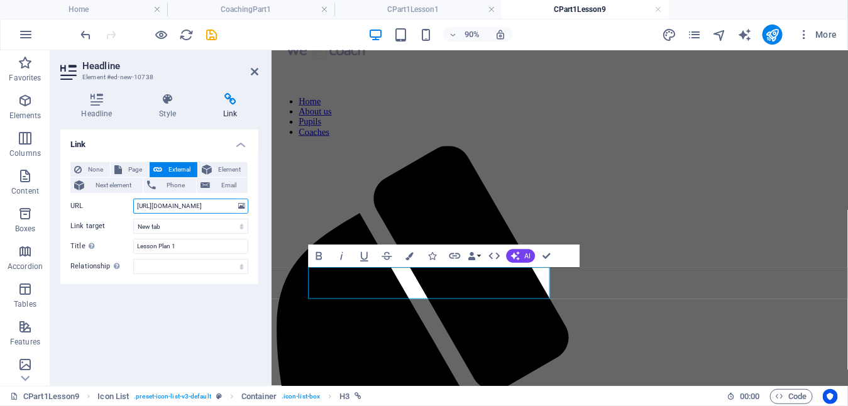
click at [190, 204] on input "[URL][DOMAIN_NAME]" at bounding box center [190, 206] width 115 height 15
type input "[URL][DOMAIN_NAME]"
click at [209, 33] on icon "save" at bounding box center [212, 35] width 14 height 14
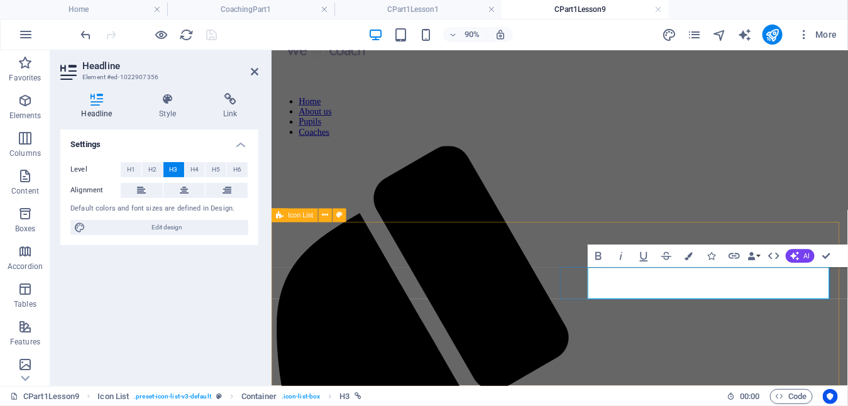
click at [229, 98] on icon at bounding box center [230, 99] width 56 height 13
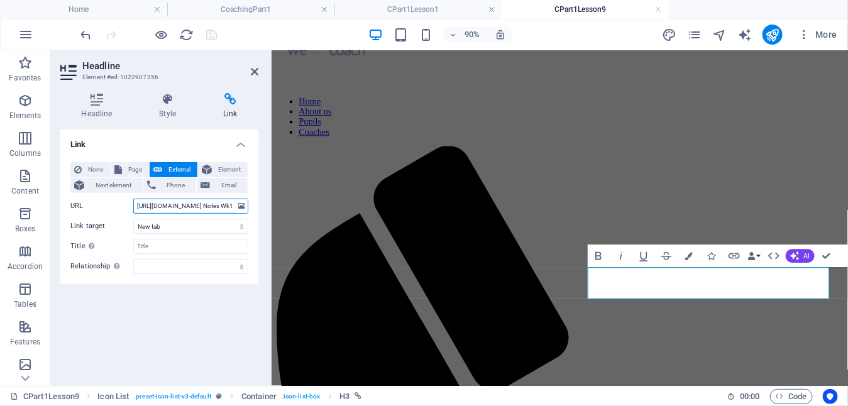
click at [188, 205] on input "[URL][DOMAIN_NAME] Notes Wk1.pdf" at bounding box center [190, 206] width 115 height 15
type input "[URL][DOMAIN_NAME] Notes Wk9.pdf"
click at [209, 34] on icon "save" at bounding box center [212, 35] width 14 height 14
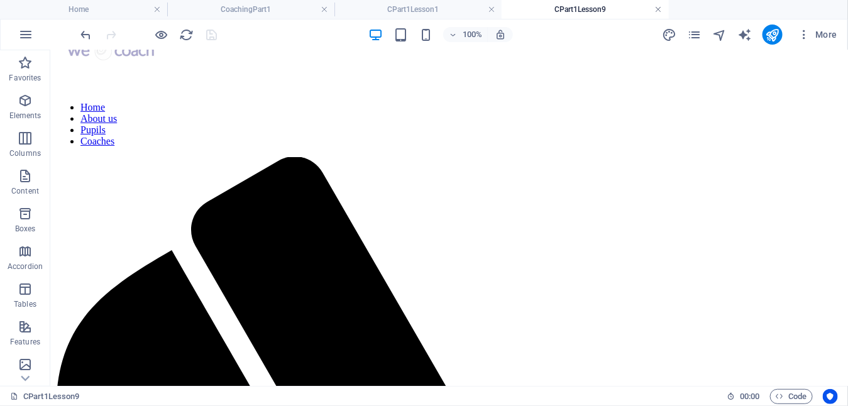
click at [660, 11] on link at bounding box center [659, 10] width 8 height 12
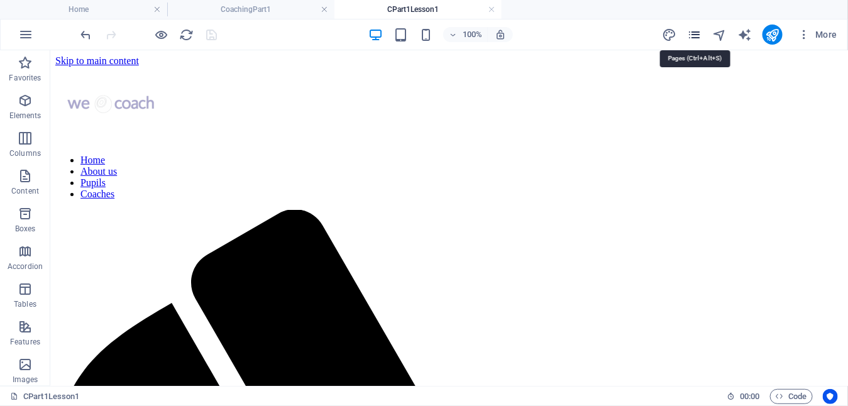
click at [693, 30] on icon "pages" at bounding box center [694, 35] width 14 height 14
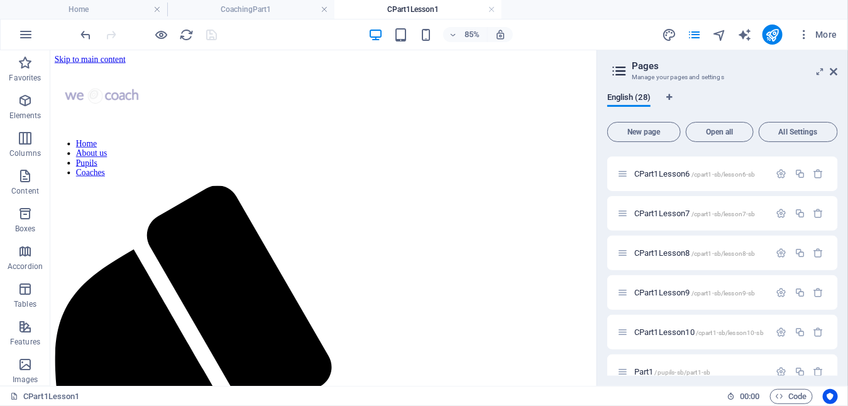
scroll to position [439, 0]
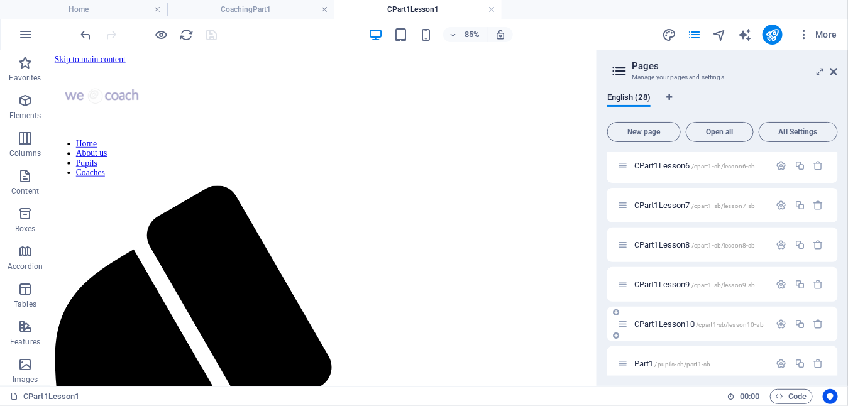
click at [676, 324] on span "CPart1Lesson10 /cpart1-sb/lesson10-sb" at bounding box center [698, 323] width 129 height 9
click at [24, 63] on icon "button" at bounding box center [25, 62] width 15 height 15
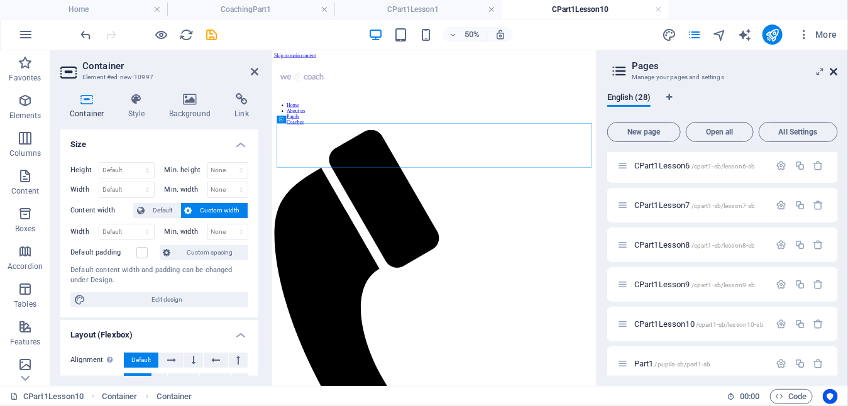
click at [833, 72] on icon at bounding box center [834, 72] width 8 height 10
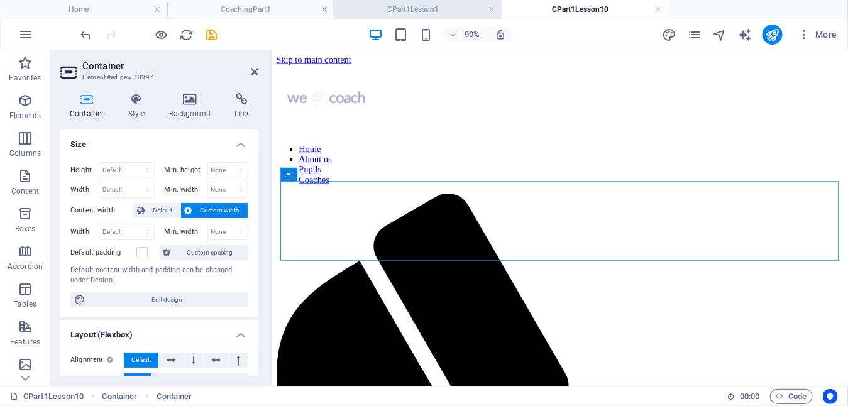
click at [431, 9] on h4 "CPart1Lesson1" at bounding box center [417, 10] width 167 height 14
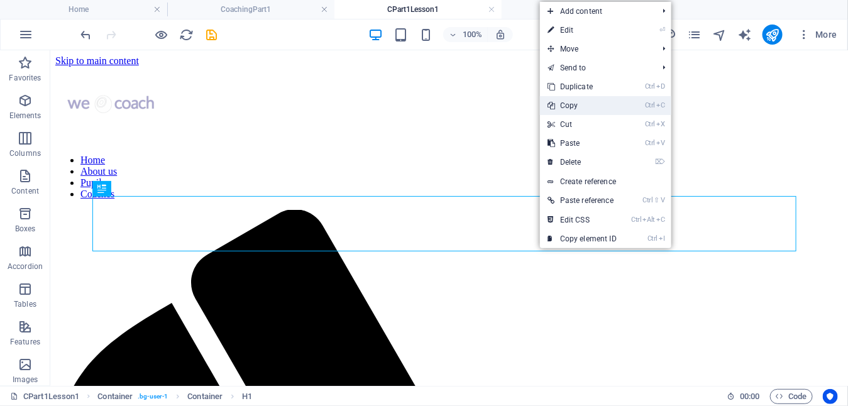
click at [574, 109] on link "Ctrl C Copy" at bounding box center [582, 105] width 84 height 19
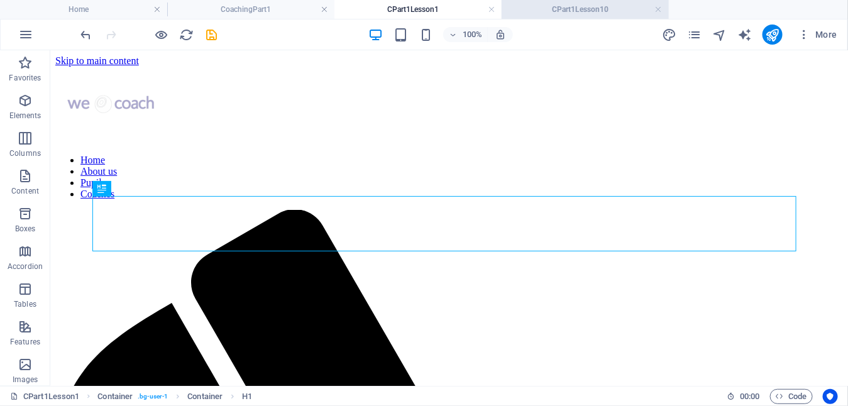
click at [564, 8] on h4 "CPart1Lesson10" at bounding box center [584, 10] width 167 height 14
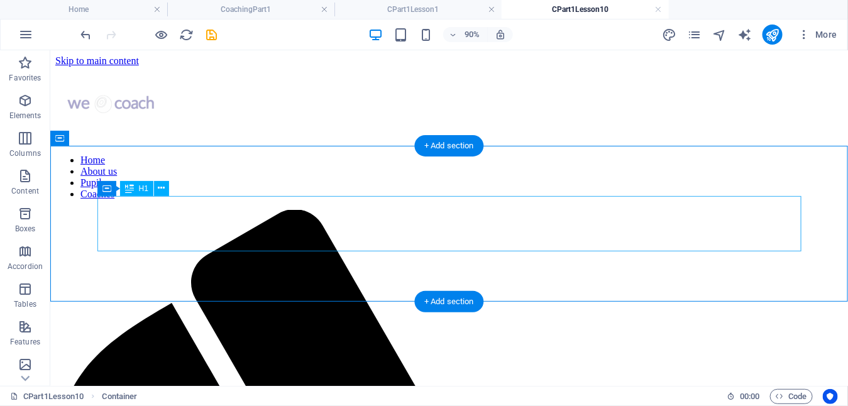
drag, startPoint x: 508, startPoint y: 260, endPoint x: 683, endPoint y: 239, distance: 176.6
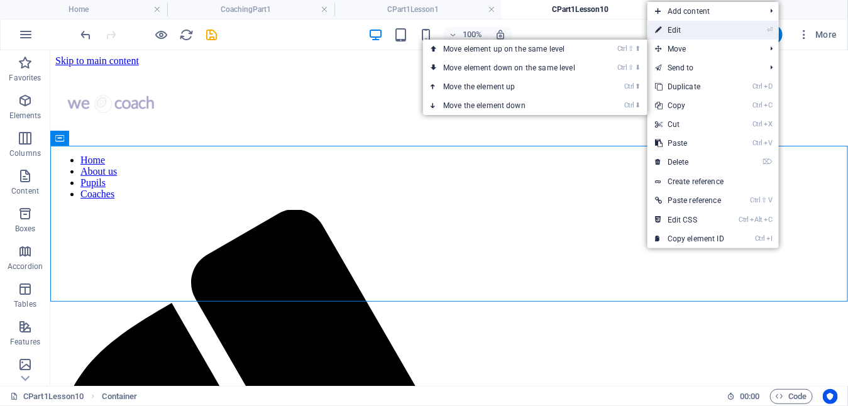
click at [677, 31] on link "⏎ Edit" at bounding box center [689, 30] width 84 height 19
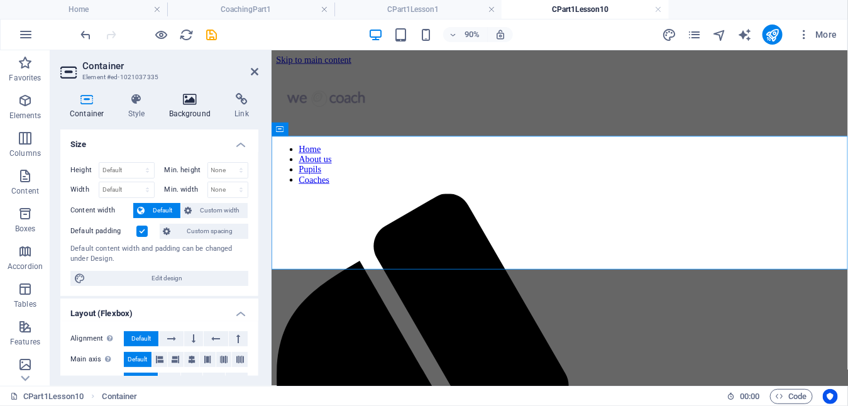
click at [194, 106] on h4 "Background" at bounding box center [193, 106] width 66 height 26
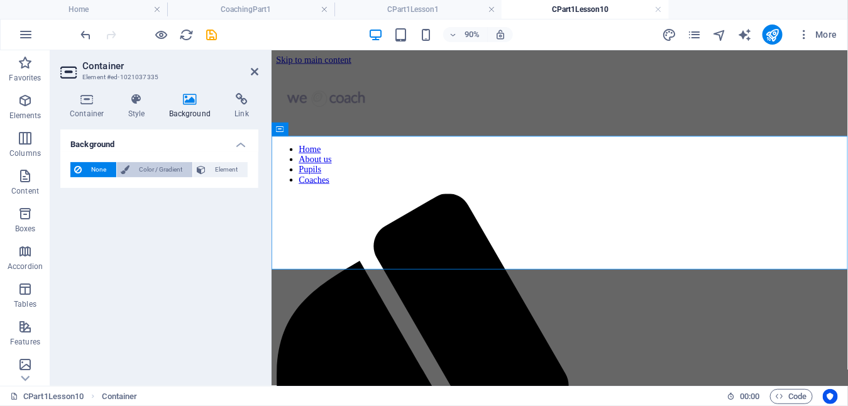
click at [146, 167] on span "Color / Gradient" at bounding box center [160, 169] width 55 height 15
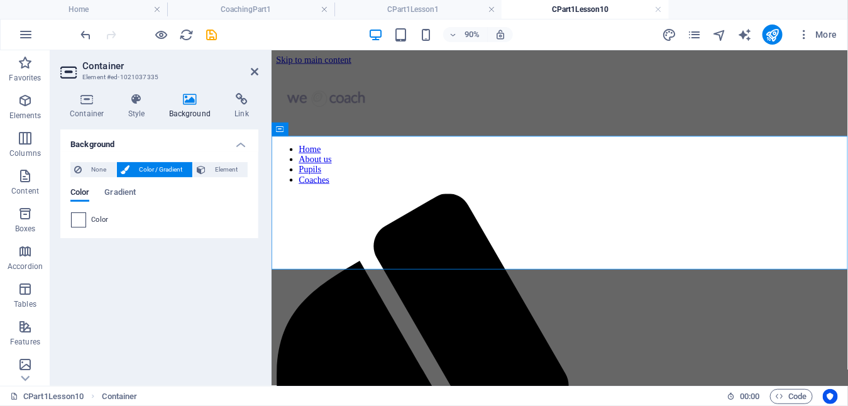
click at [82, 215] on span at bounding box center [79, 220] width 14 height 14
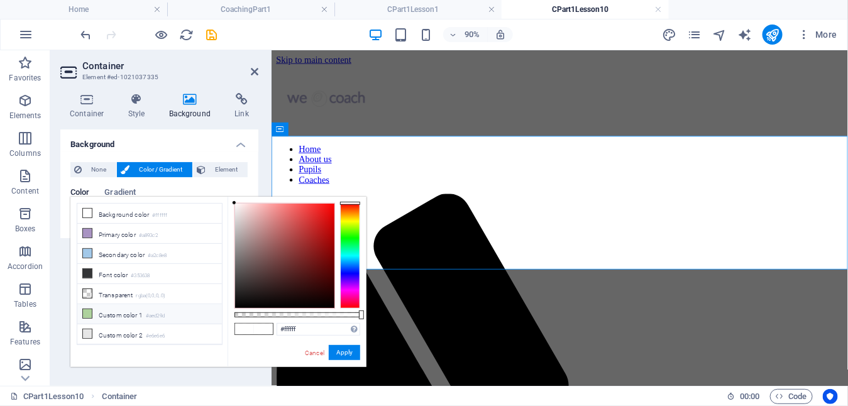
click at [115, 307] on li "Custom color 1 #aed29d" at bounding box center [149, 314] width 145 height 20
type input "#aed29d"
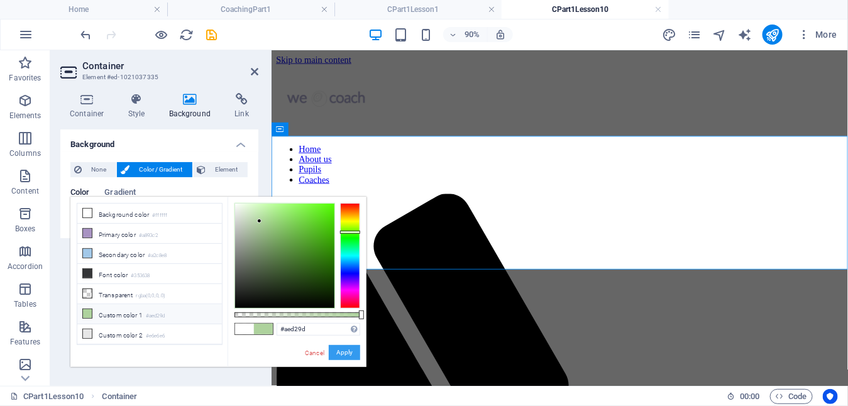
click at [346, 347] on button "Apply" at bounding box center [344, 352] width 31 height 15
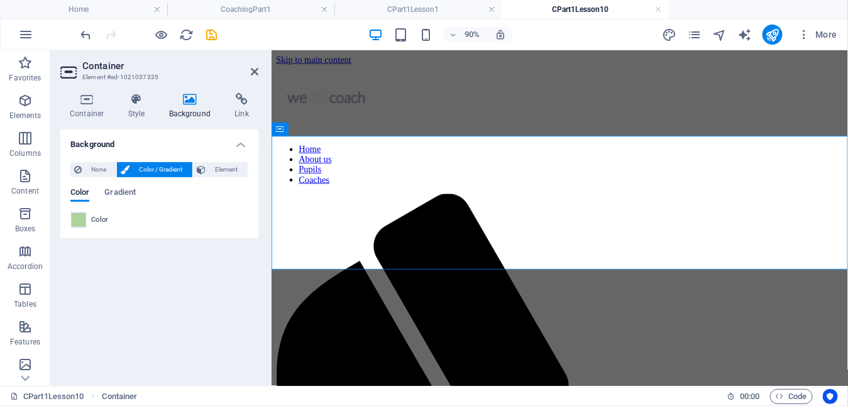
drag, startPoint x: 253, startPoint y: 72, endPoint x: 243, endPoint y: 4, distance: 68.7
click at [253, 72] on icon at bounding box center [255, 72] width 8 height 10
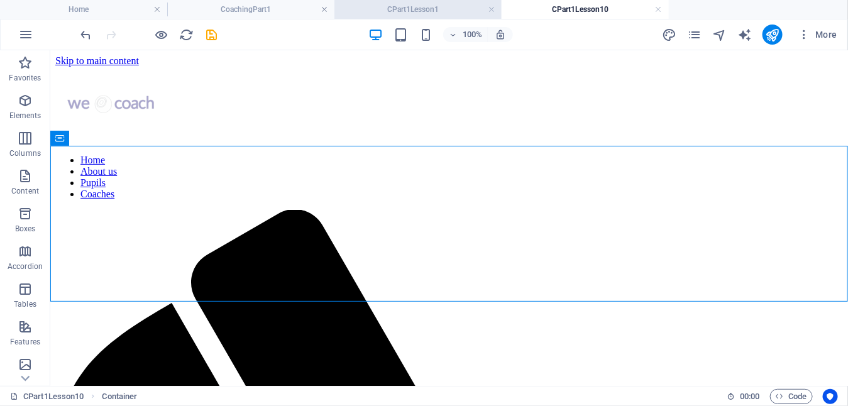
click at [402, 8] on h4 "CPart1Lesson1" at bounding box center [417, 10] width 167 height 14
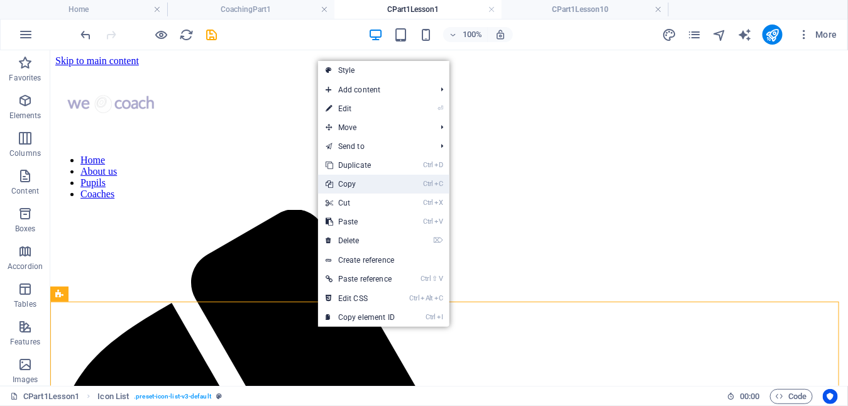
click at [360, 184] on link "Ctrl C Copy" at bounding box center [360, 184] width 84 height 19
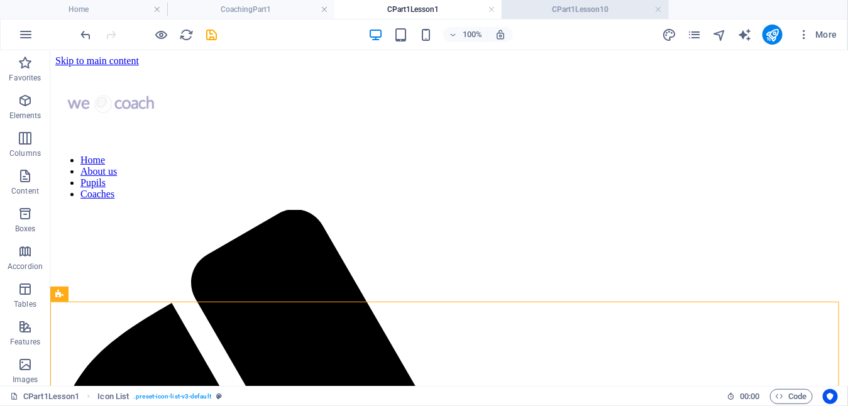
click at [560, 3] on h4 "CPart1Lesson10" at bounding box center [584, 10] width 167 height 14
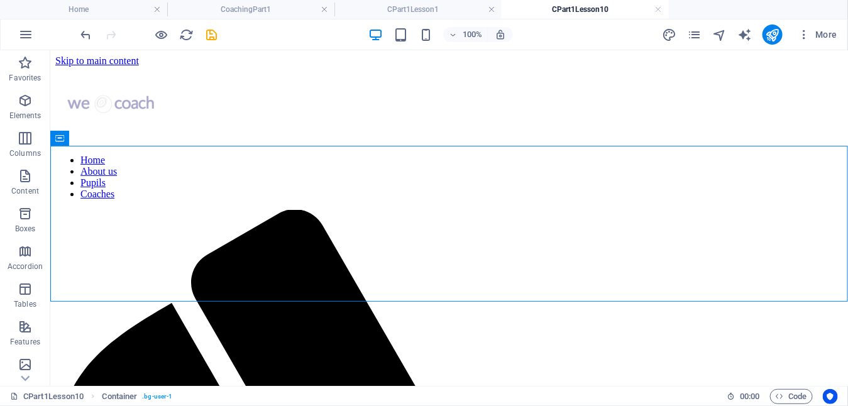
drag, startPoint x: 295, startPoint y: 315, endPoint x: 487, endPoint y: 277, distance: 195.5
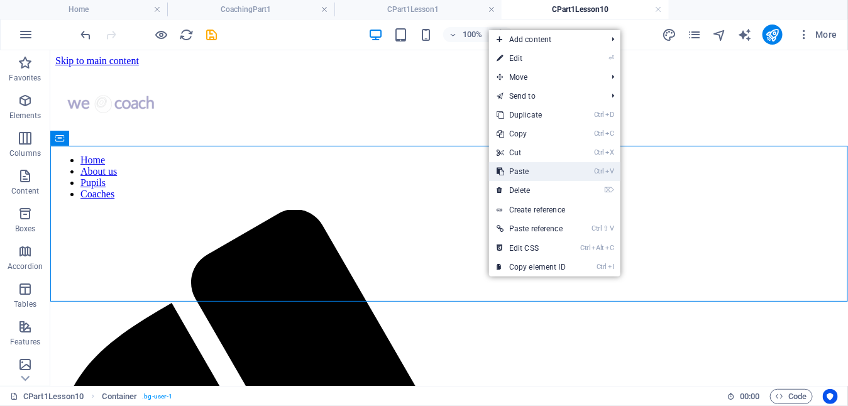
click at [545, 173] on link "Ctrl V Paste" at bounding box center [531, 171] width 84 height 19
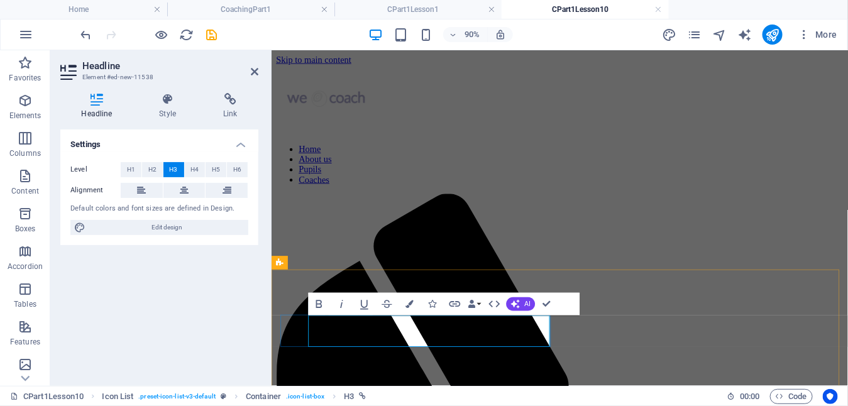
click at [236, 102] on icon at bounding box center [230, 99] width 56 height 13
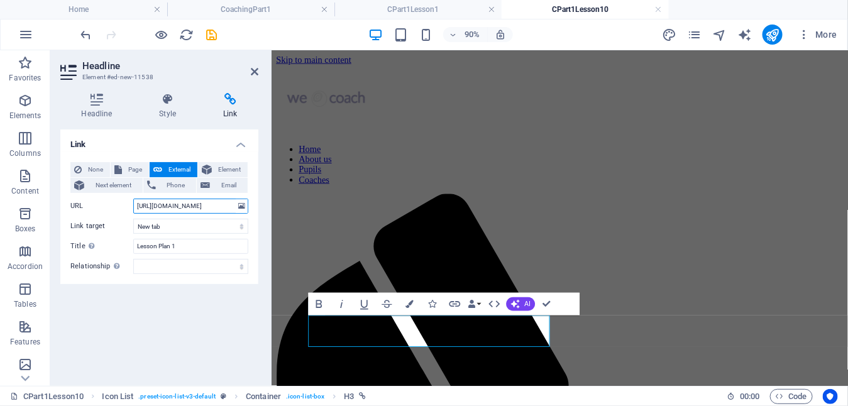
click at [190, 204] on input "[URL][DOMAIN_NAME]" at bounding box center [190, 206] width 115 height 15
type input "[URL][DOMAIN_NAME]"
click at [207, 33] on icon "save" at bounding box center [212, 35] width 14 height 14
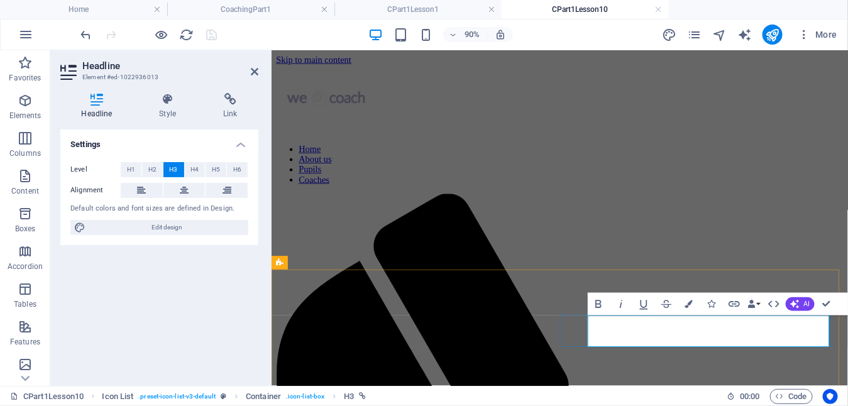
click at [228, 102] on icon at bounding box center [230, 99] width 56 height 13
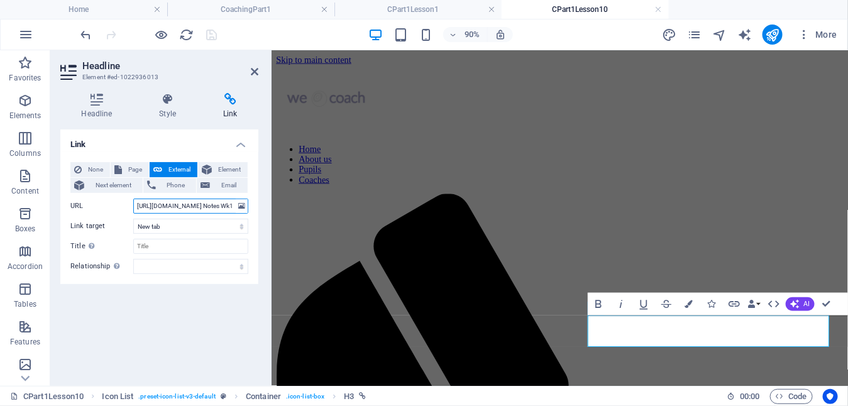
click at [204, 205] on input "[URL][DOMAIN_NAME] Notes Wk1.pdf" at bounding box center [190, 206] width 115 height 15
type input "[URL][DOMAIN_NAME] Notes Wk10.pdf"
click at [207, 33] on icon "save" at bounding box center [212, 35] width 14 height 14
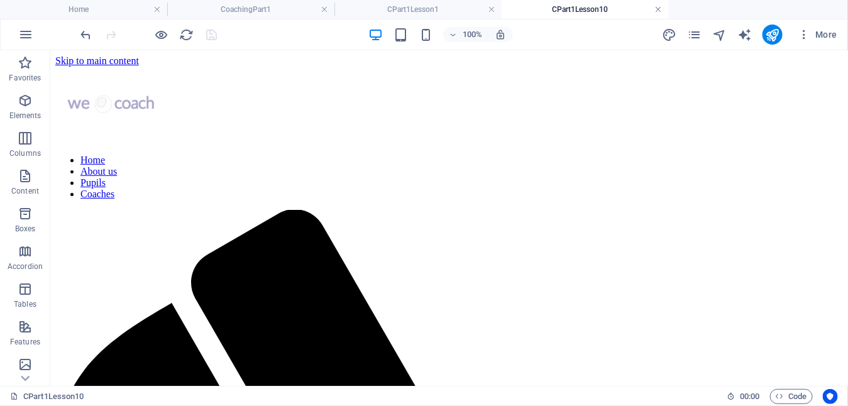
click at [661, 9] on link at bounding box center [659, 10] width 8 height 12
click at [493, 9] on link at bounding box center [492, 10] width 8 height 12
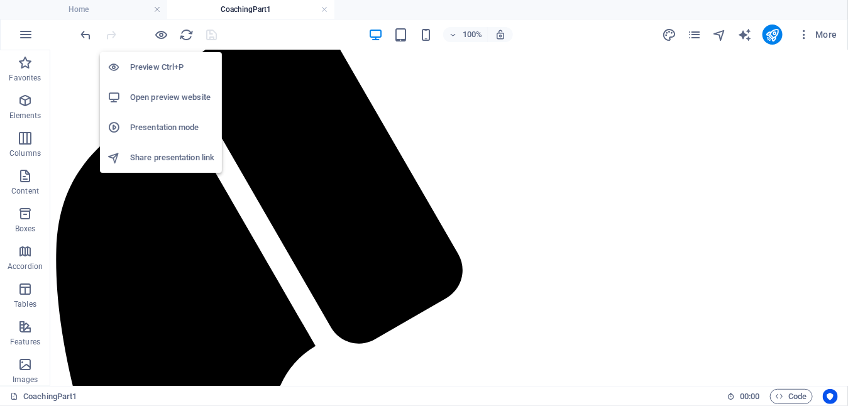
click at [190, 95] on h6 "Open preview website" at bounding box center [172, 97] width 84 height 15
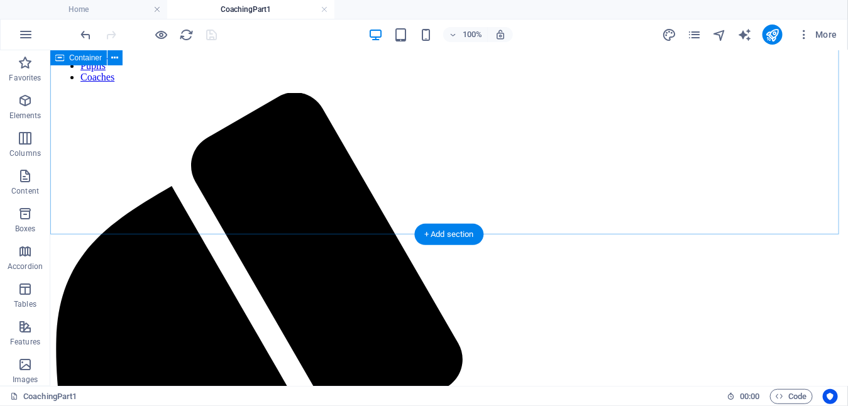
scroll to position [17, 0]
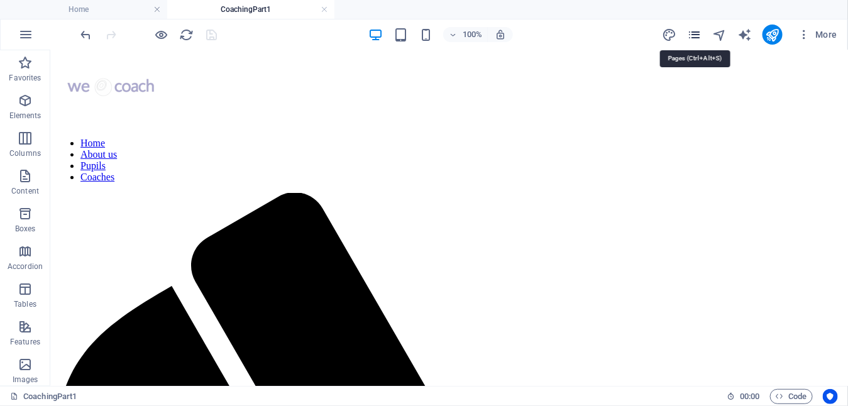
click at [693, 32] on icon "pages" at bounding box center [694, 35] width 14 height 14
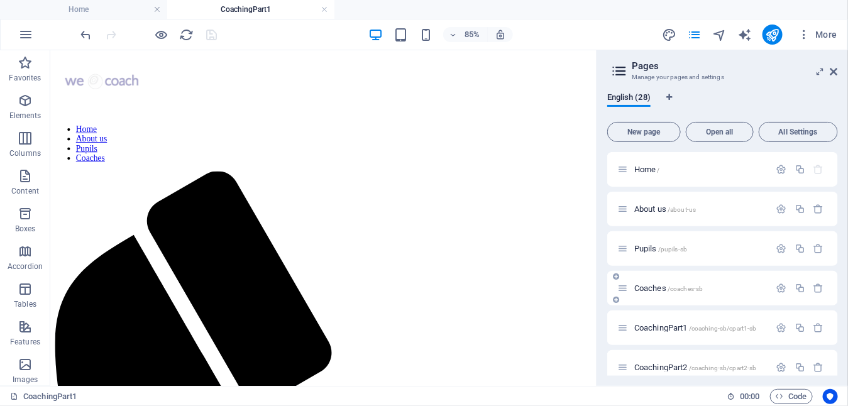
click at [655, 287] on span "Coaches /coaches-sb" at bounding box center [668, 287] width 69 height 9
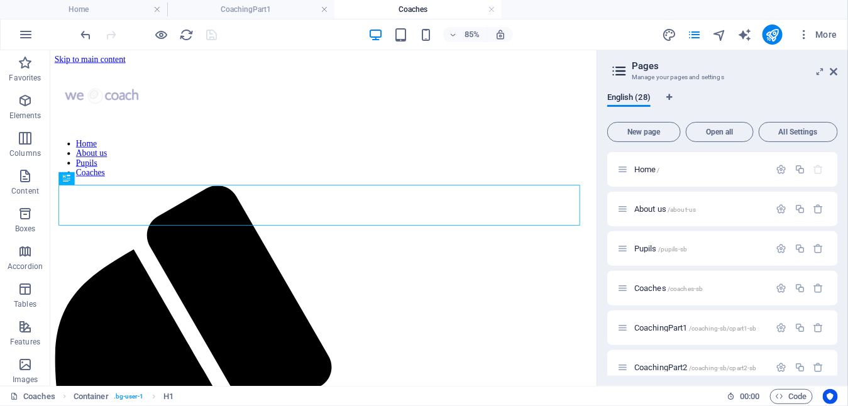
scroll to position [0, 0]
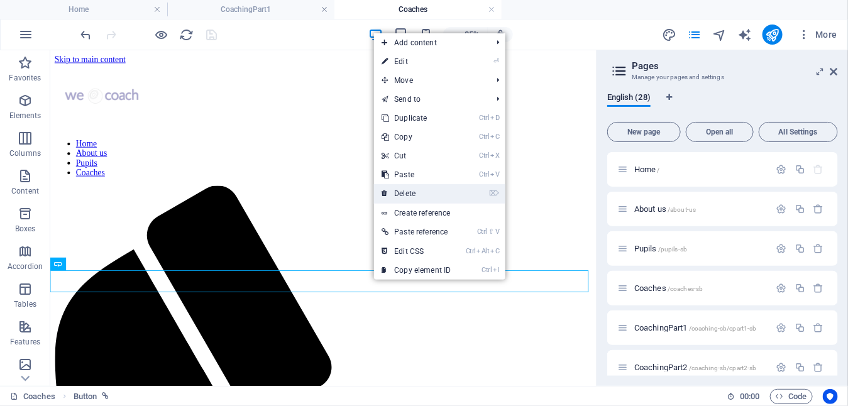
click at [412, 196] on link "⌦ Delete" at bounding box center [416, 193] width 84 height 19
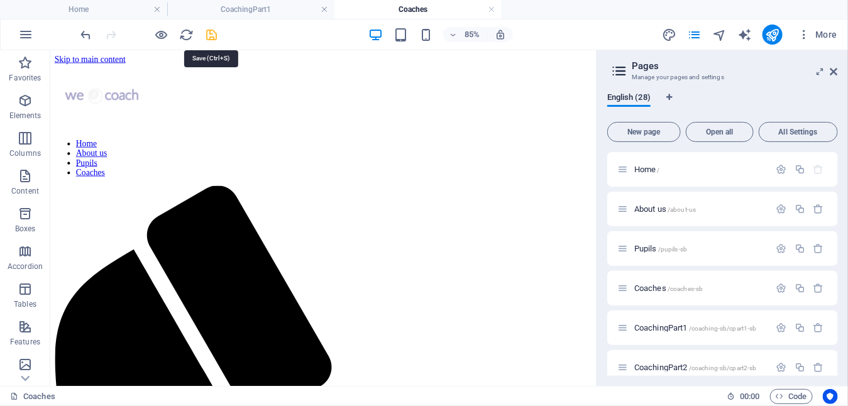
click at [212, 34] on icon "save" at bounding box center [212, 35] width 14 height 14
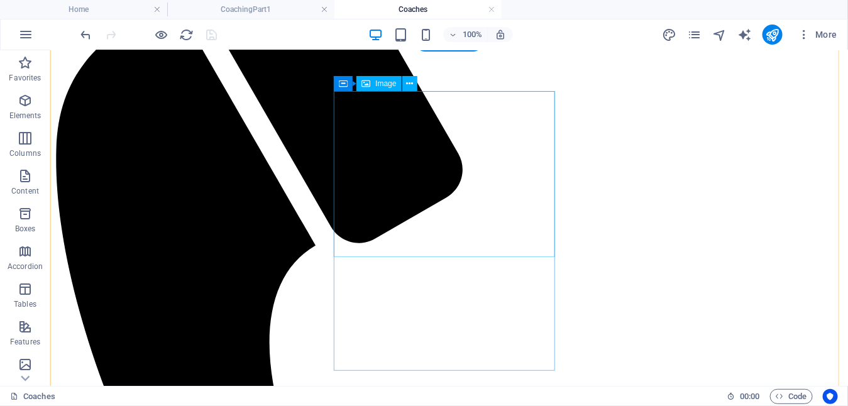
scroll to position [314, 0]
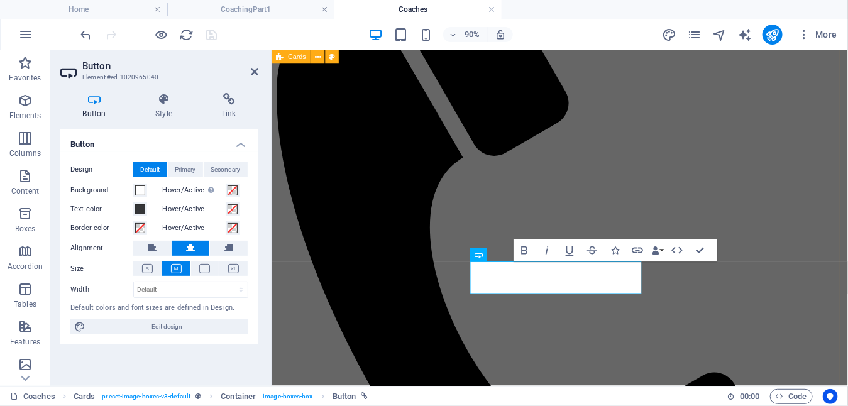
scroll to position [306, 0]
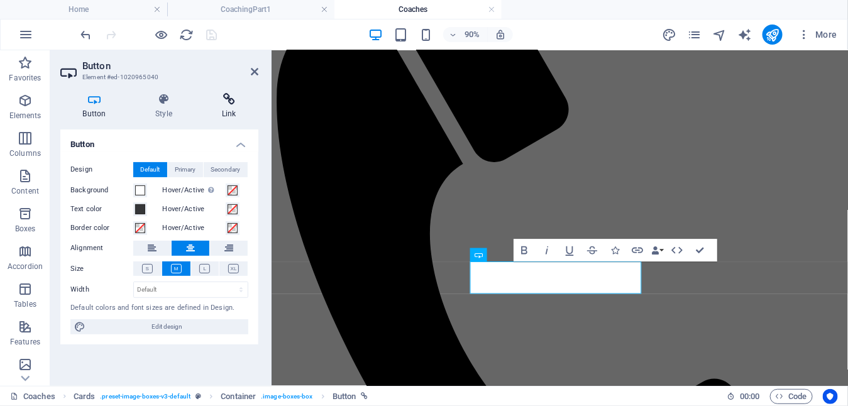
click at [228, 107] on h4 "Link" at bounding box center [228, 106] width 59 height 26
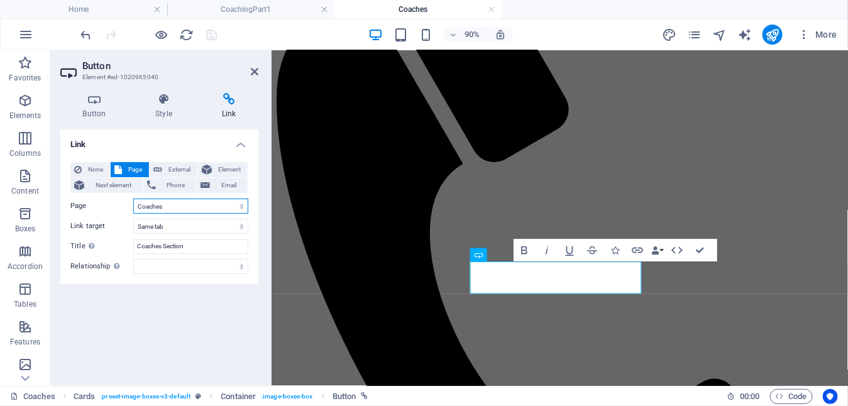
click at [243, 206] on select "Home About us Pupils Coaches CoachingPart1 CoachingPart2 CPart1Lesson1 CPart1Le…" at bounding box center [190, 206] width 115 height 15
select select "5"
click at [133, 199] on select "Home About us Pupils Coaches CoachingPart1 CoachingPart2 CPart1Lesson1 CPart1Le…" at bounding box center [190, 206] width 115 height 15
click at [207, 30] on icon "save" at bounding box center [212, 35] width 14 height 14
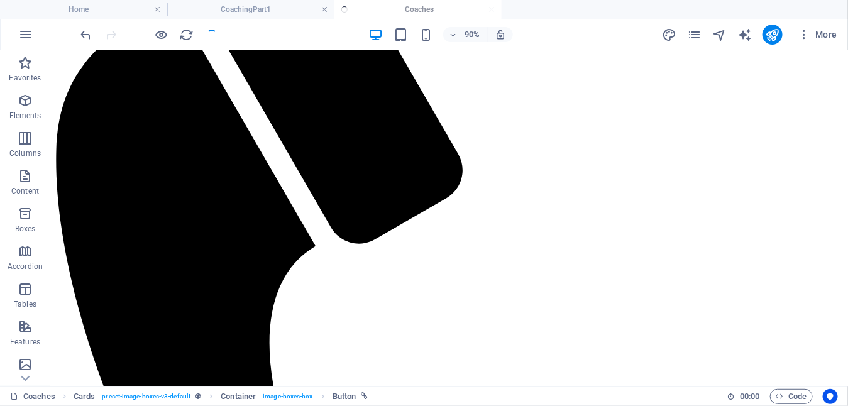
scroll to position [314, 0]
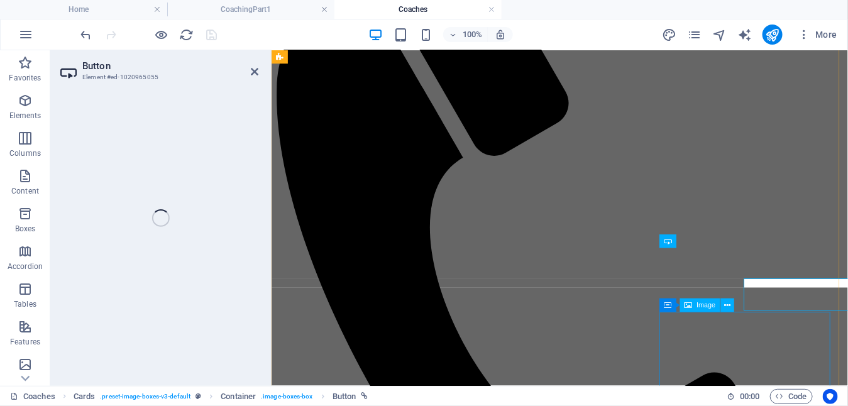
select select "3"
select select
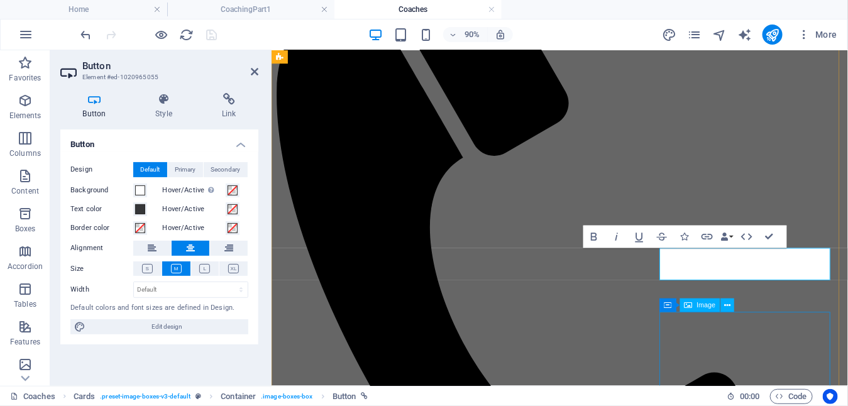
scroll to position [306, 0]
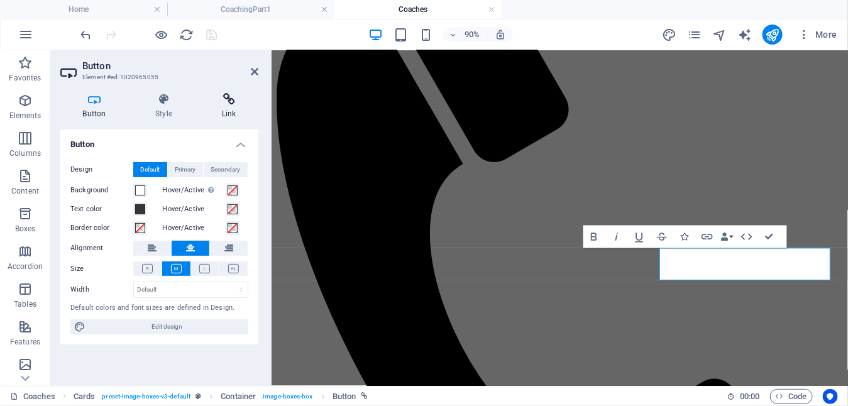
click at [229, 104] on icon at bounding box center [228, 99] width 59 height 13
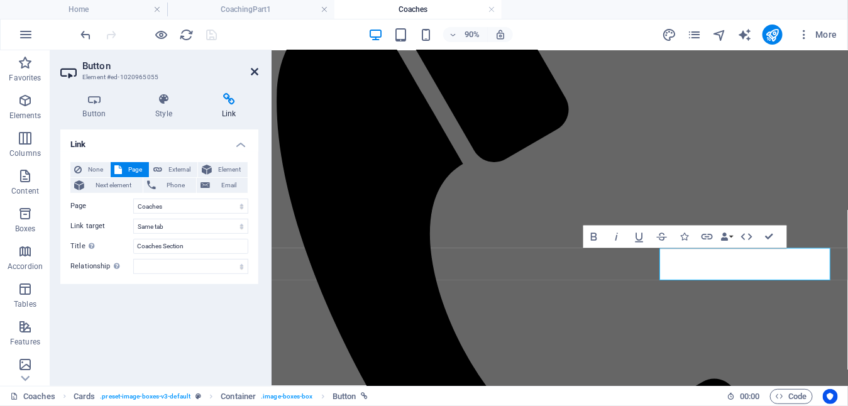
click at [252, 72] on icon at bounding box center [255, 72] width 8 height 10
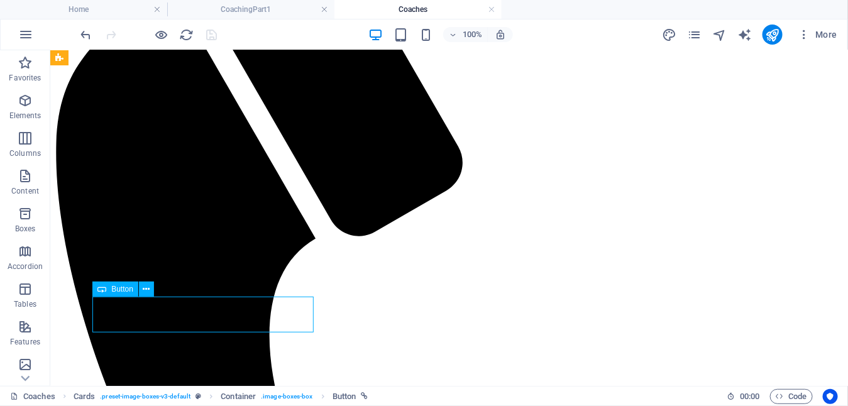
select select "4"
select select
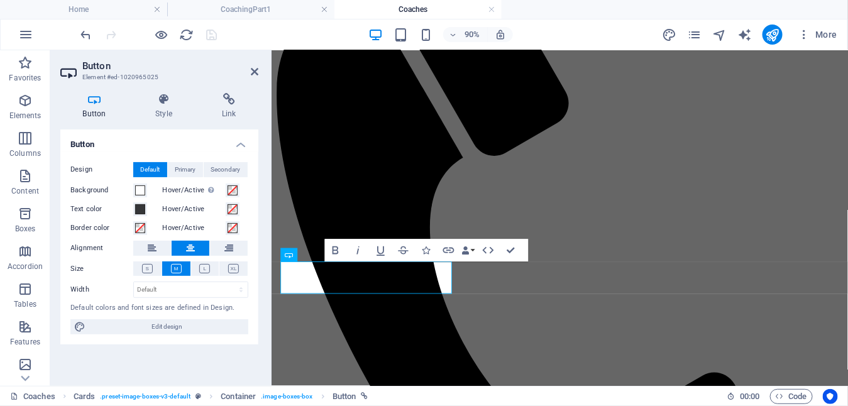
scroll to position [306, 0]
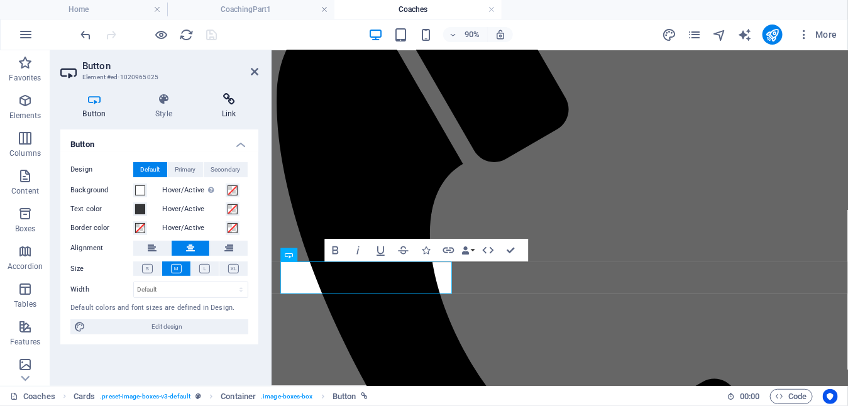
click at [227, 103] on icon at bounding box center [228, 99] width 59 height 13
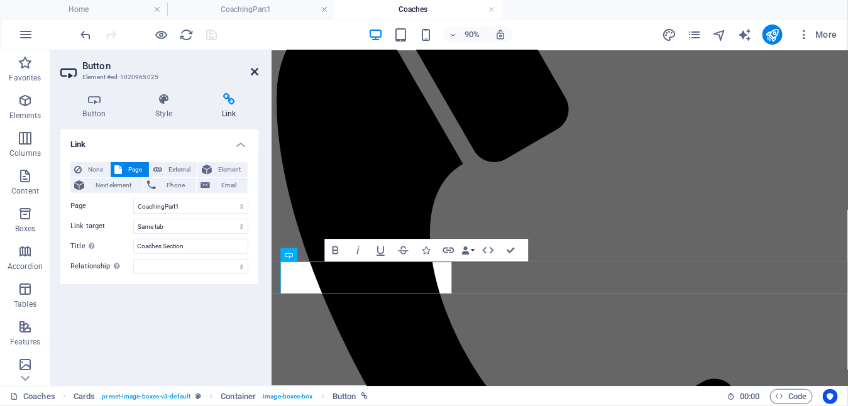
click at [256, 70] on icon at bounding box center [255, 72] width 8 height 10
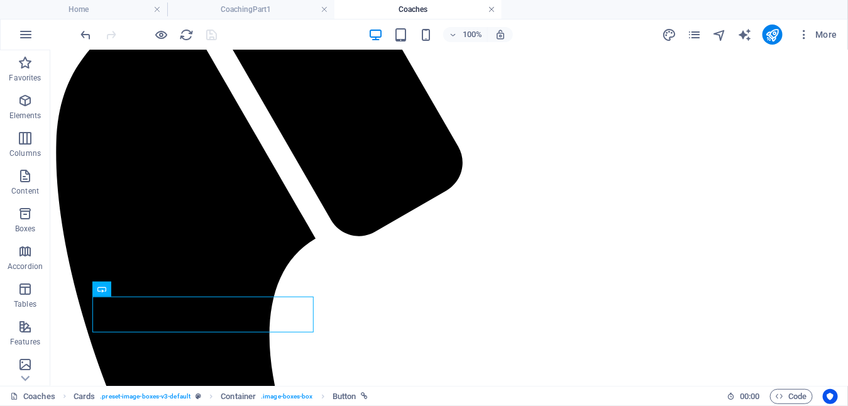
click at [493, 9] on link at bounding box center [492, 10] width 8 height 12
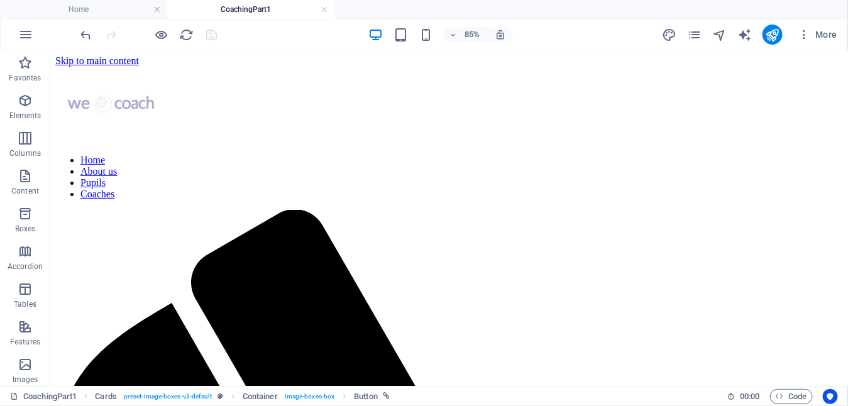
scroll to position [17, 0]
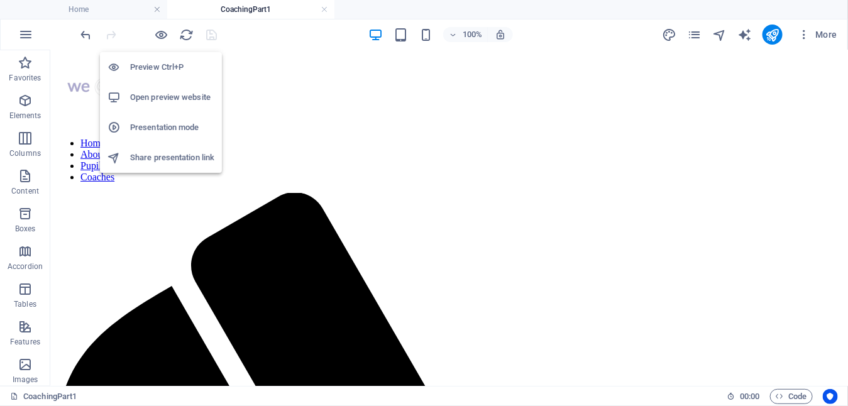
click at [185, 96] on h6 "Open preview website" at bounding box center [172, 97] width 84 height 15
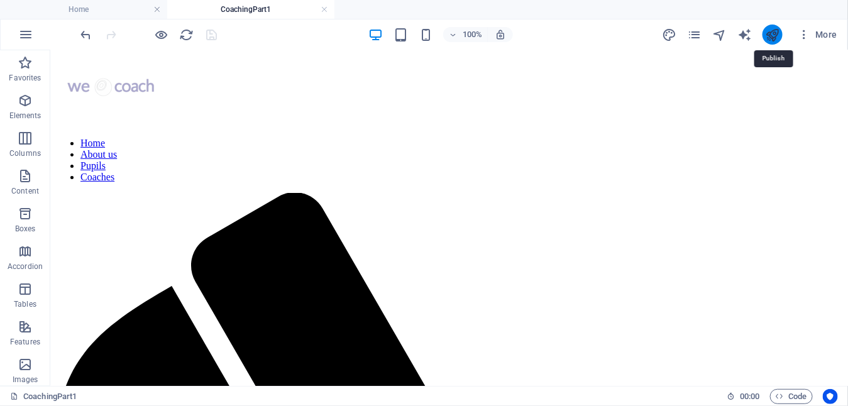
click at [774, 33] on icon "publish" at bounding box center [772, 35] width 14 height 14
